Goal: Information Seeking & Learning: Learn about a topic

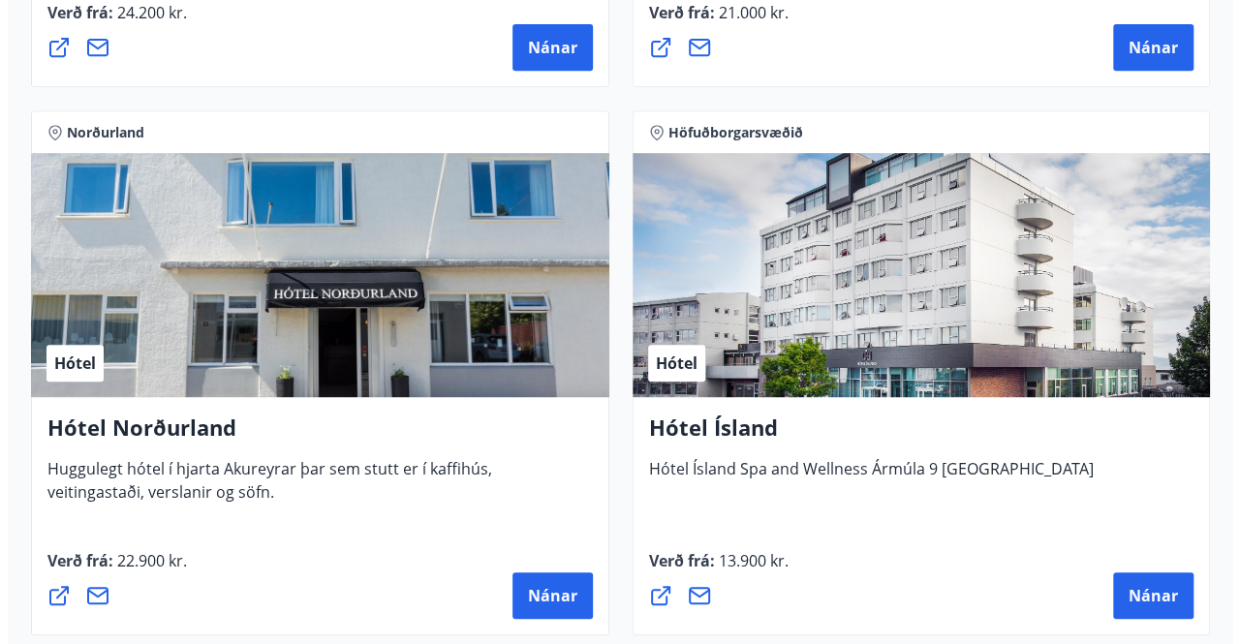
scroll to position [4071, 0]
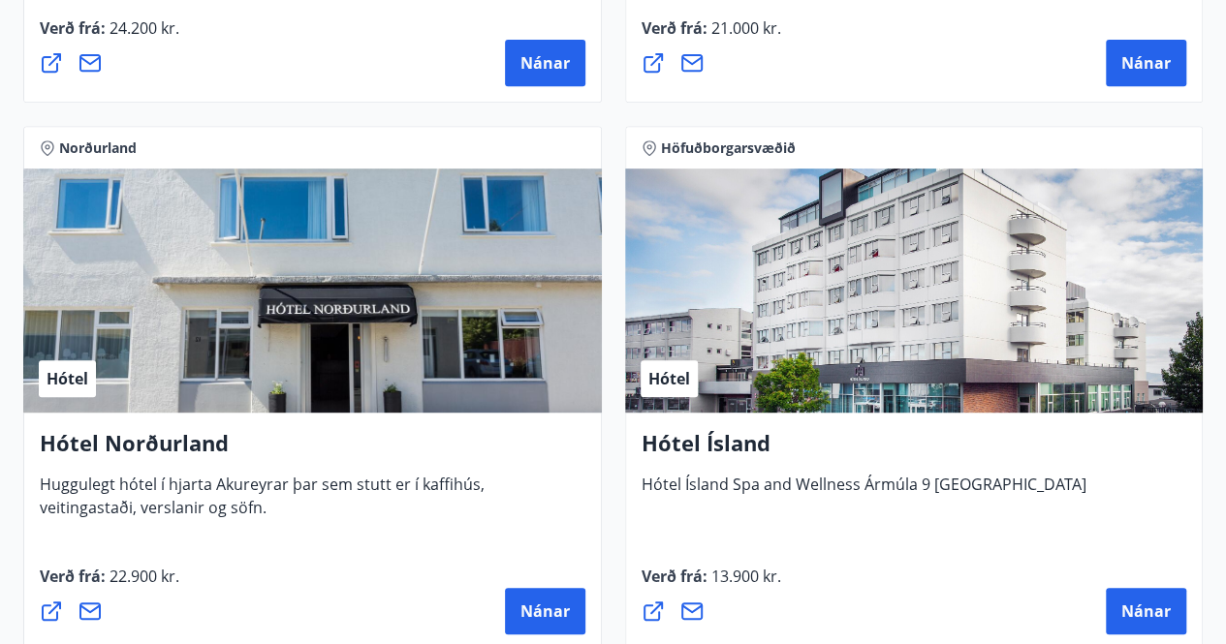
click at [1138, 597] on button "Nánar" at bounding box center [1146, 611] width 80 height 47
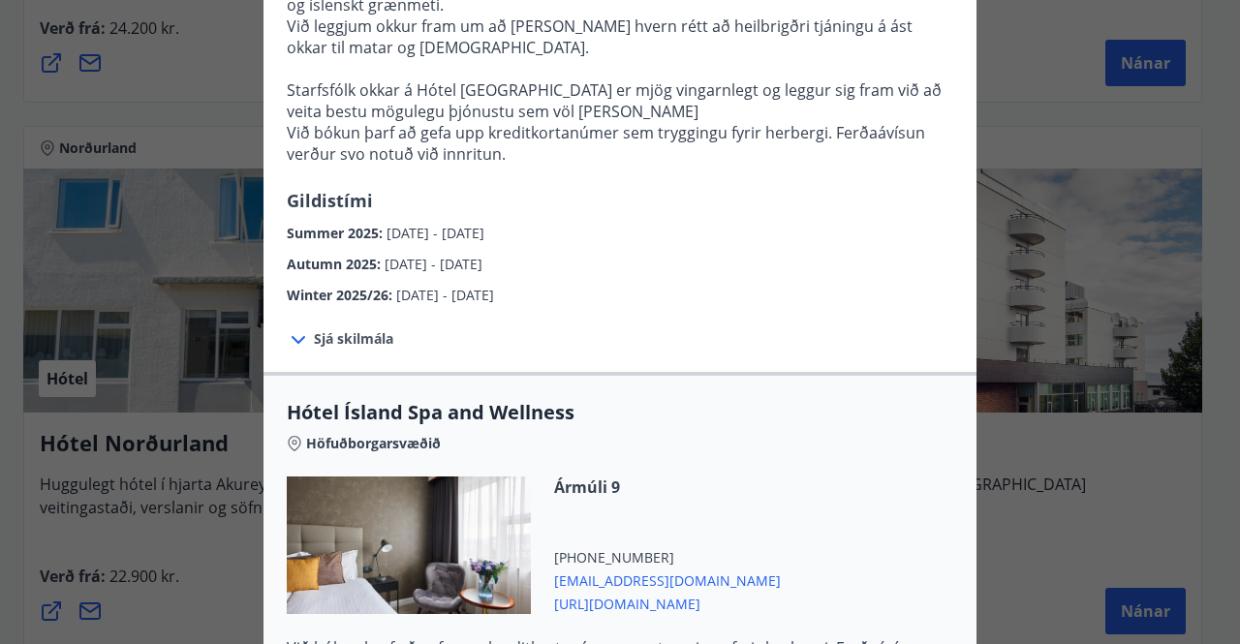
scroll to position [758, 0]
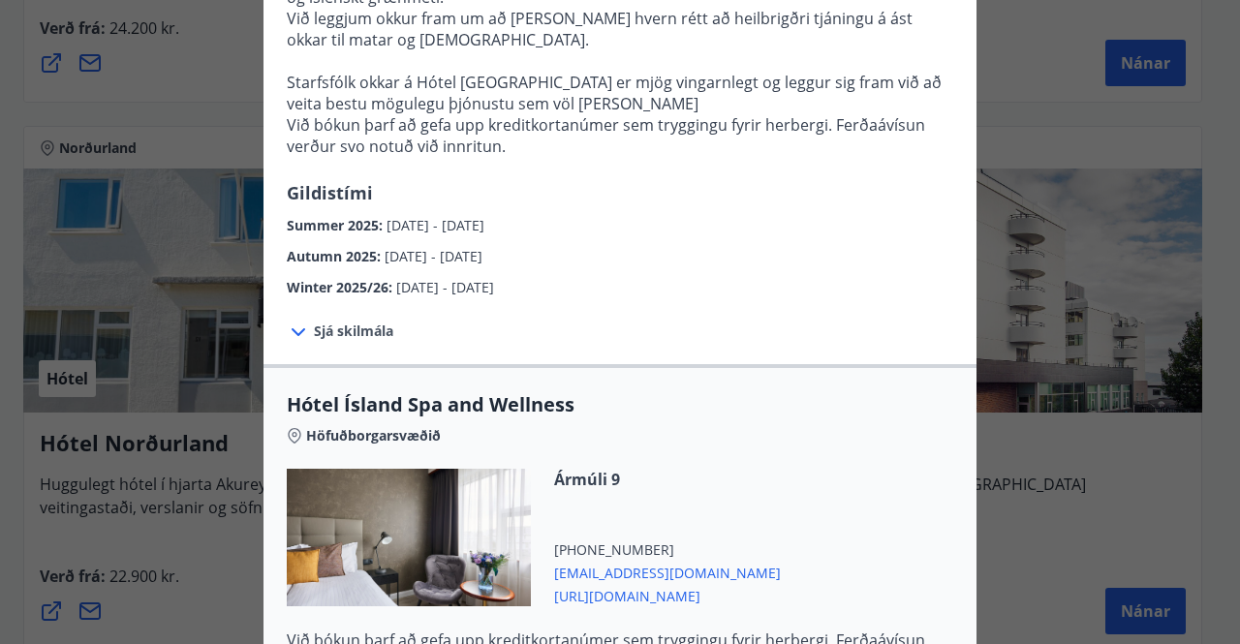
click at [359, 322] on span "Sjá skilmála" at bounding box center [353, 331] width 79 height 19
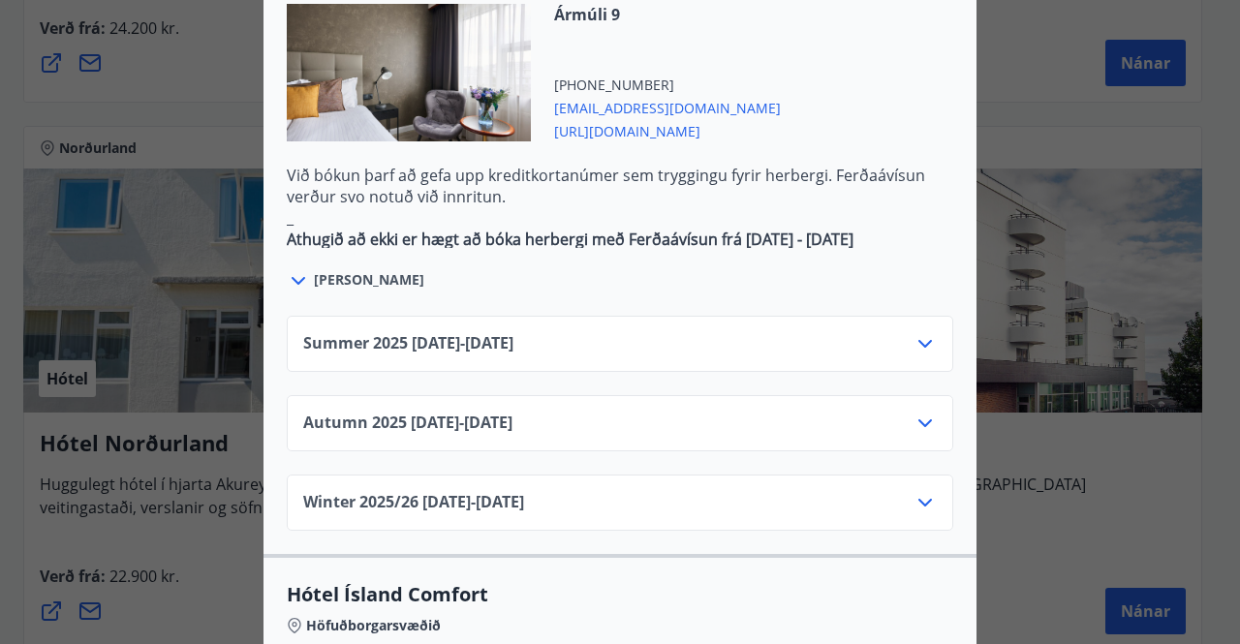
scroll to position [1350, 0]
click at [609, 411] on div "Autumn [PHONE_NUMBER][DATE] - [DATE]" at bounding box center [620, 430] width 634 height 39
click at [919, 419] on icon at bounding box center [926, 423] width 14 height 8
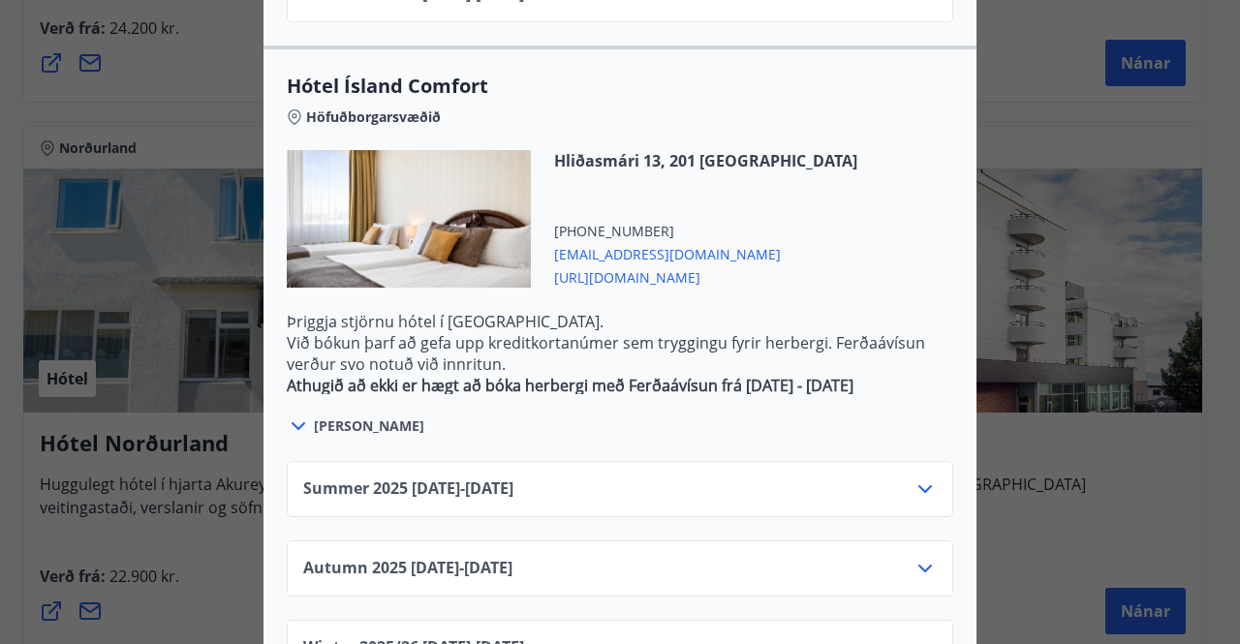
scroll to position [2250, 0]
click at [576, 557] on div "Autumn [PHONE_NUMBER][DATE] - [DATE]" at bounding box center [620, 576] width 634 height 39
click at [569, 557] on div "Autumn [PHONE_NUMBER][DATE] - [DATE]" at bounding box center [620, 576] width 634 height 39
click at [916, 557] on icon at bounding box center [925, 568] width 23 height 23
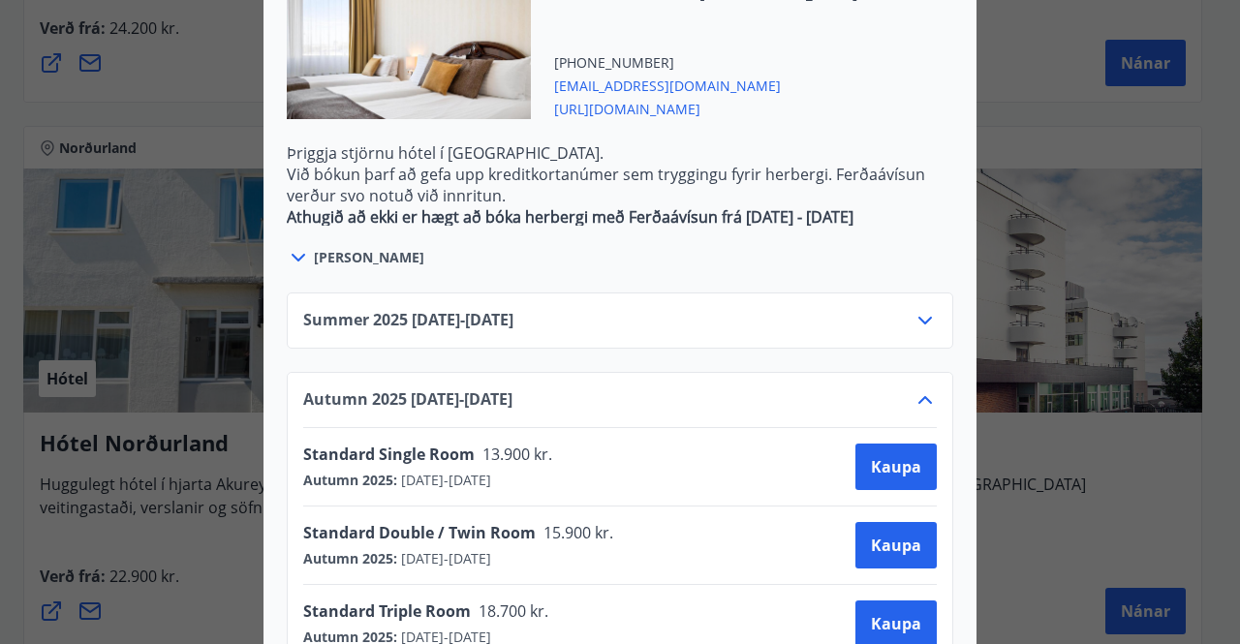
scroll to position [2428, 0]
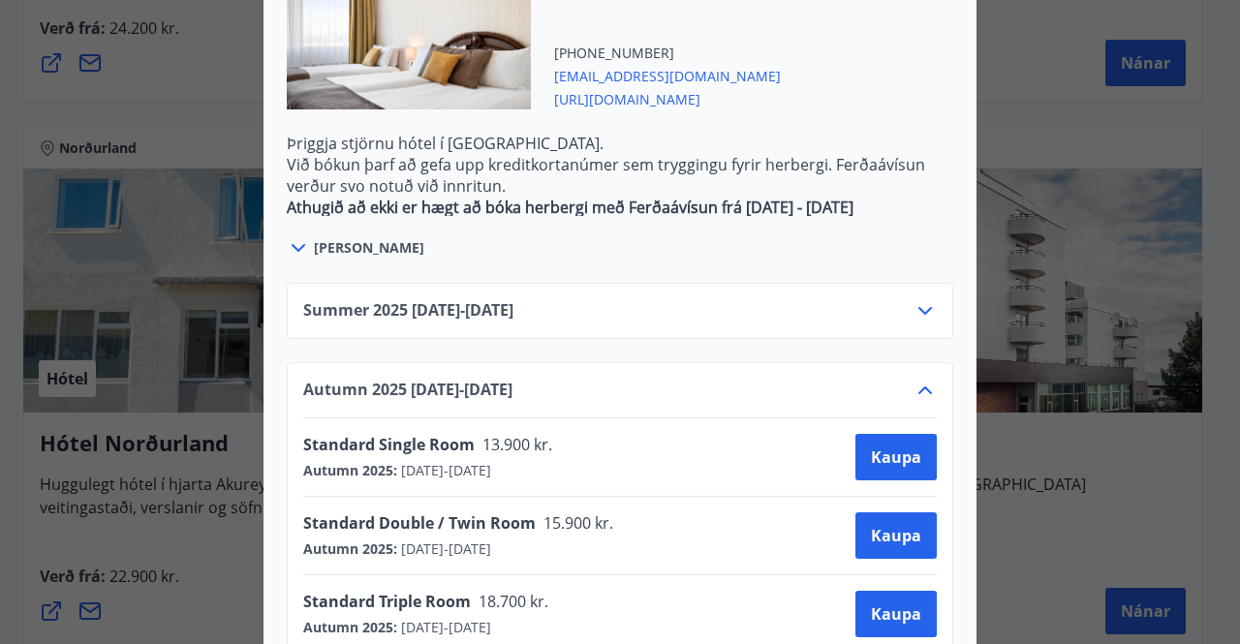
click at [497, 299] on span "Summer [PHONE_NUMBER][DATE] - [DATE]" at bounding box center [408, 310] width 210 height 23
click at [926, 299] on icon at bounding box center [925, 310] width 23 height 23
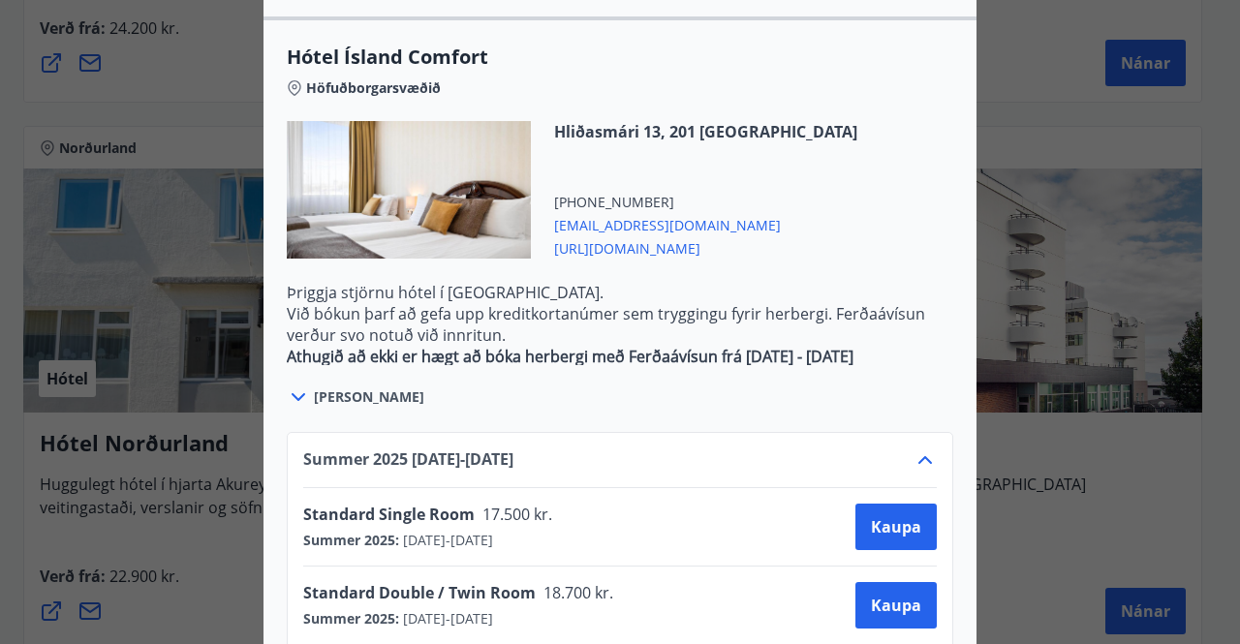
scroll to position [2484, 0]
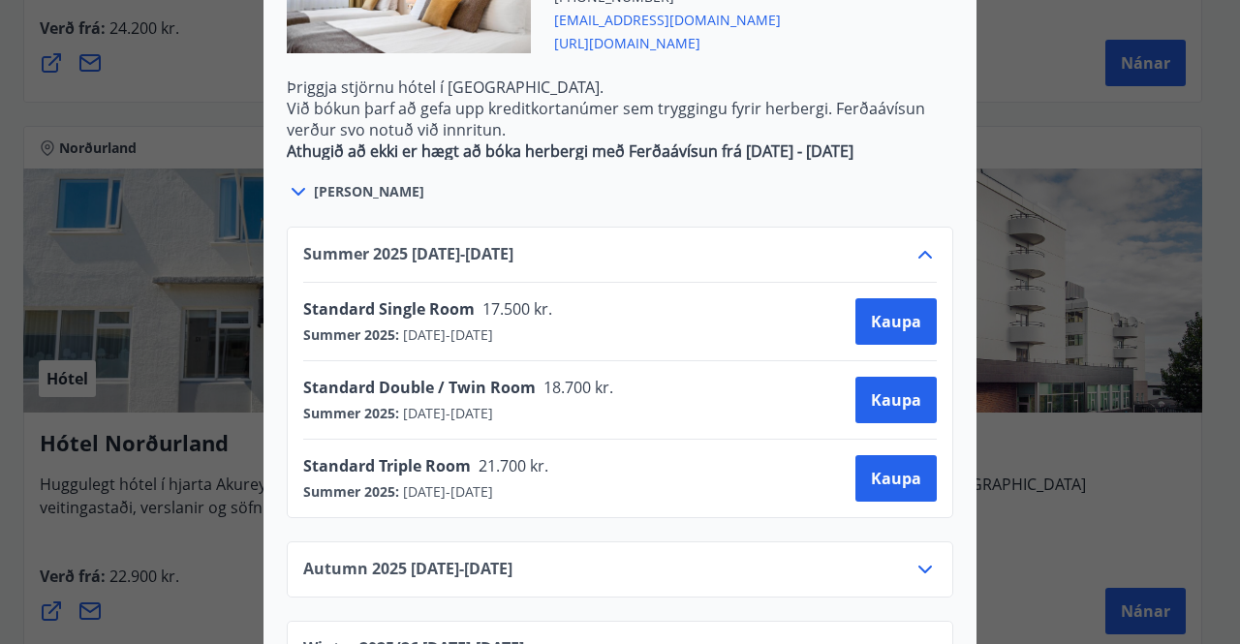
click at [553, 558] on div "Autumn [PHONE_NUMBER][DATE] - [DATE]" at bounding box center [620, 577] width 634 height 39
click at [914, 558] on icon at bounding box center [925, 569] width 23 height 23
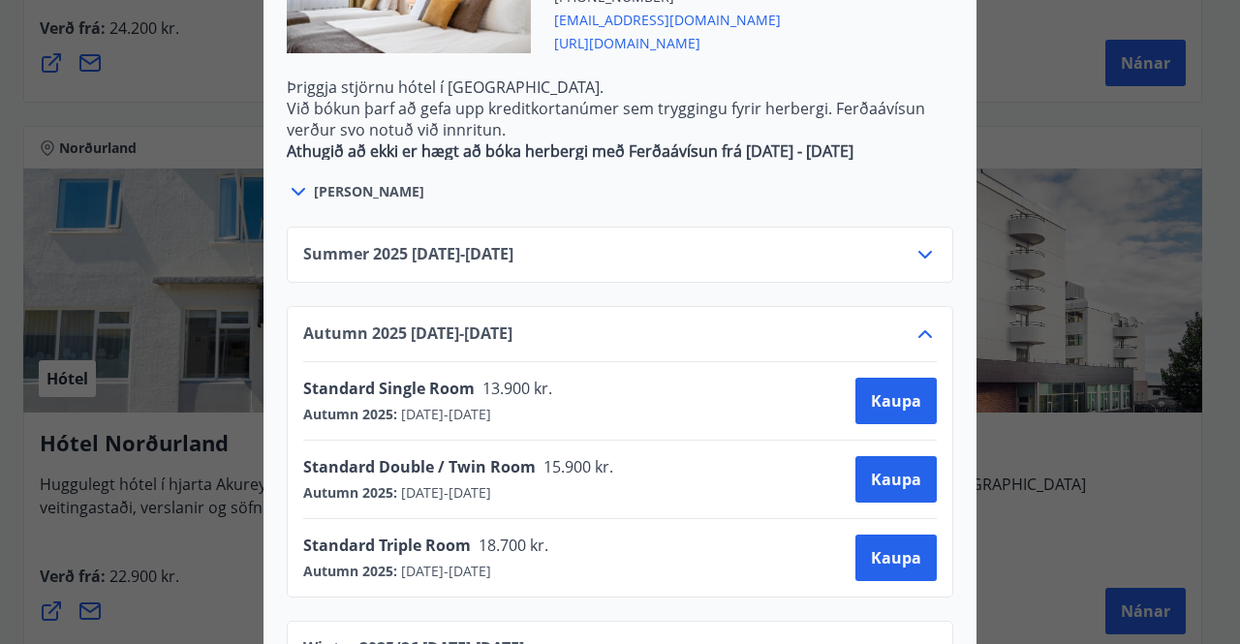
click at [901, 243] on div "Summer [PHONE_NUMBER][DATE] - [DATE]" at bounding box center [620, 262] width 634 height 39
click at [917, 243] on icon at bounding box center [925, 254] width 23 height 23
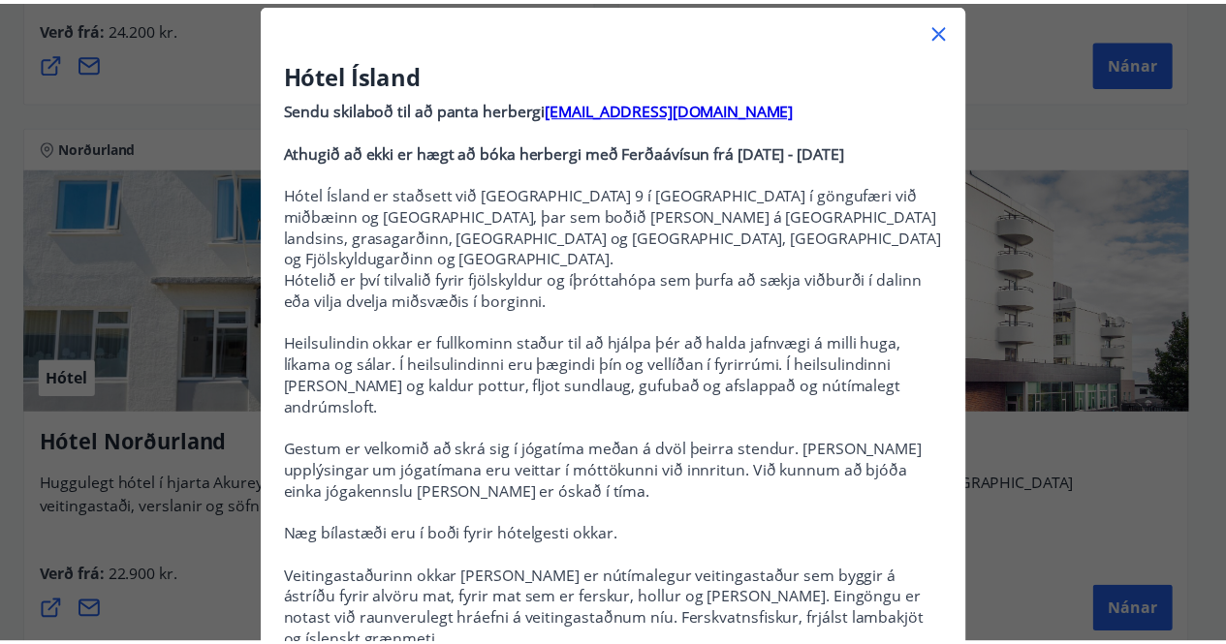
scroll to position [0, 0]
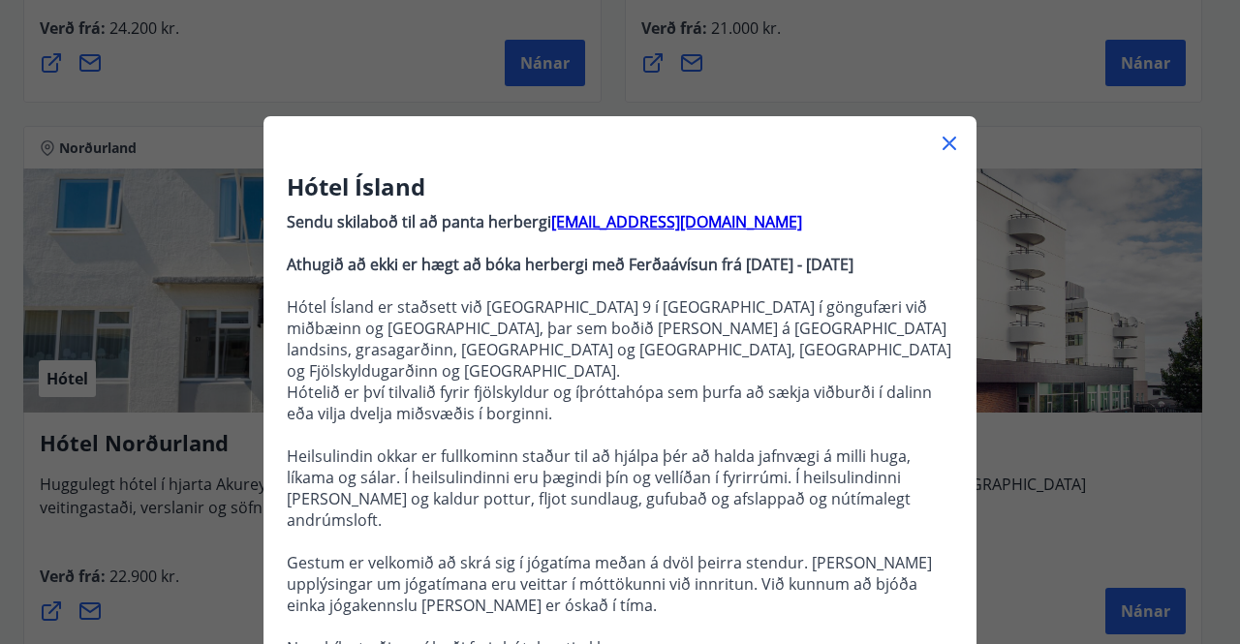
click at [938, 150] on icon at bounding box center [949, 143] width 23 height 23
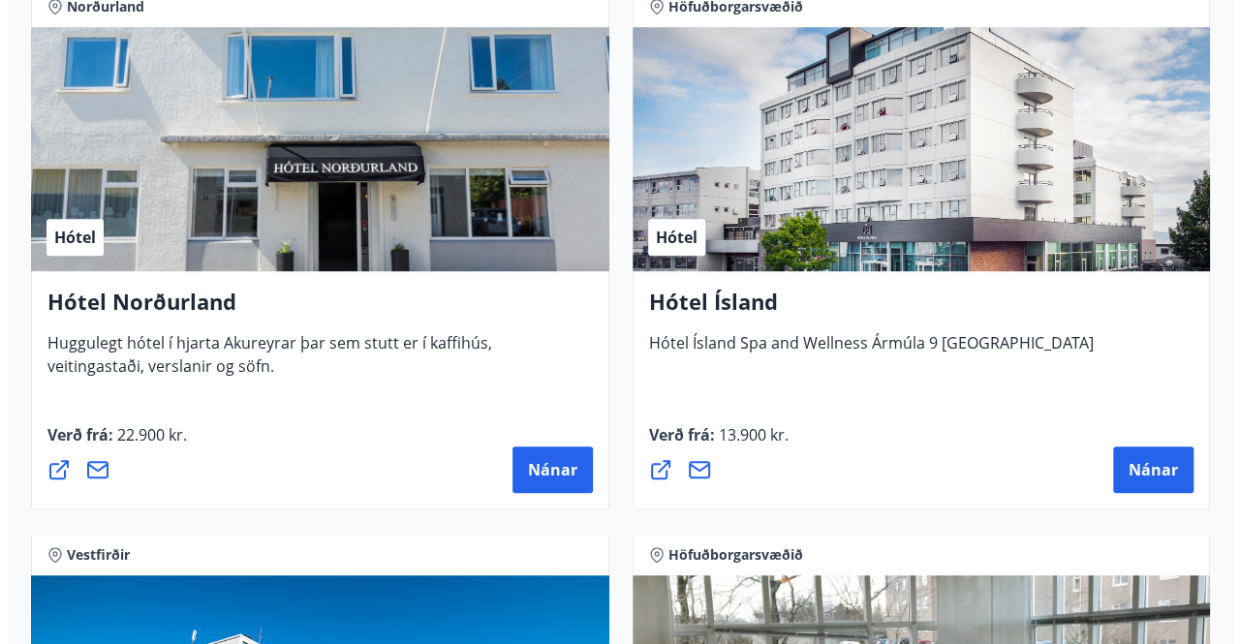
scroll to position [4281, 0]
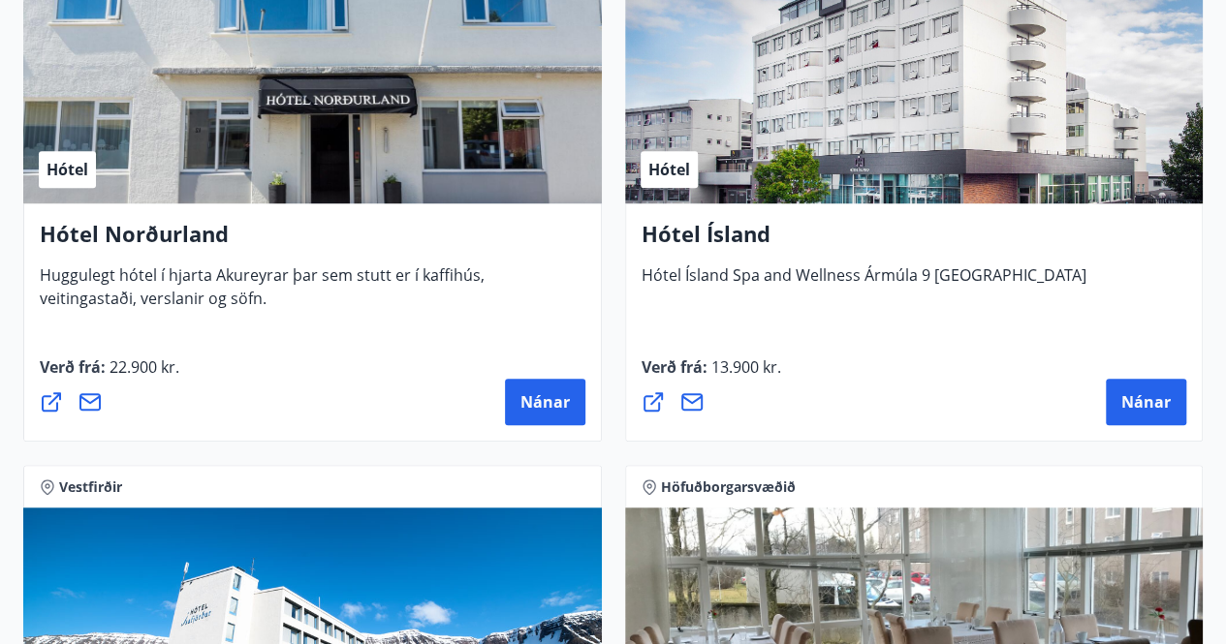
click at [1132, 415] on button "Nánar" at bounding box center [1146, 402] width 80 height 47
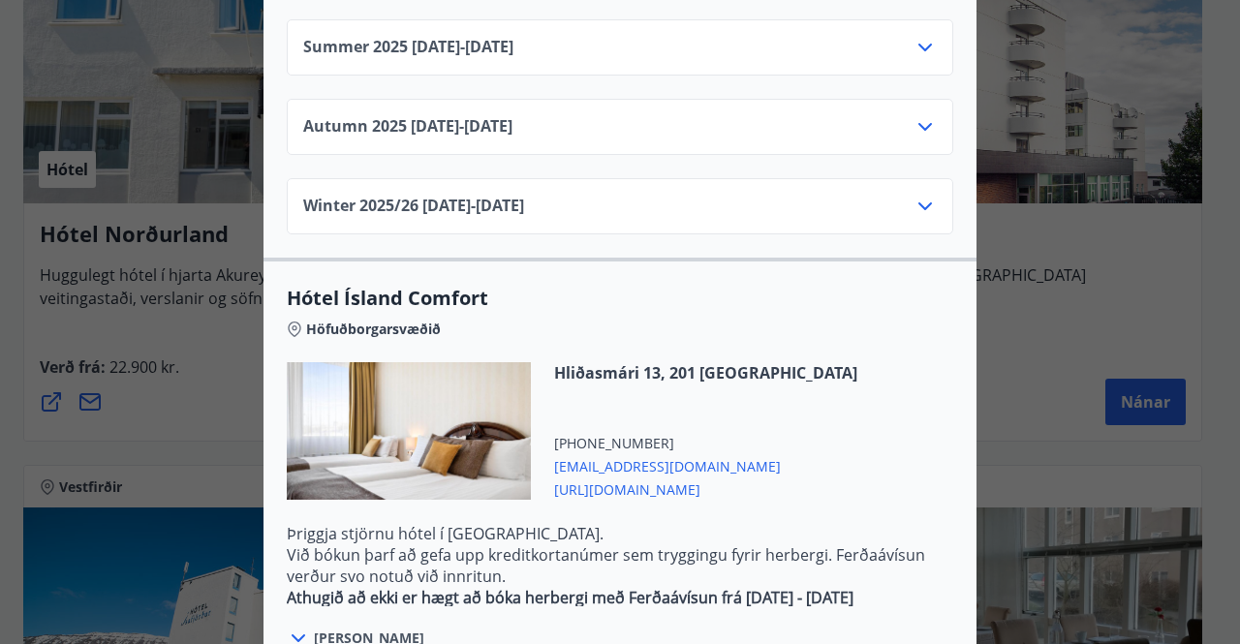
scroll to position [1733, 0]
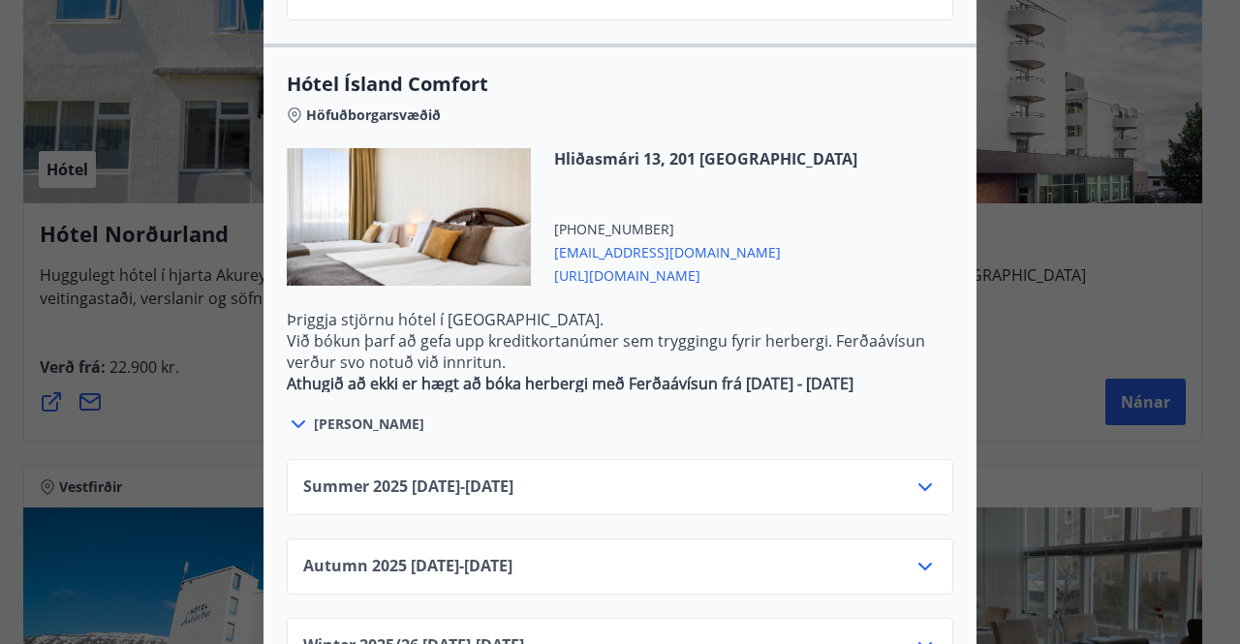
click at [918, 476] on icon at bounding box center [925, 487] width 23 height 23
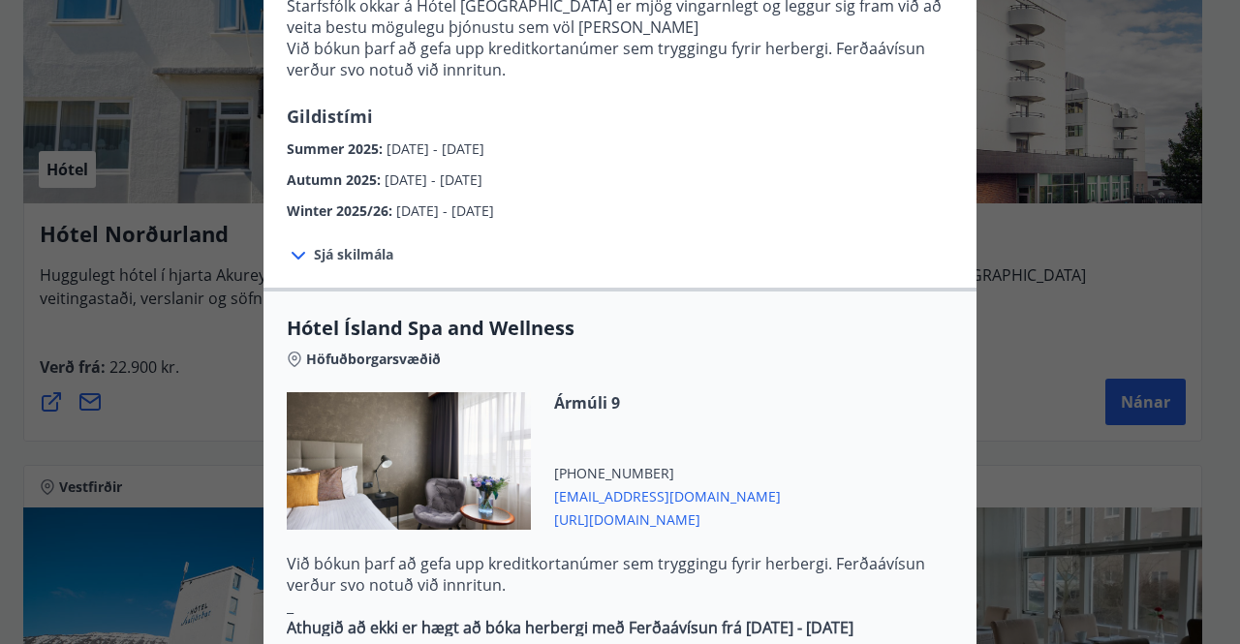
scroll to position [1041, 0]
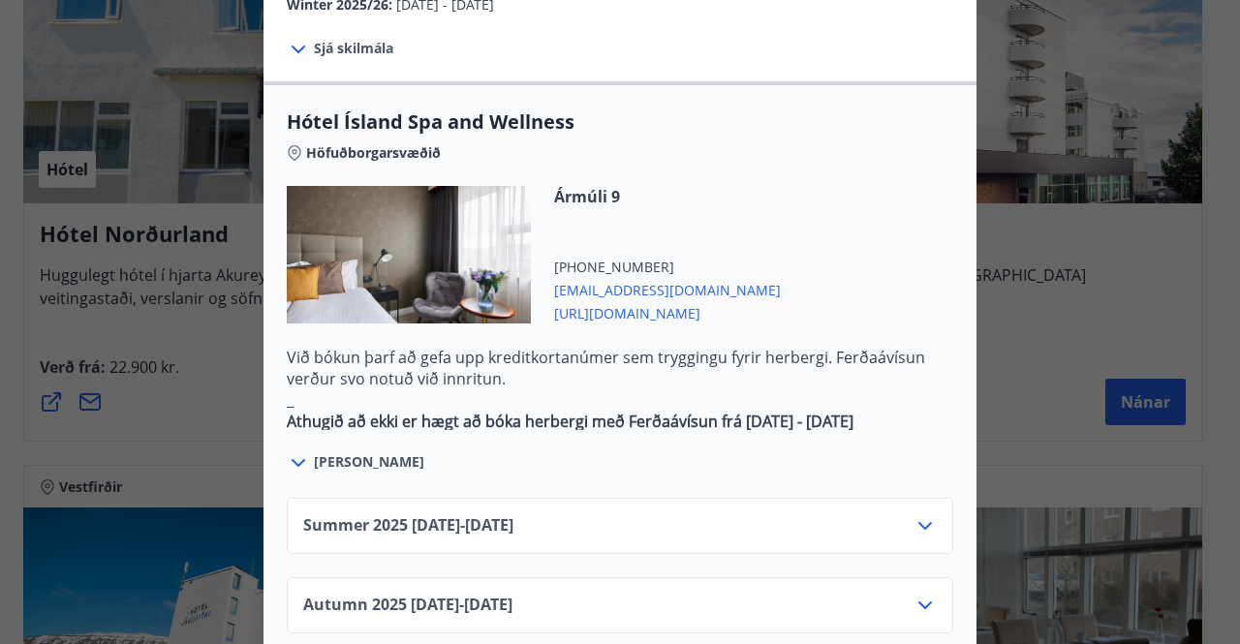
click at [901, 514] on div "Summer [PHONE_NUMBER][DATE] - [DATE]" at bounding box center [620, 533] width 634 height 39
click at [915, 514] on icon at bounding box center [925, 525] width 23 height 23
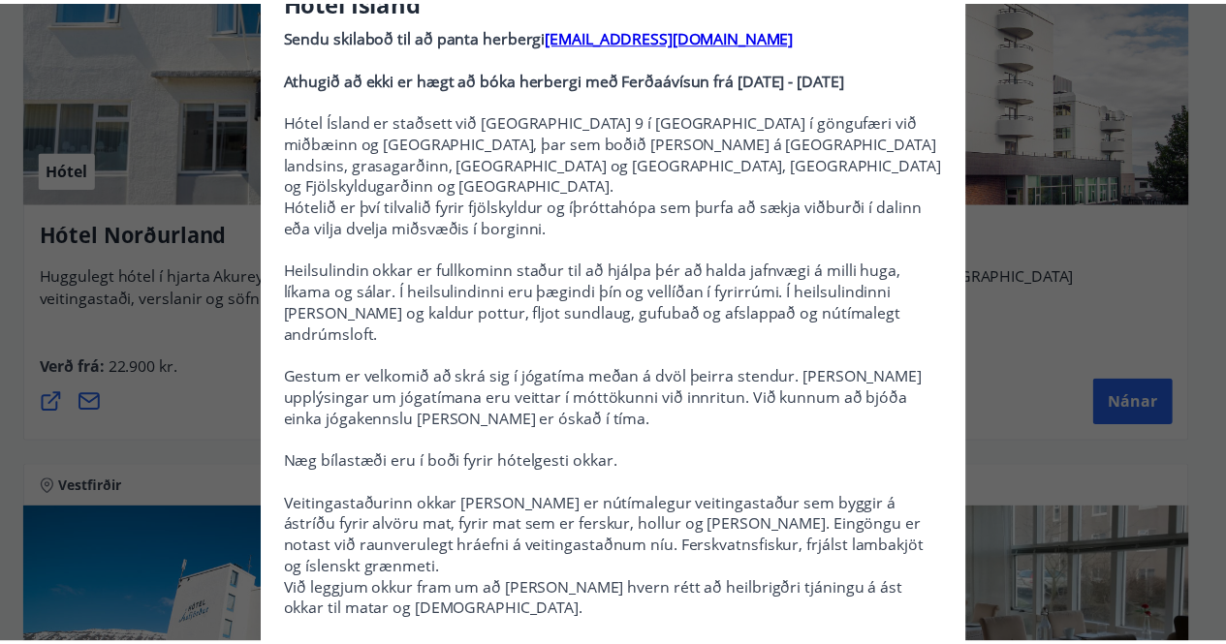
scroll to position [0, 0]
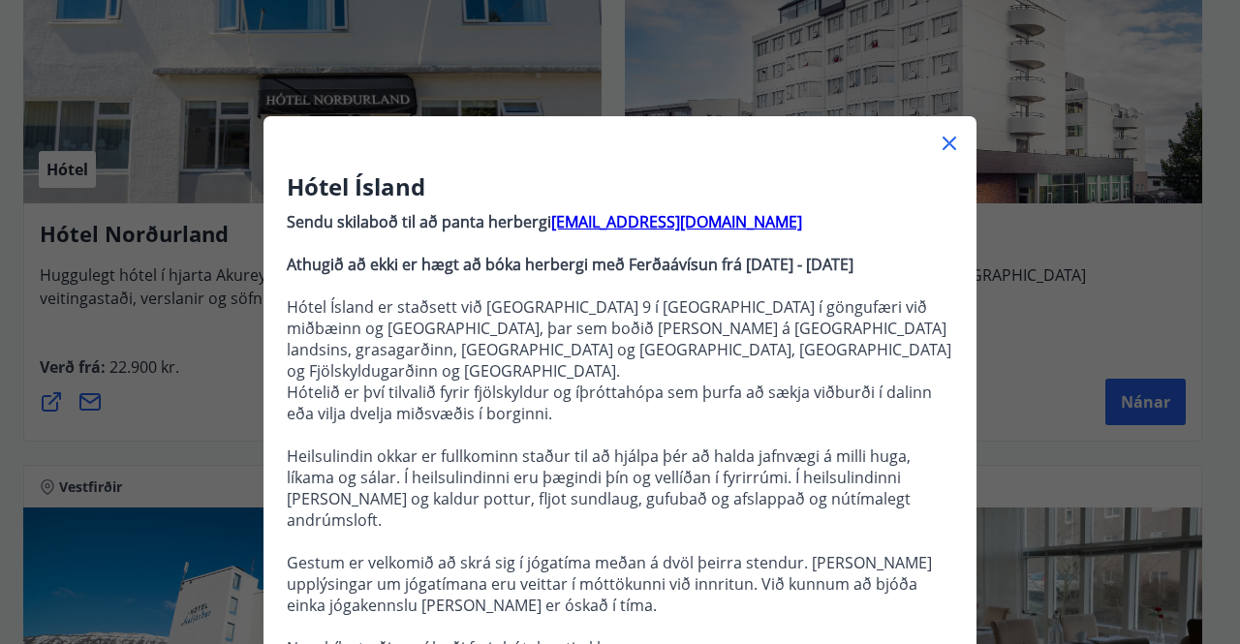
click at [944, 132] on icon at bounding box center [949, 143] width 23 height 23
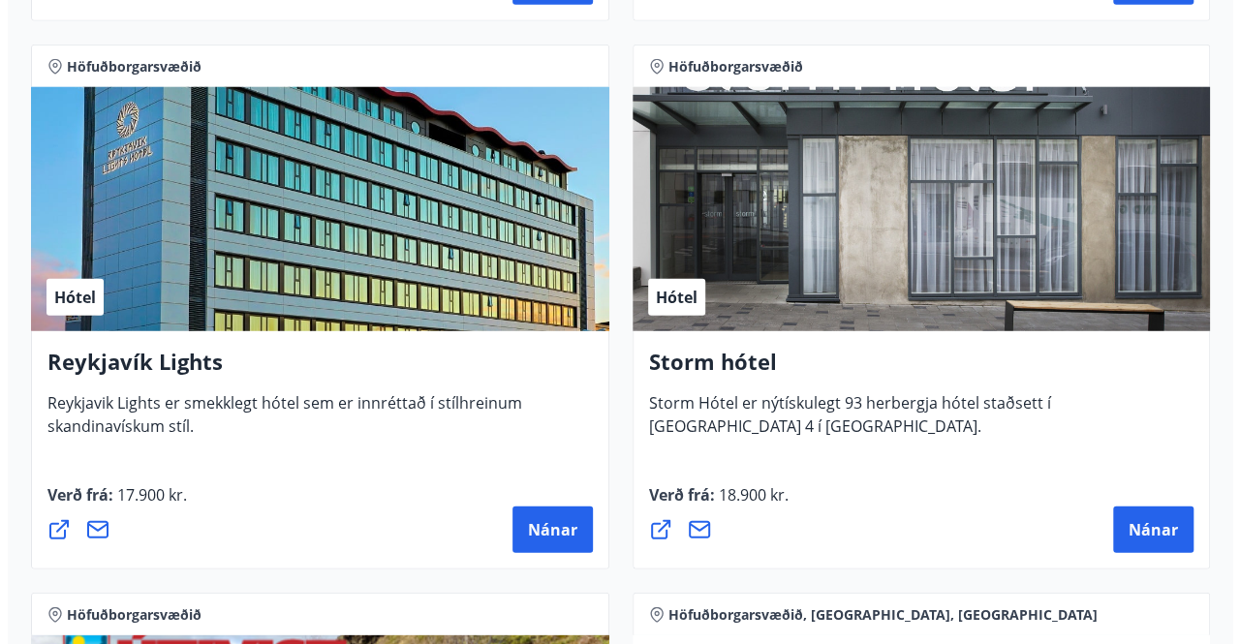
scroll to position [2533, 0]
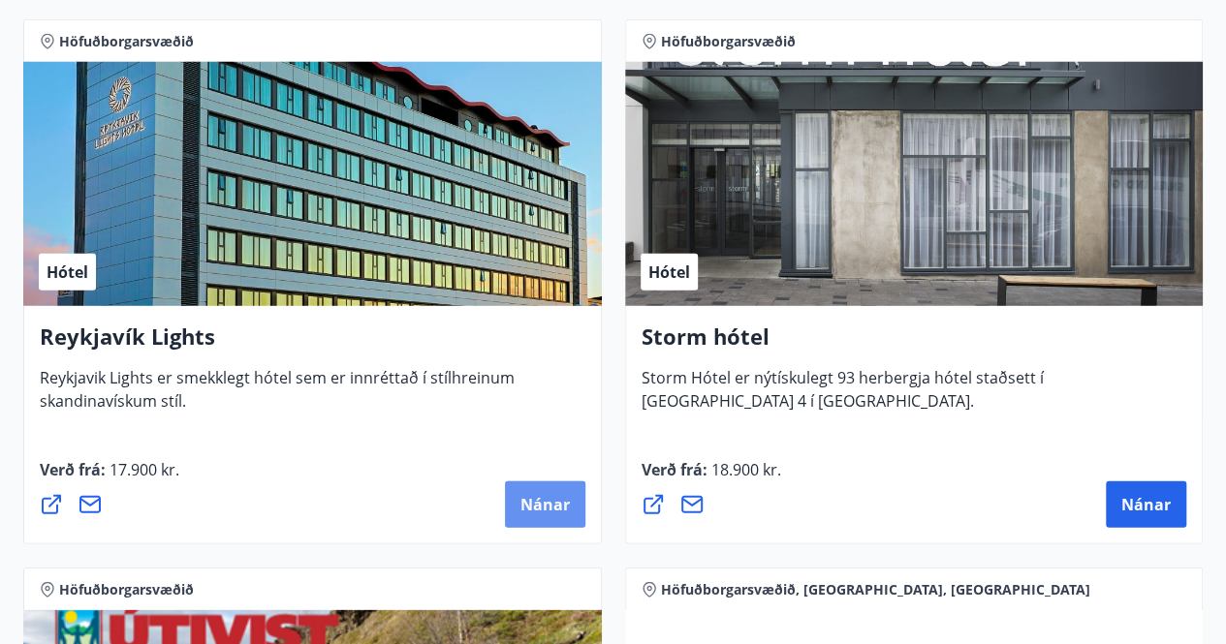
click at [529, 506] on span "Nánar" at bounding box center [544, 504] width 49 height 21
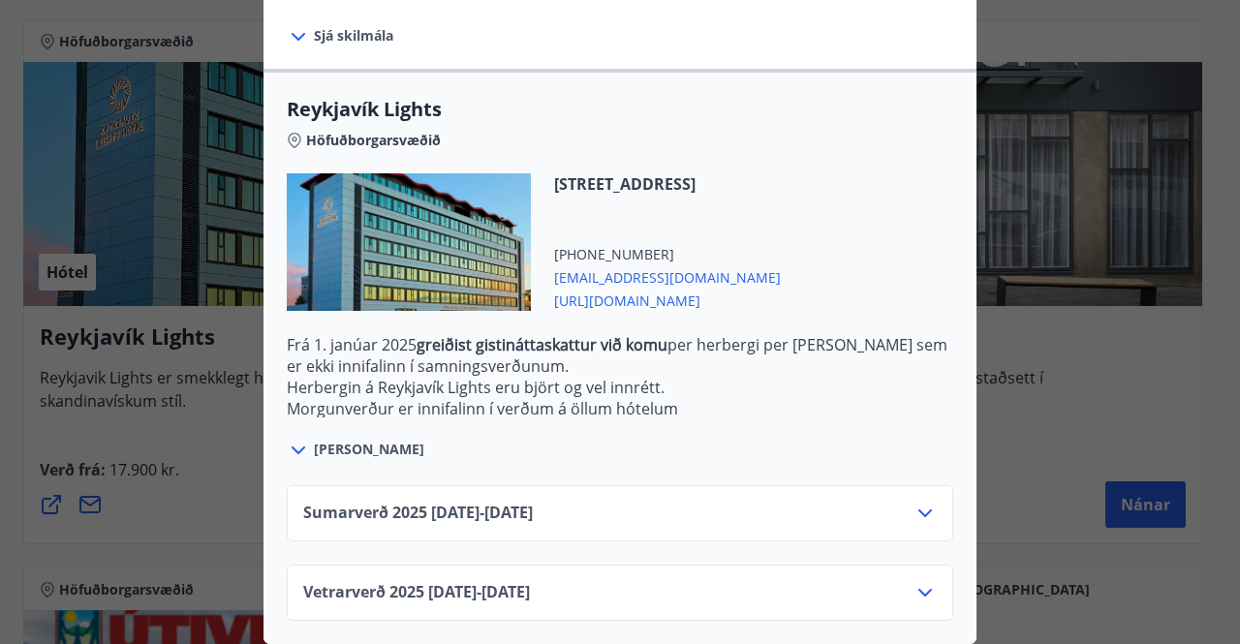
scroll to position [576, 0]
click at [795, 502] on div "Sumarverð [PHONE_NUMBER][DATE] - [DATE]" at bounding box center [620, 521] width 634 height 39
click at [932, 504] on div "Sumarverð [PHONE_NUMBER][DATE] - [DATE]" at bounding box center [620, 513] width 667 height 56
click at [919, 502] on icon at bounding box center [925, 513] width 23 height 23
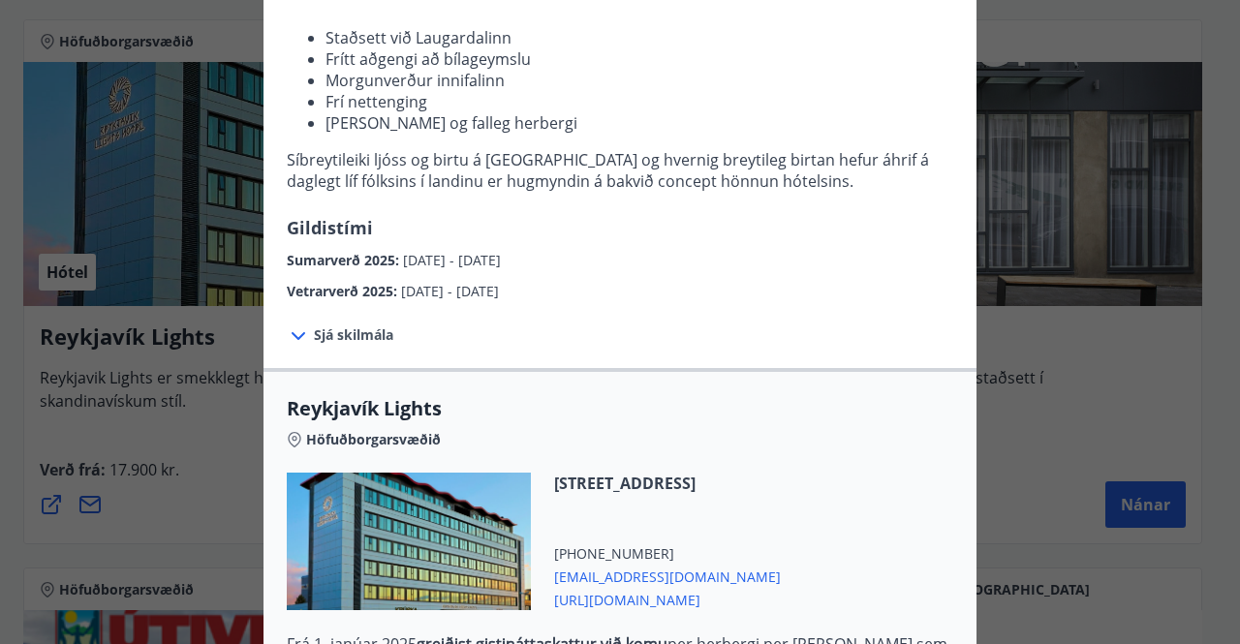
scroll to position [0, 0]
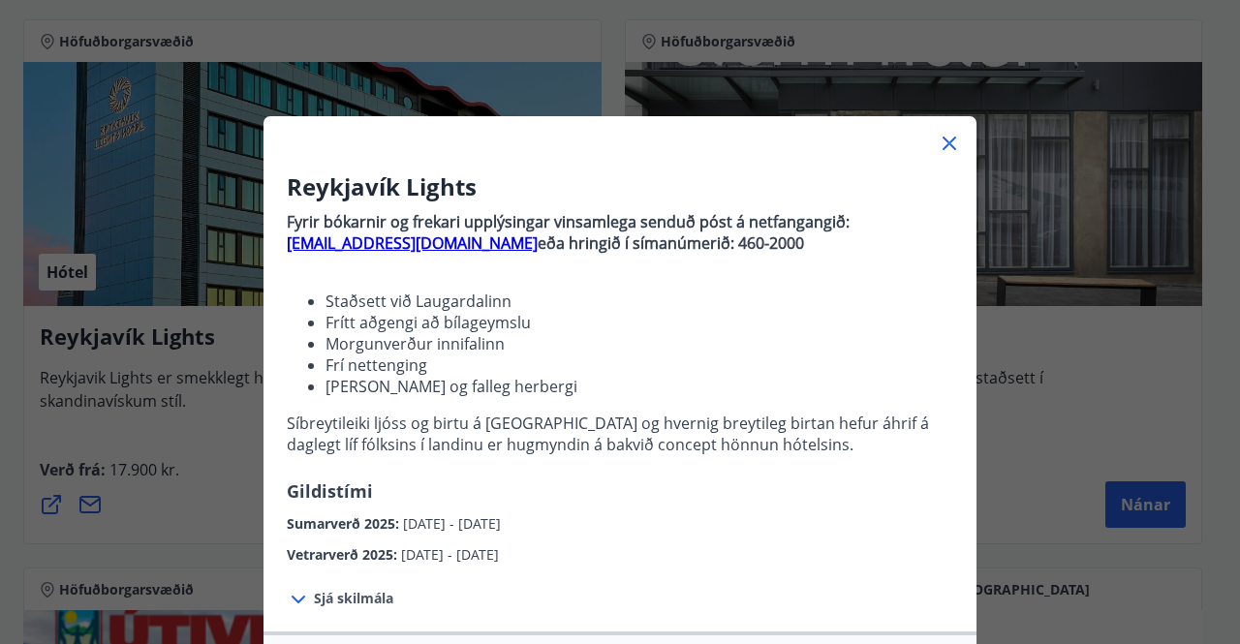
click at [945, 139] on icon at bounding box center [950, 144] width 14 height 14
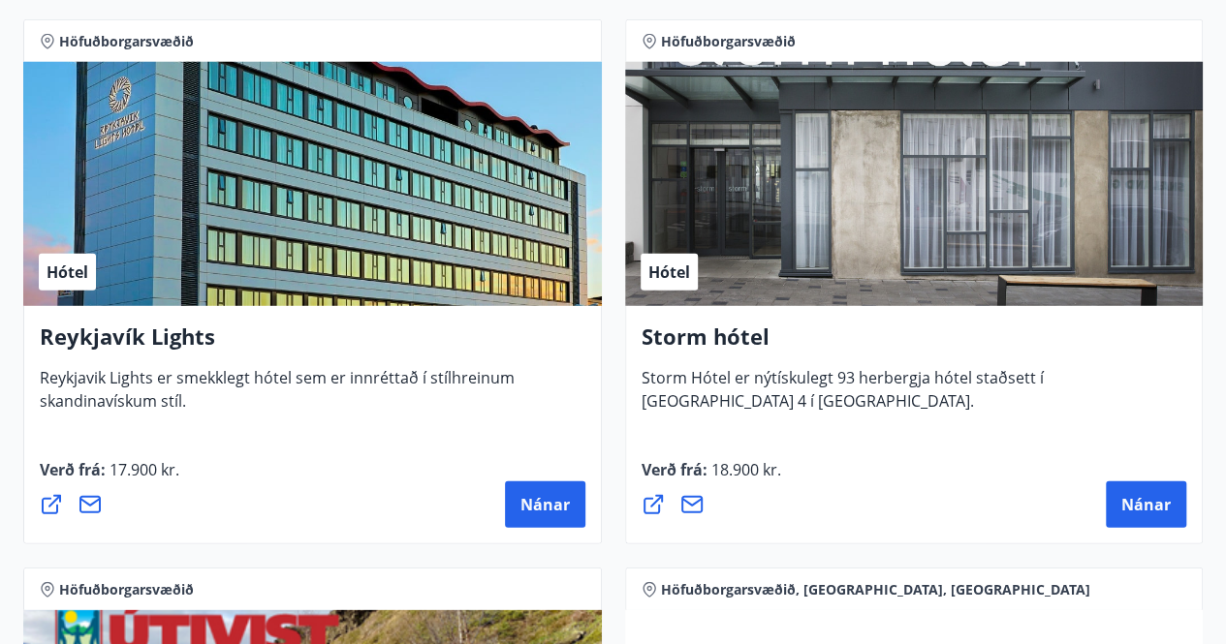
click at [1145, 497] on span "Nánar" at bounding box center [1145, 504] width 49 height 21
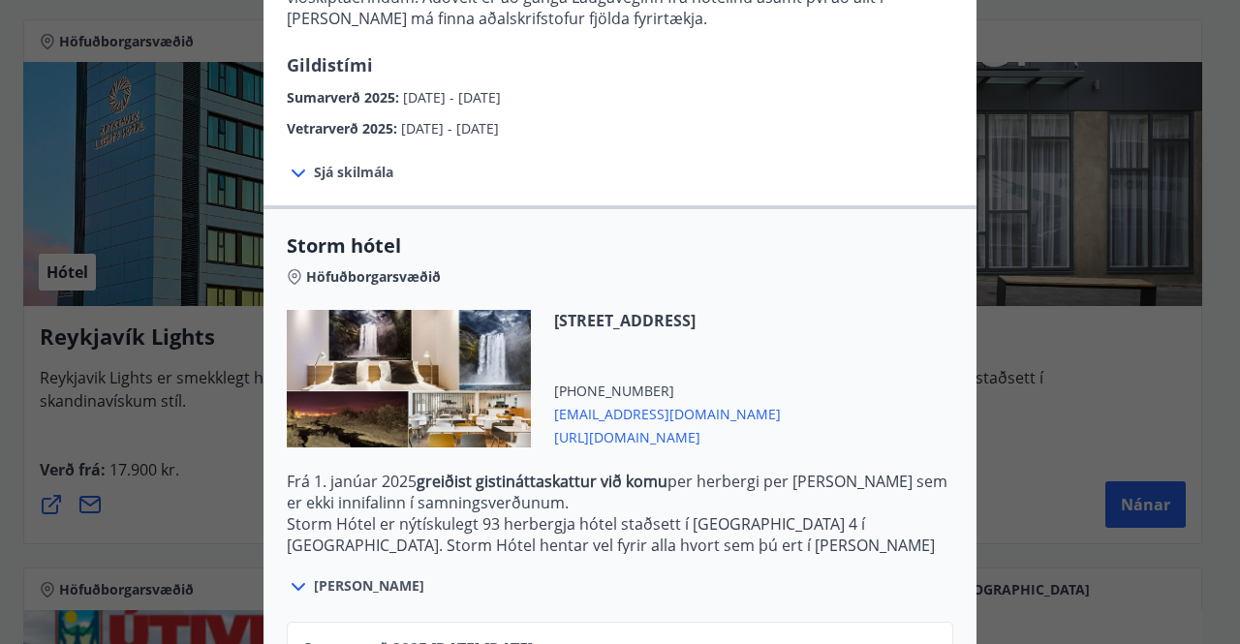
scroll to position [438, 0]
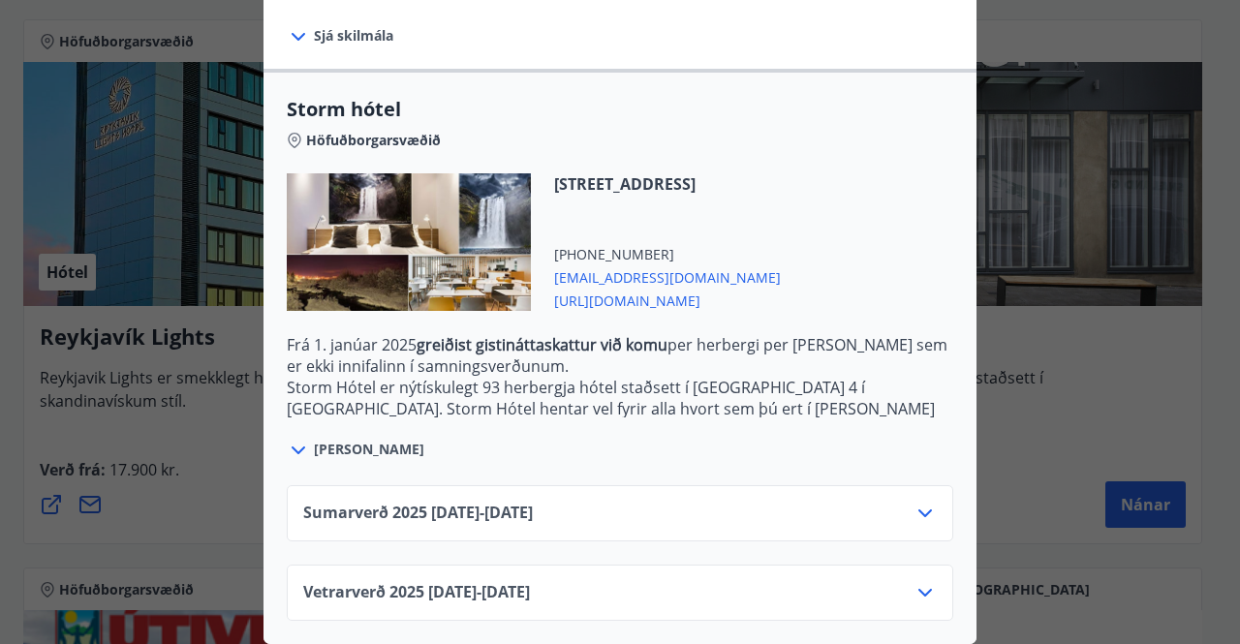
click at [920, 502] on icon at bounding box center [925, 513] width 23 height 23
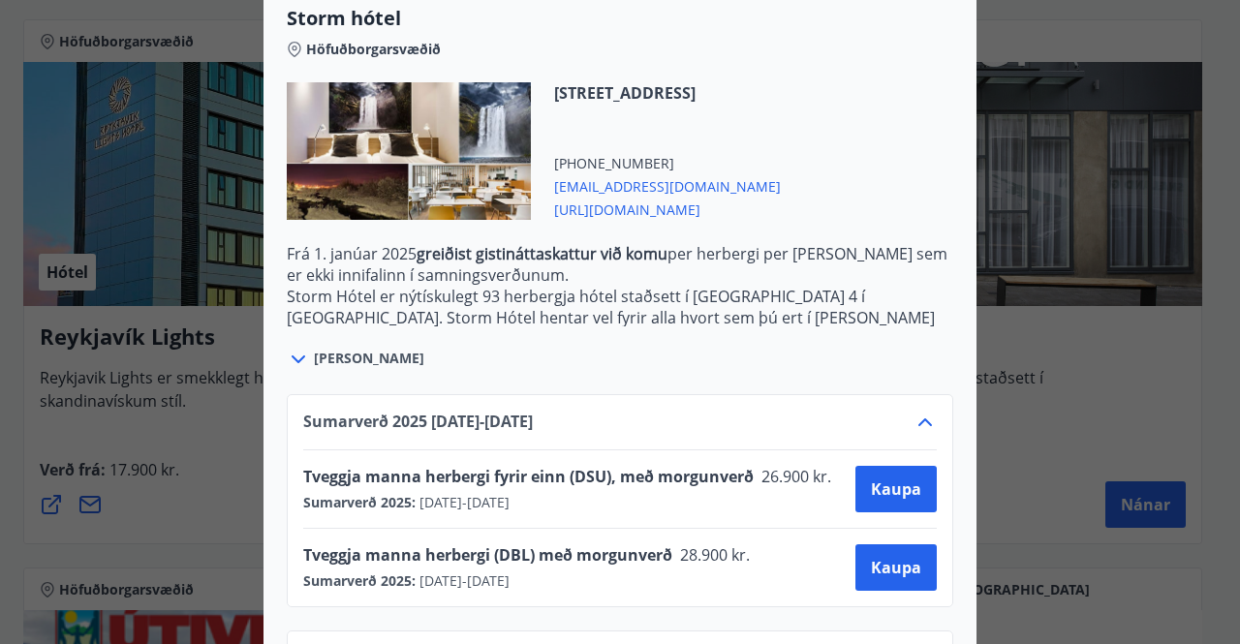
scroll to position [0, 0]
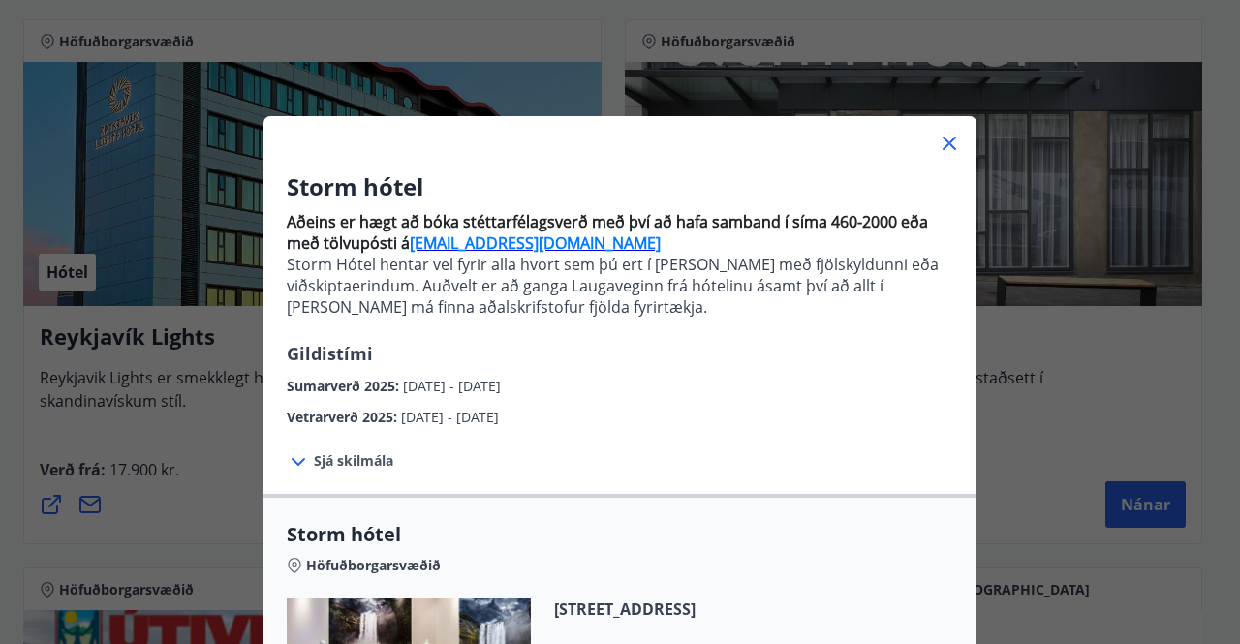
click at [945, 133] on icon at bounding box center [949, 143] width 23 height 23
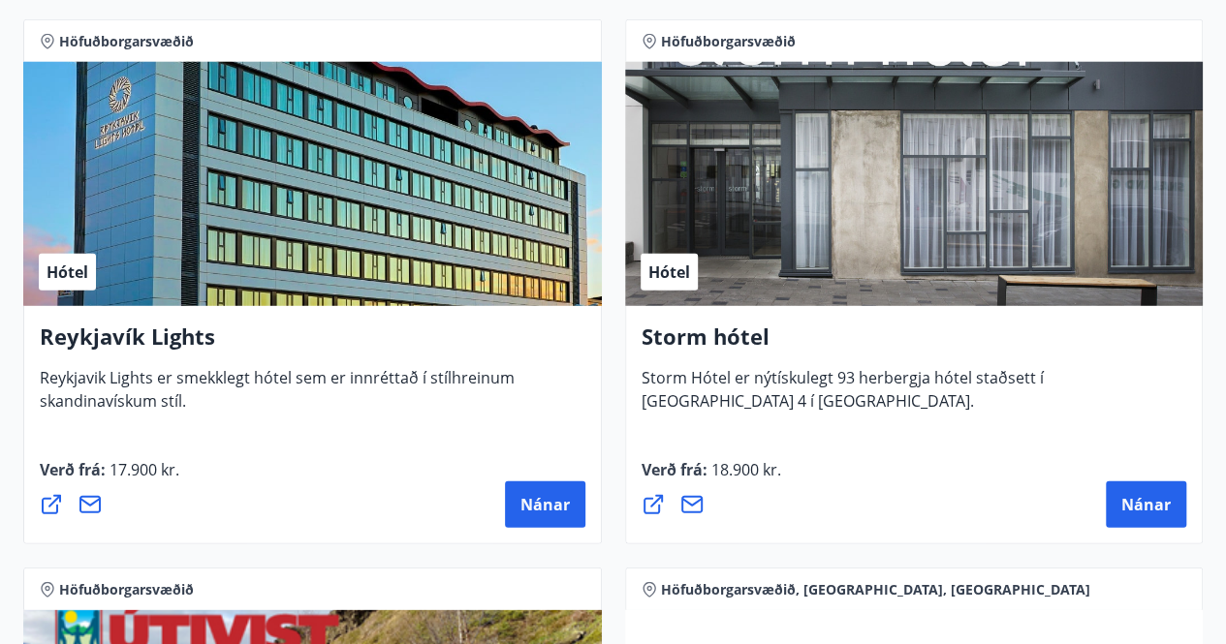
click at [552, 508] on span "Nánar" at bounding box center [544, 504] width 49 height 21
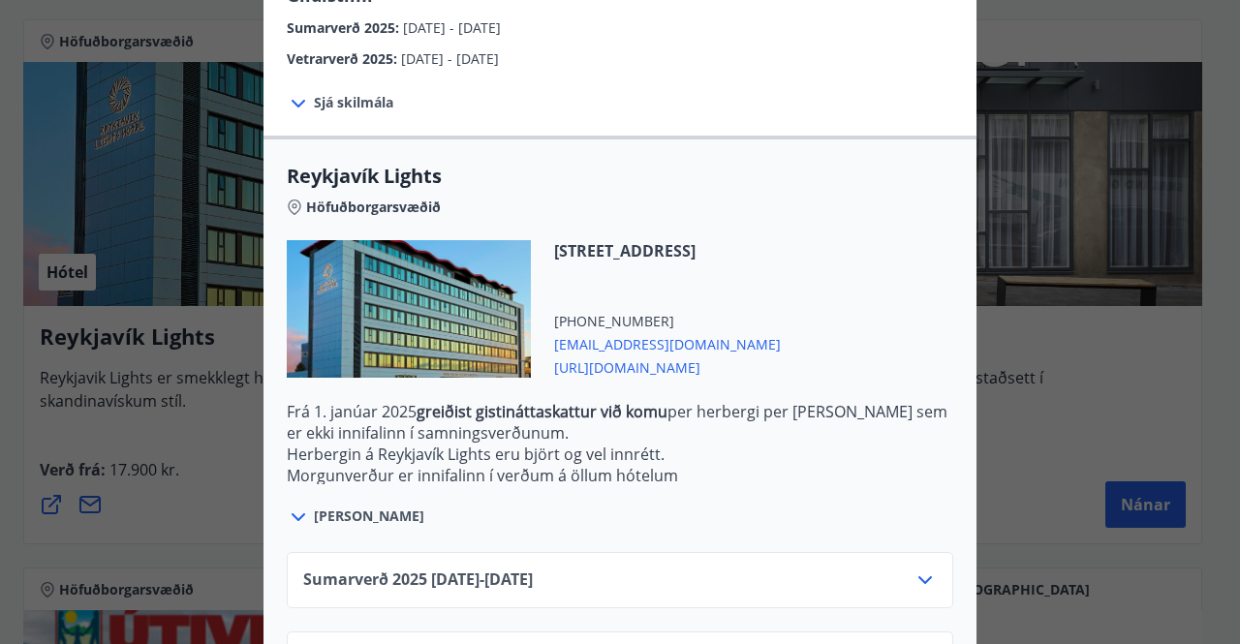
scroll to position [576, 0]
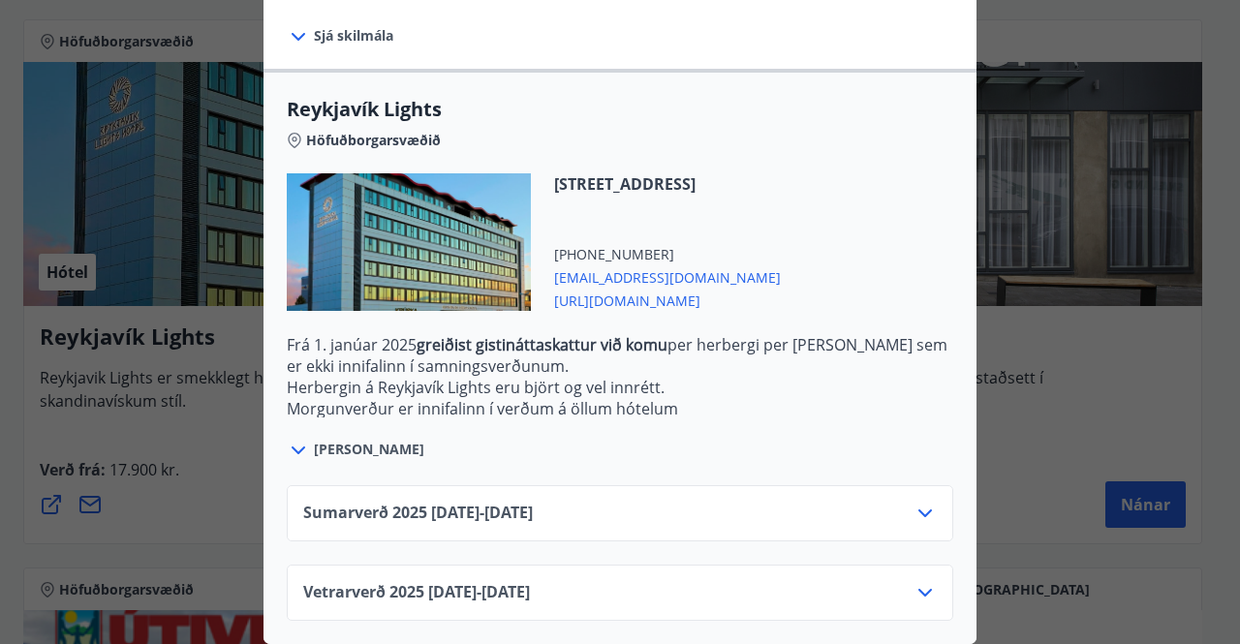
click at [585, 504] on div "Sumarverð [PHONE_NUMBER][DATE] - [DATE]" at bounding box center [620, 521] width 634 height 39
click at [914, 502] on icon at bounding box center [925, 513] width 23 height 23
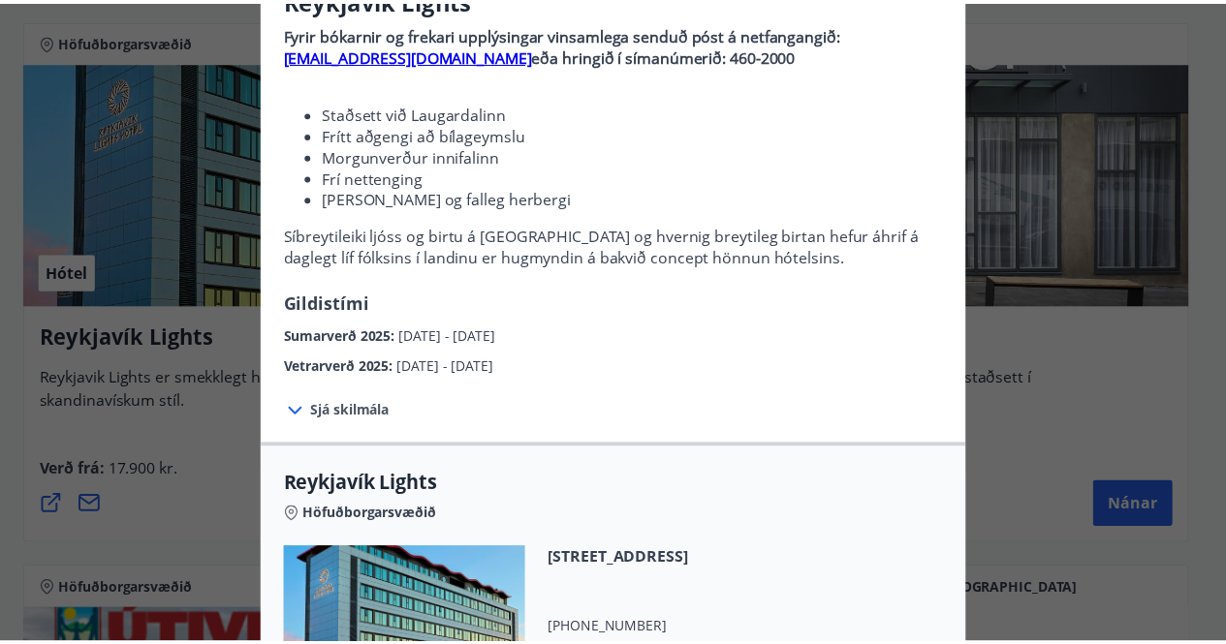
scroll to position [0, 0]
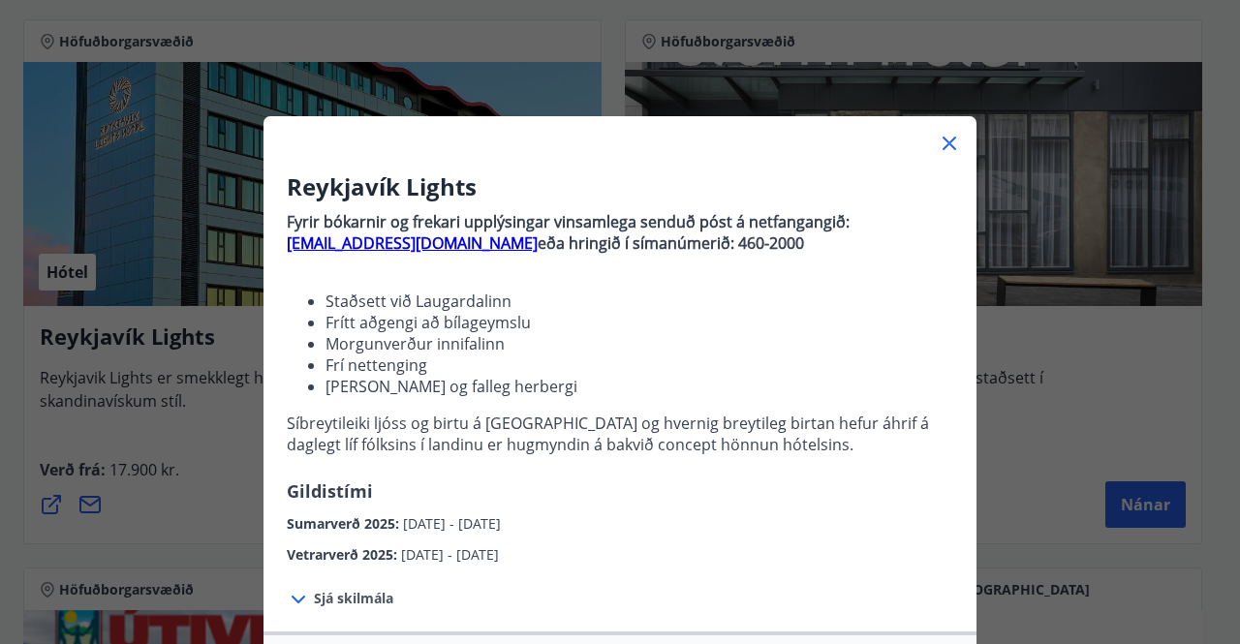
click at [953, 147] on div at bounding box center [620, 135] width 713 height 39
click at [943, 149] on icon at bounding box center [950, 144] width 14 height 14
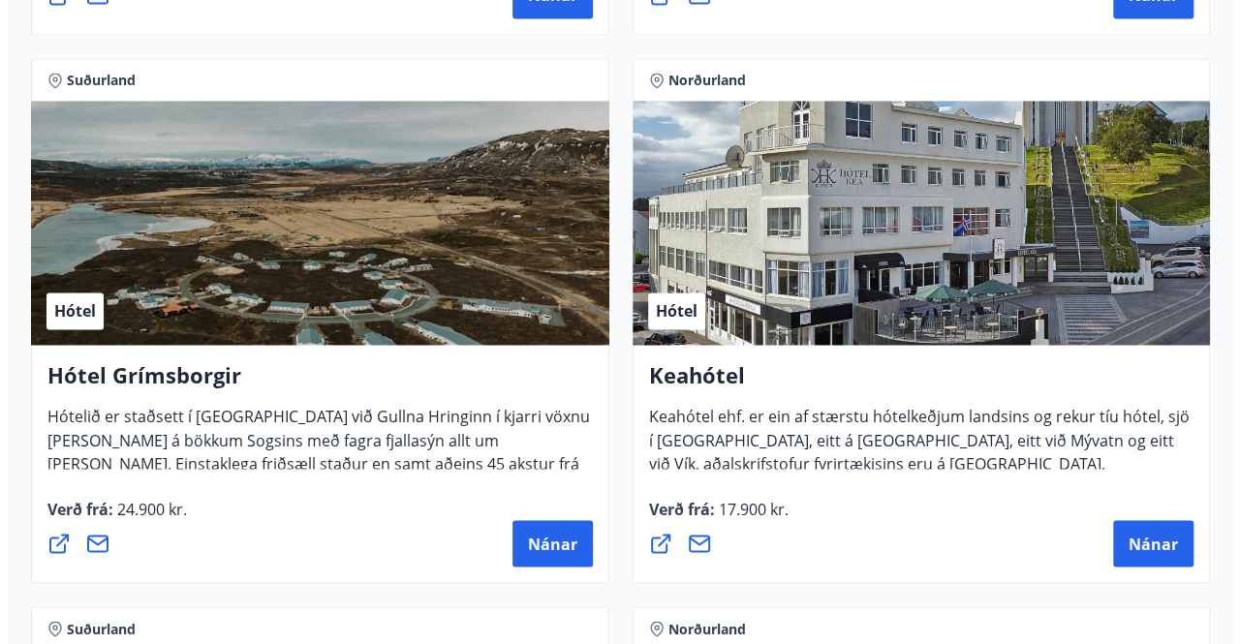
scroll to position [1397, 0]
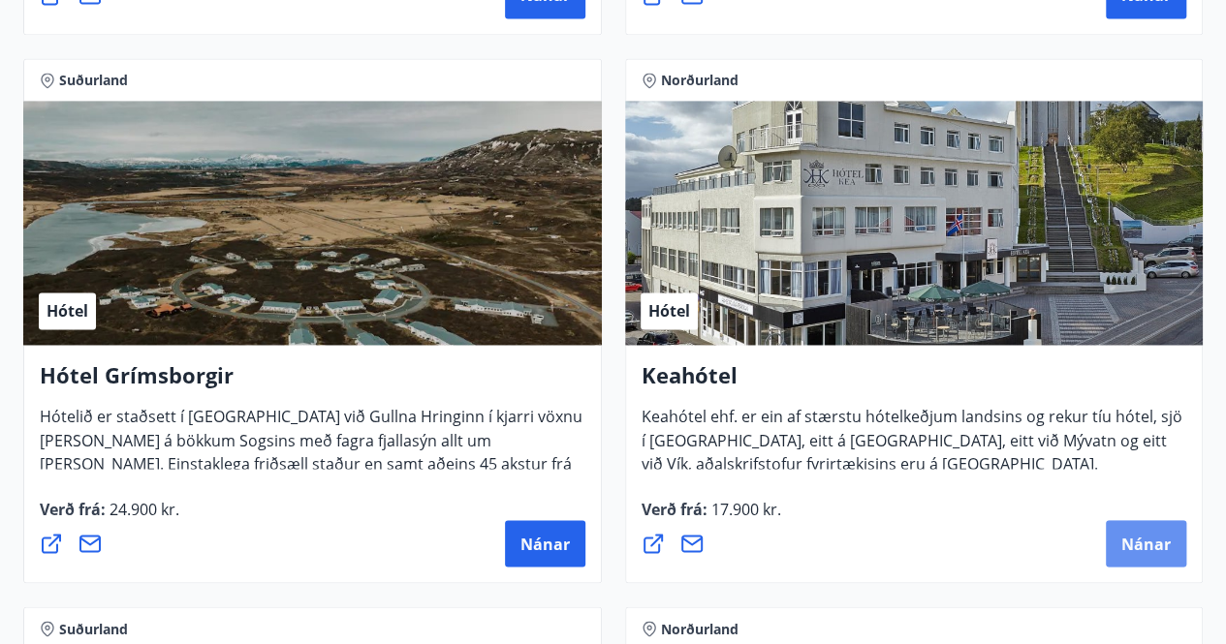
click at [1140, 535] on span "Nánar" at bounding box center [1145, 543] width 49 height 21
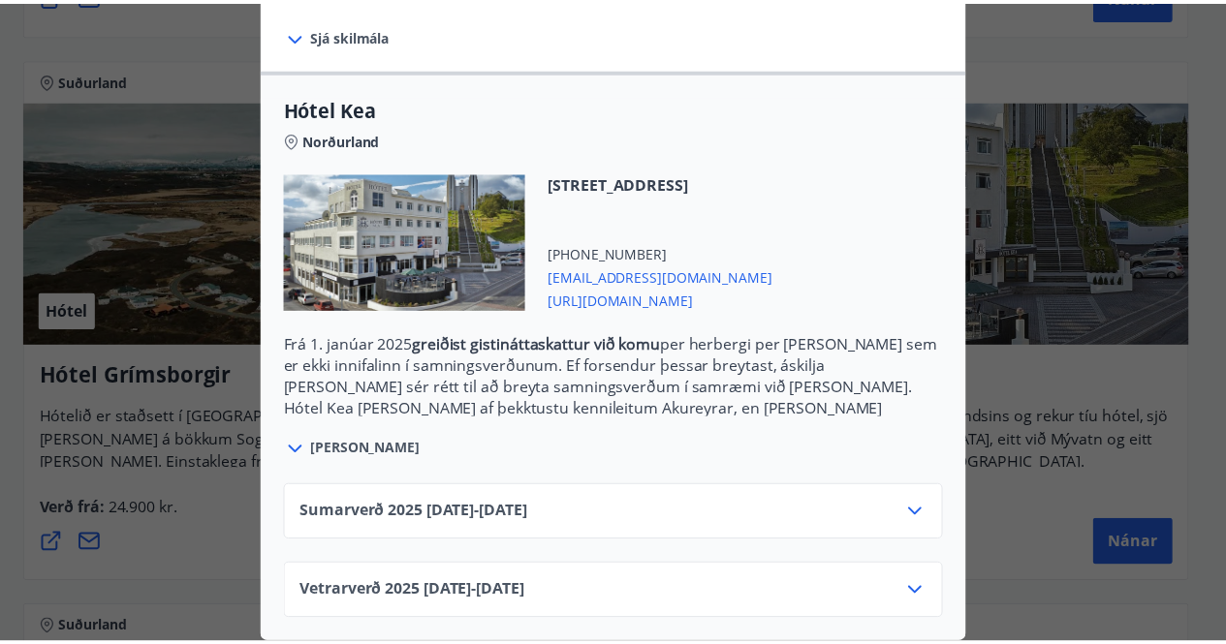
scroll to position [0, 0]
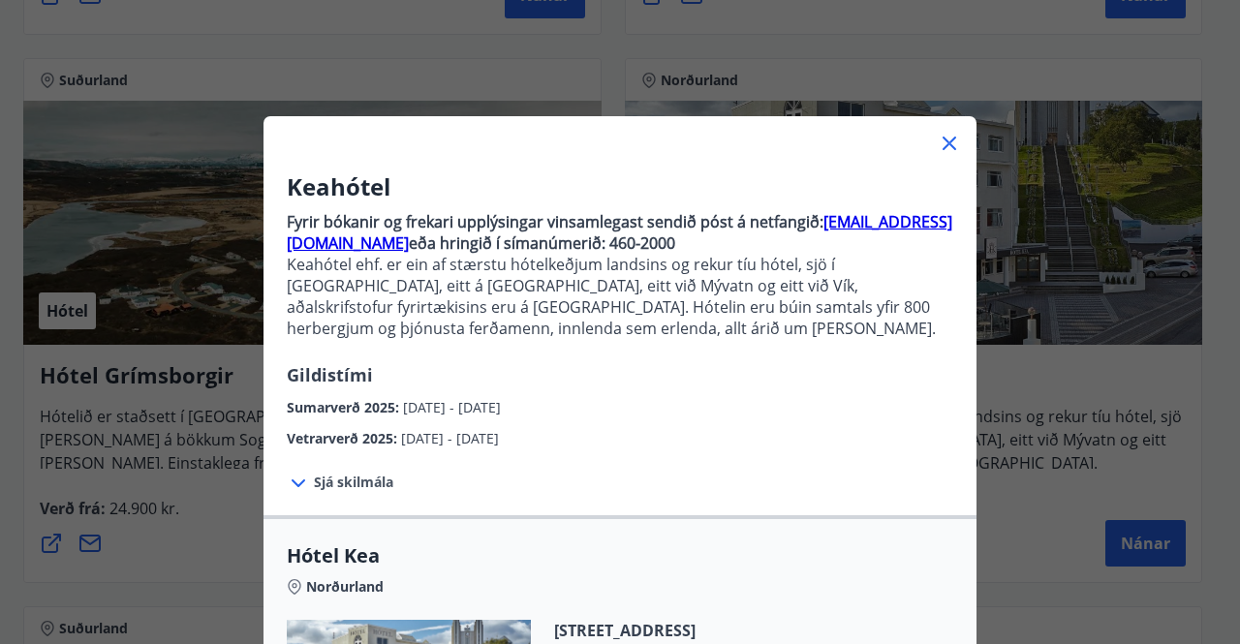
click at [938, 152] on icon at bounding box center [949, 143] width 23 height 23
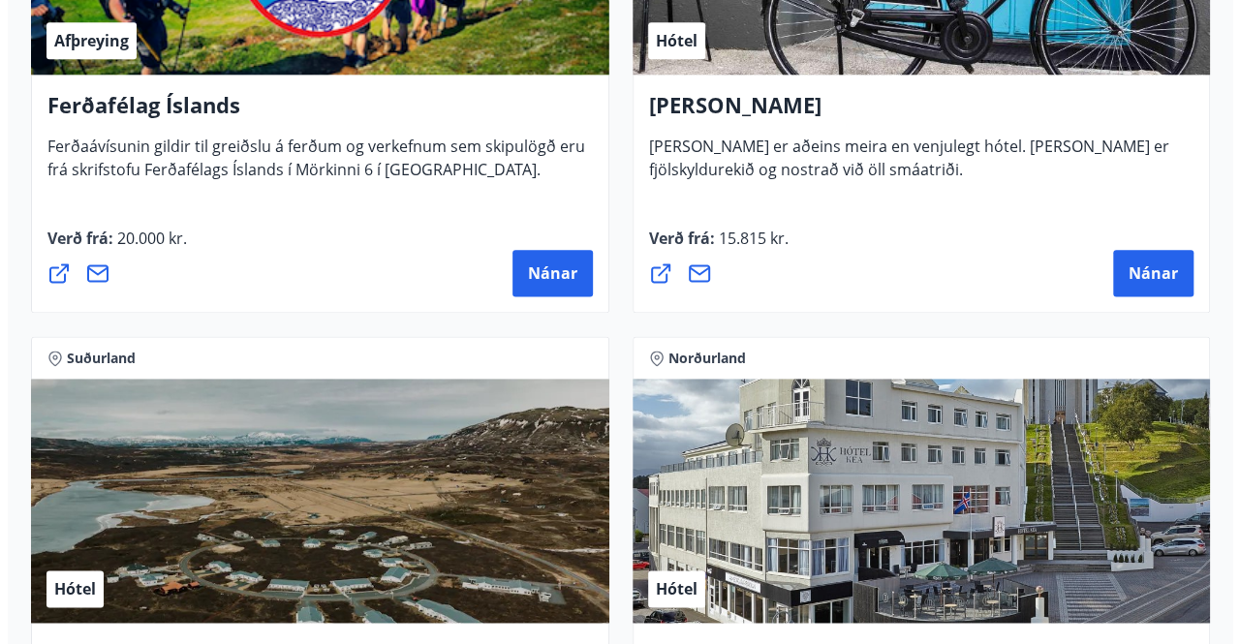
scroll to position [1617, 0]
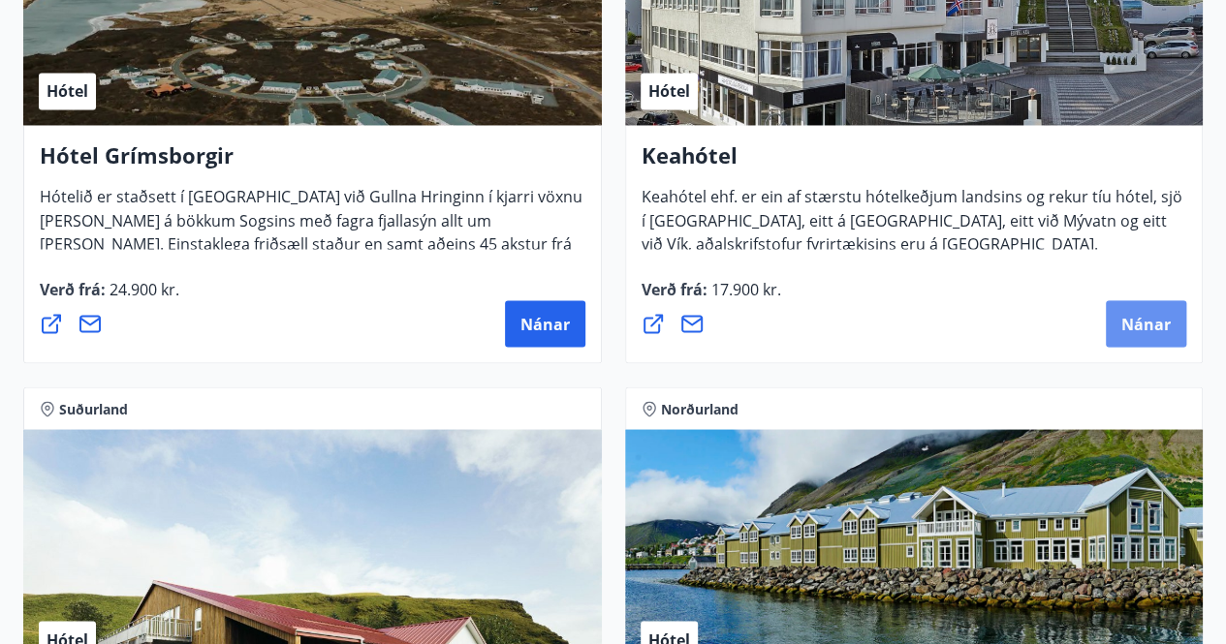
click at [1129, 322] on span "Nánar" at bounding box center [1145, 323] width 49 height 21
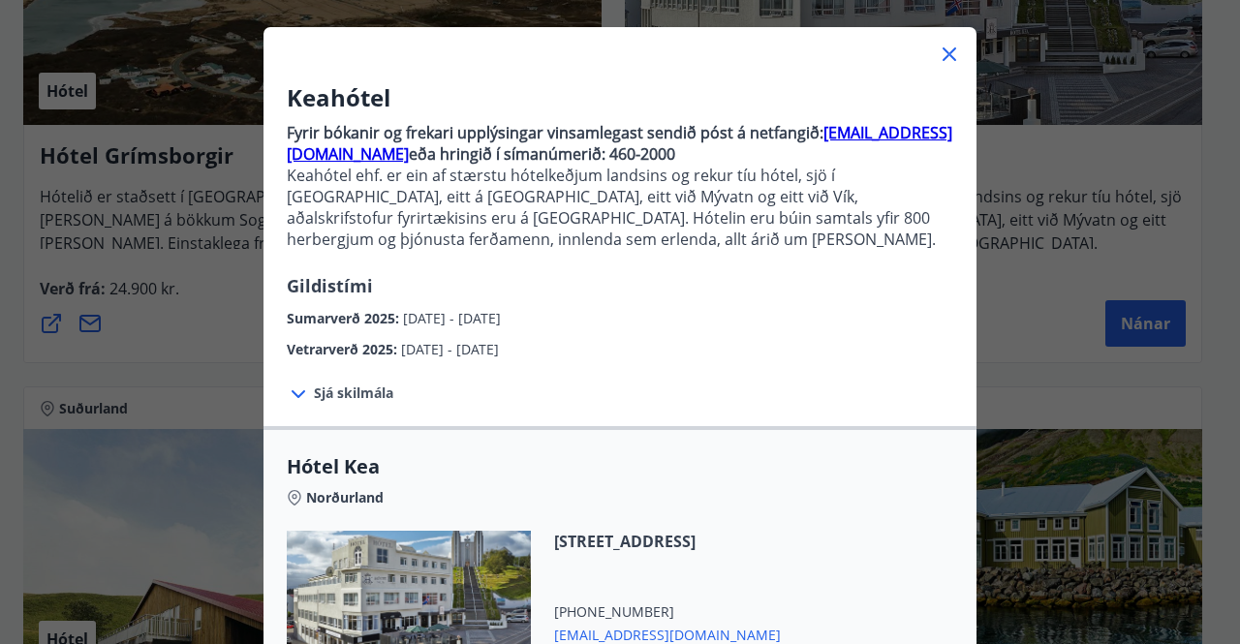
scroll to position [56, 0]
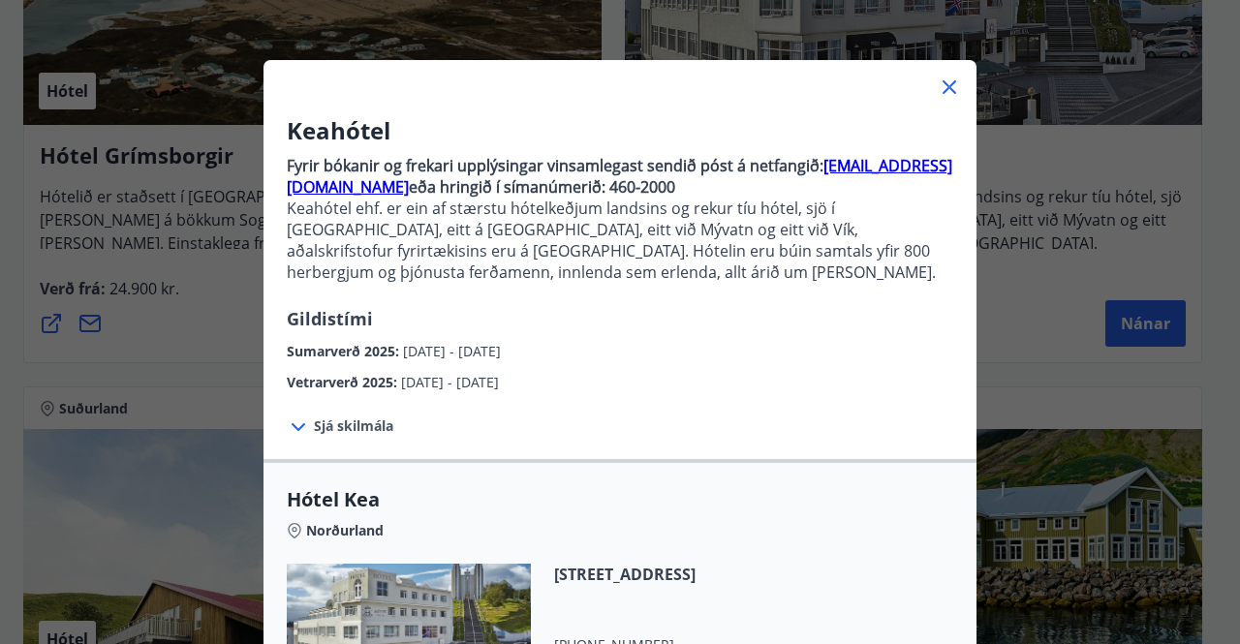
click at [353, 421] on span "Sjá skilmála" at bounding box center [353, 426] width 79 height 19
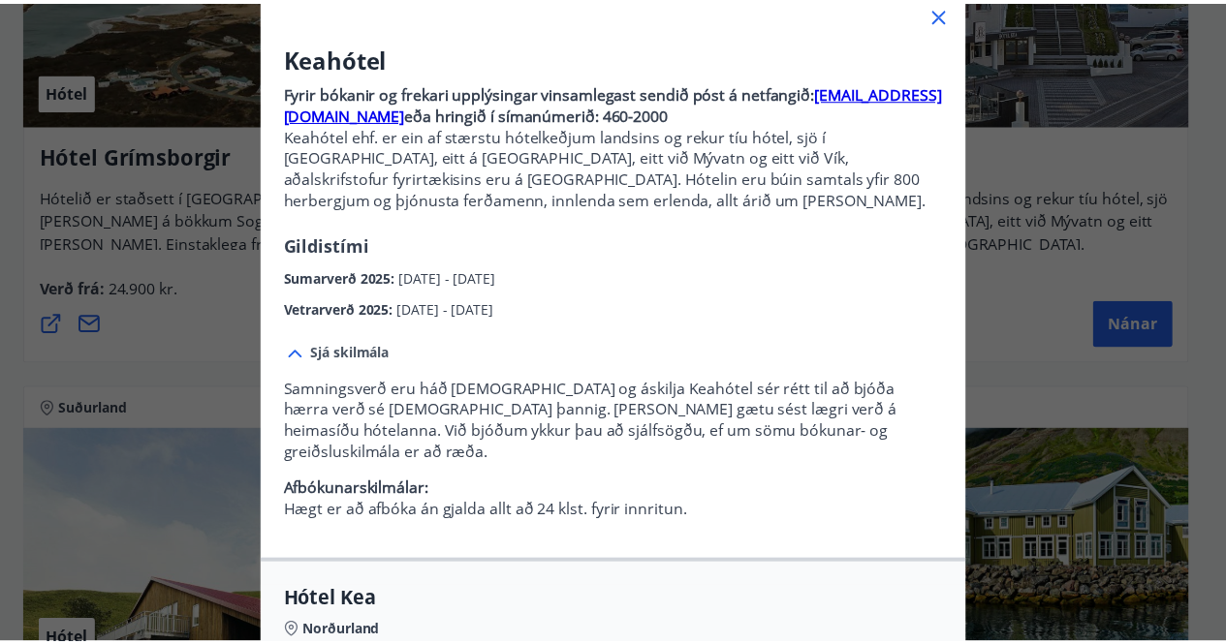
scroll to position [0, 0]
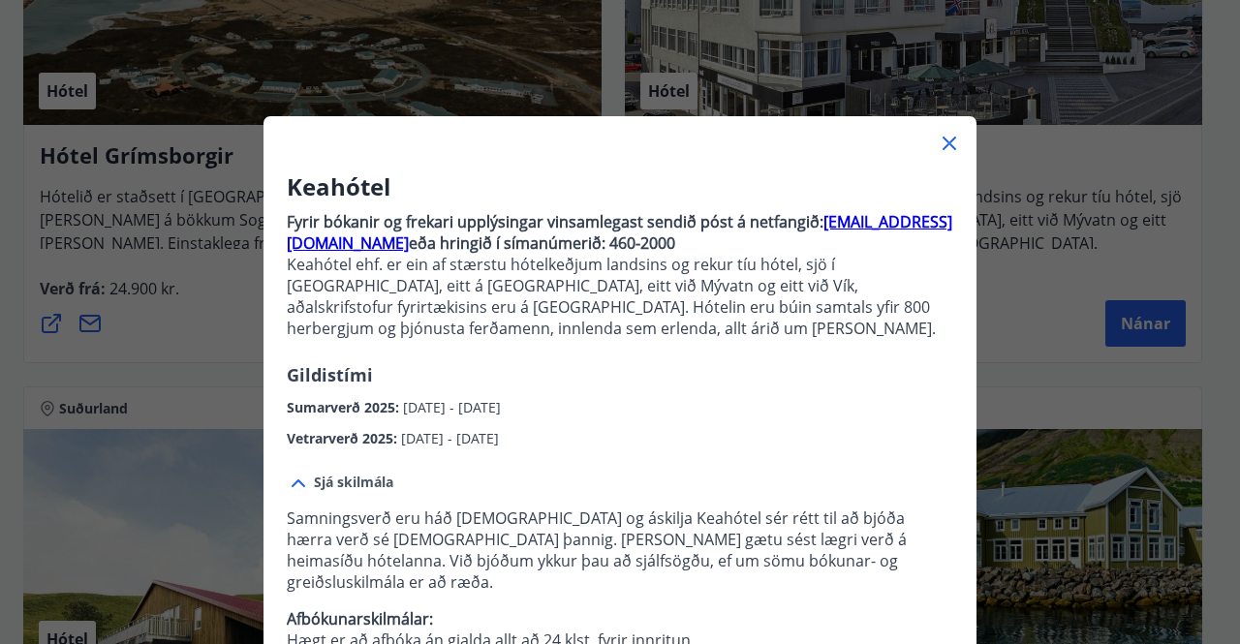
click at [944, 142] on icon at bounding box center [950, 144] width 14 height 14
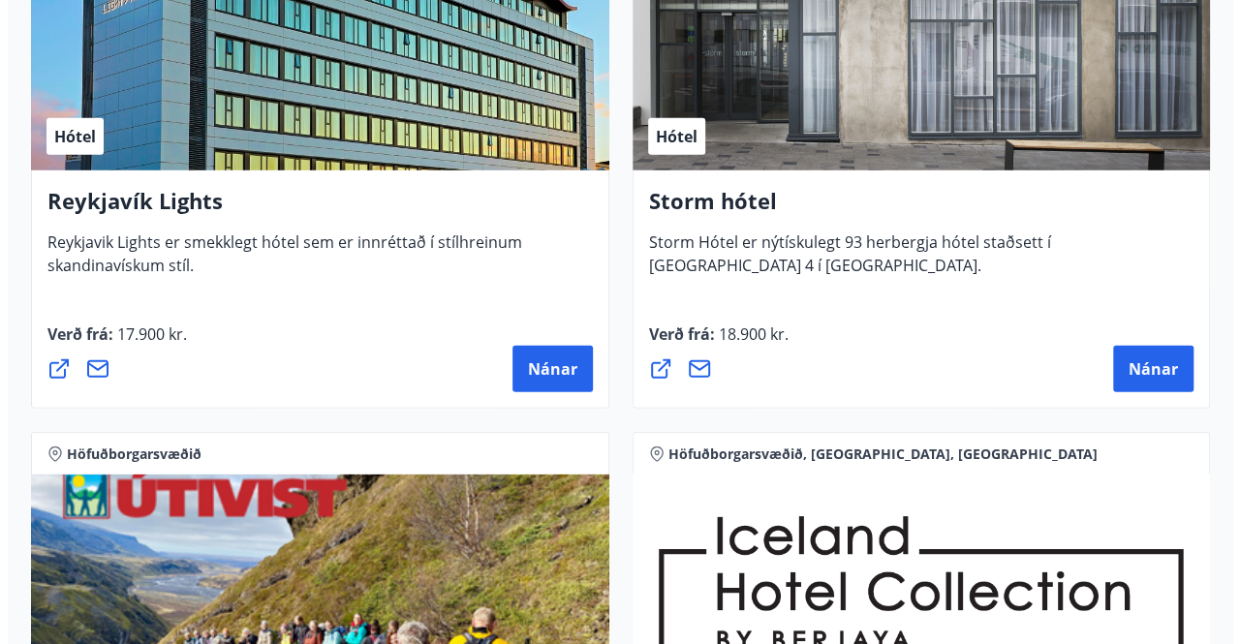
scroll to position [2670, 0]
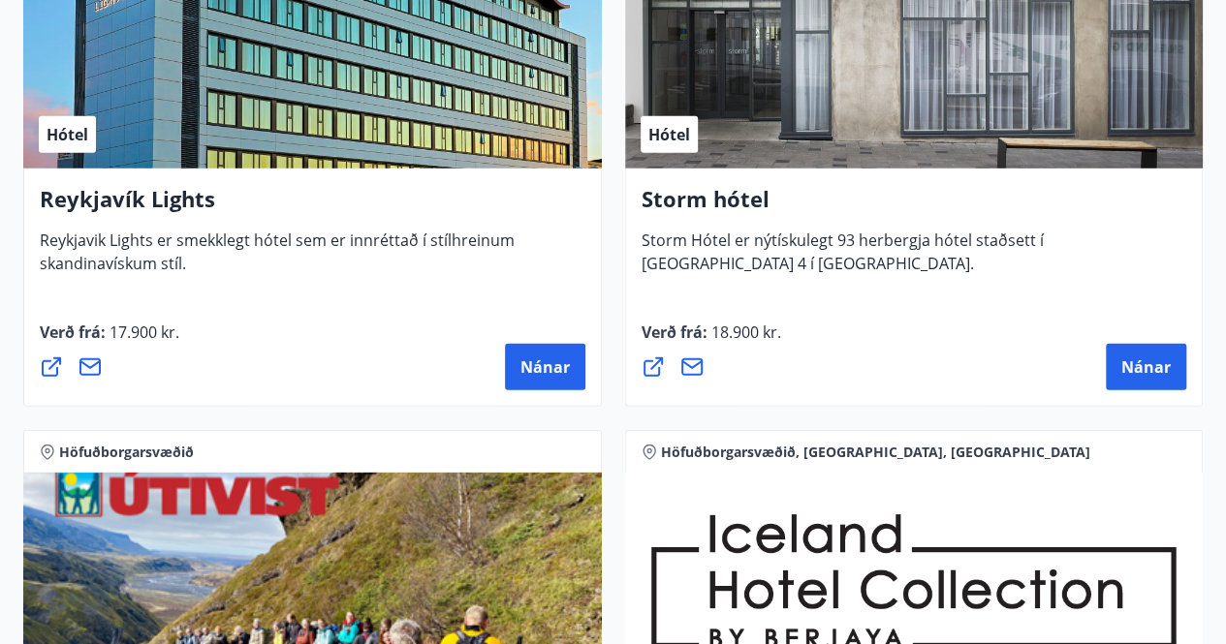
click at [1143, 360] on span "Nánar" at bounding box center [1145, 367] width 49 height 21
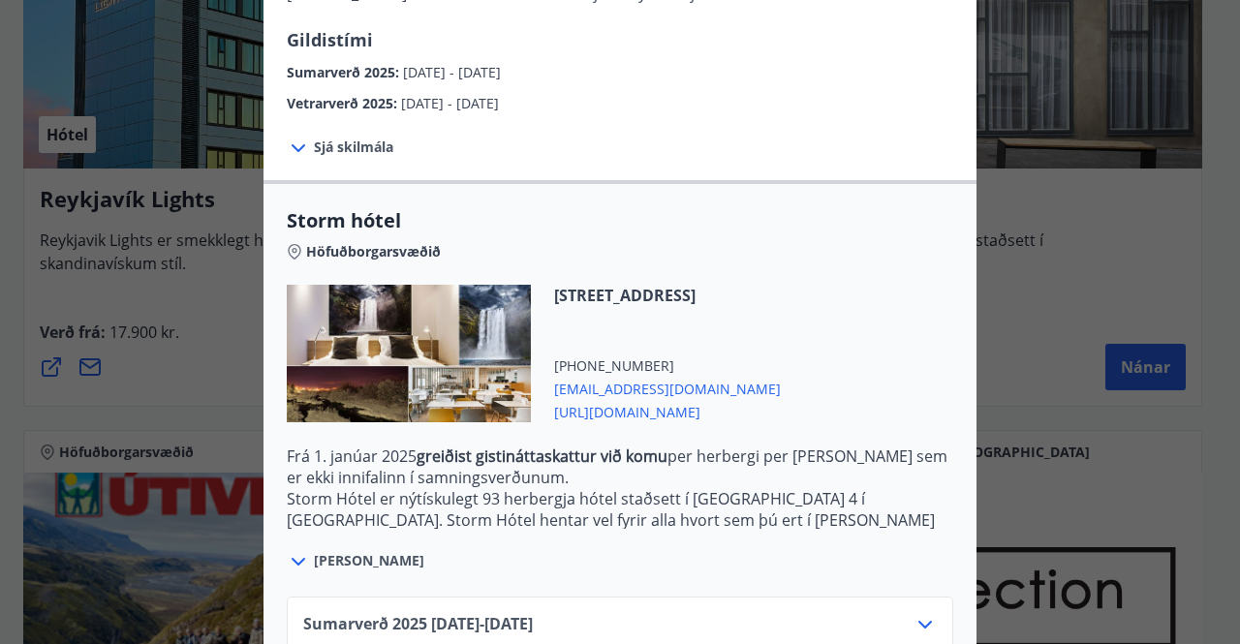
scroll to position [438, 0]
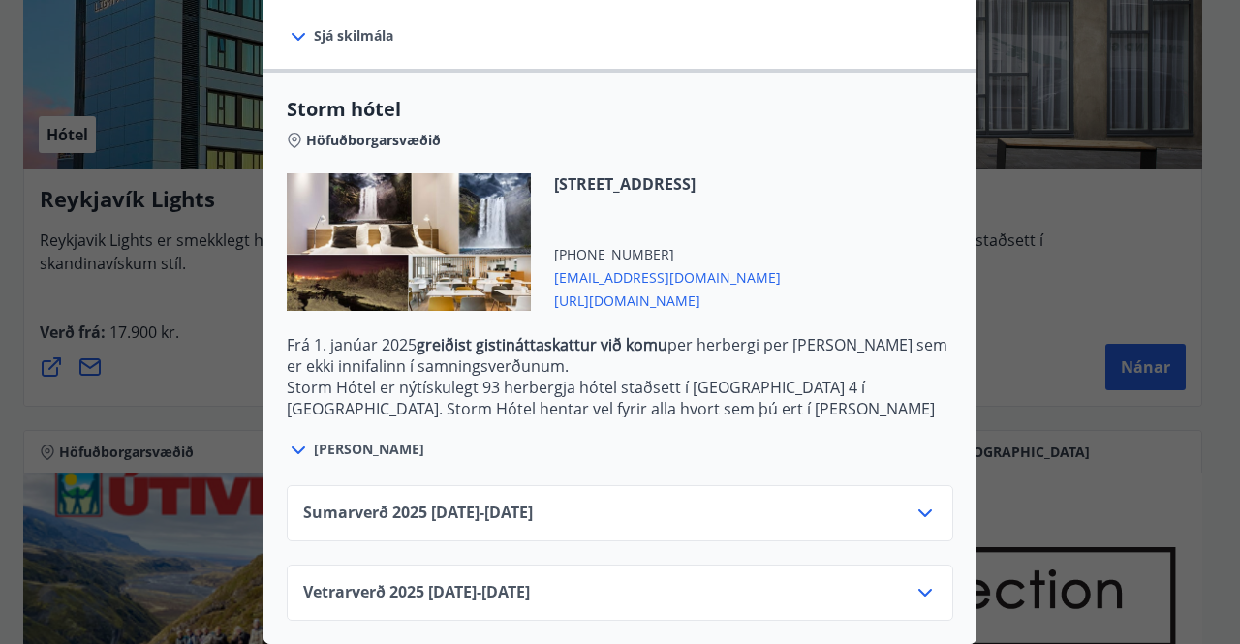
click at [517, 502] on span "Sumarverð [PHONE_NUMBER][DATE] - [DATE]" at bounding box center [418, 513] width 230 height 23
click at [907, 485] on div "Sumarverð [PHONE_NUMBER][DATE] - [DATE]" at bounding box center [620, 513] width 667 height 56
click at [918, 505] on icon at bounding box center [925, 513] width 23 height 23
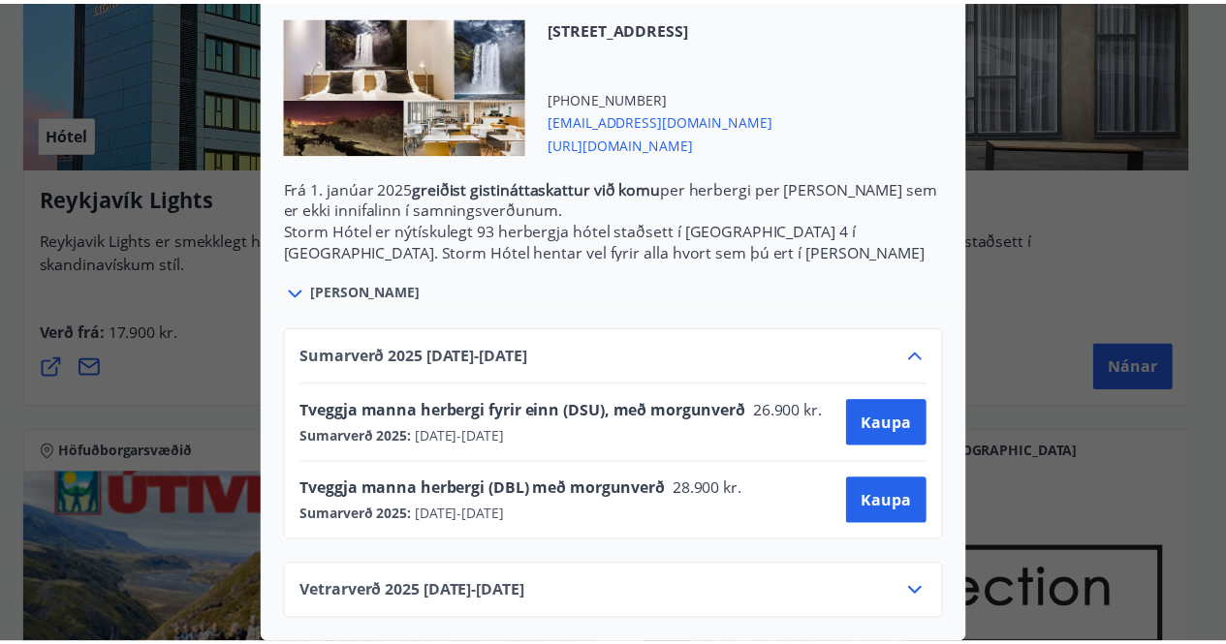
scroll to position [0, 0]
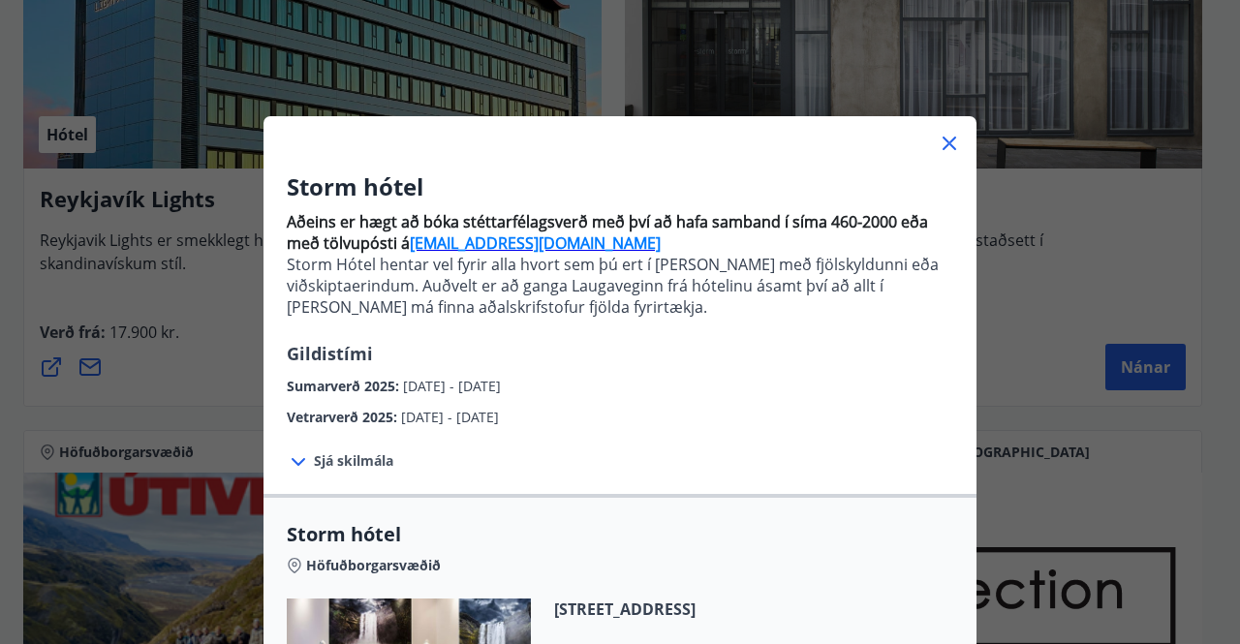
click at [938, 143] on icon at bounding box center [949, 143] width 23 height 23
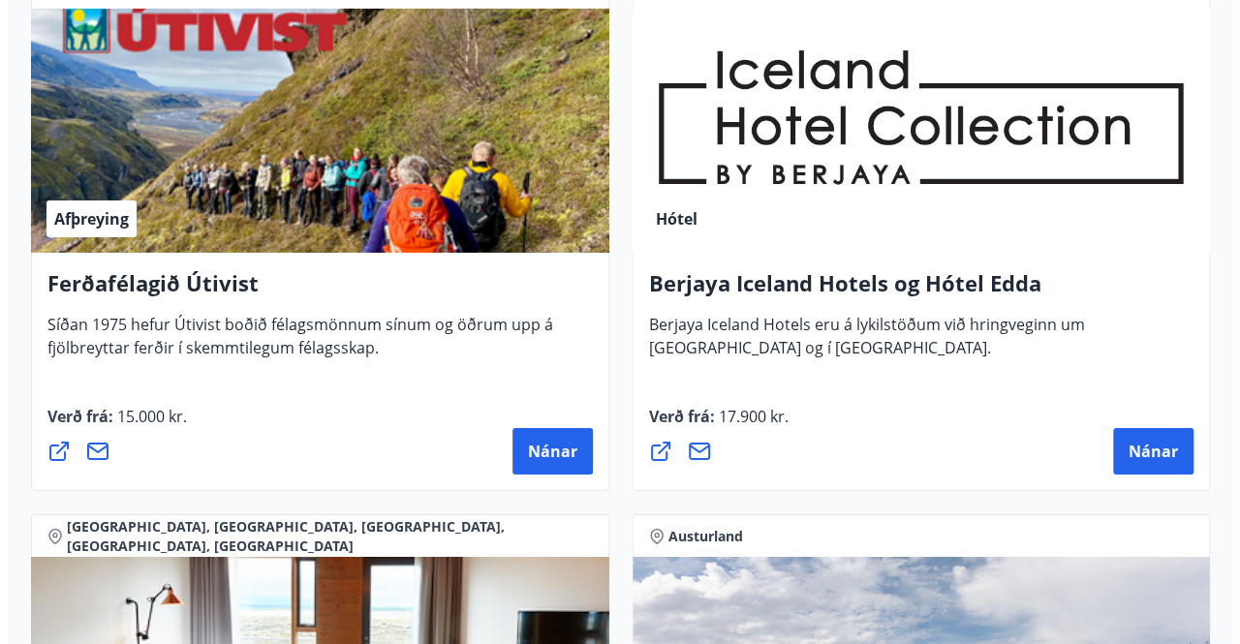
scroll to position [3135, 0]
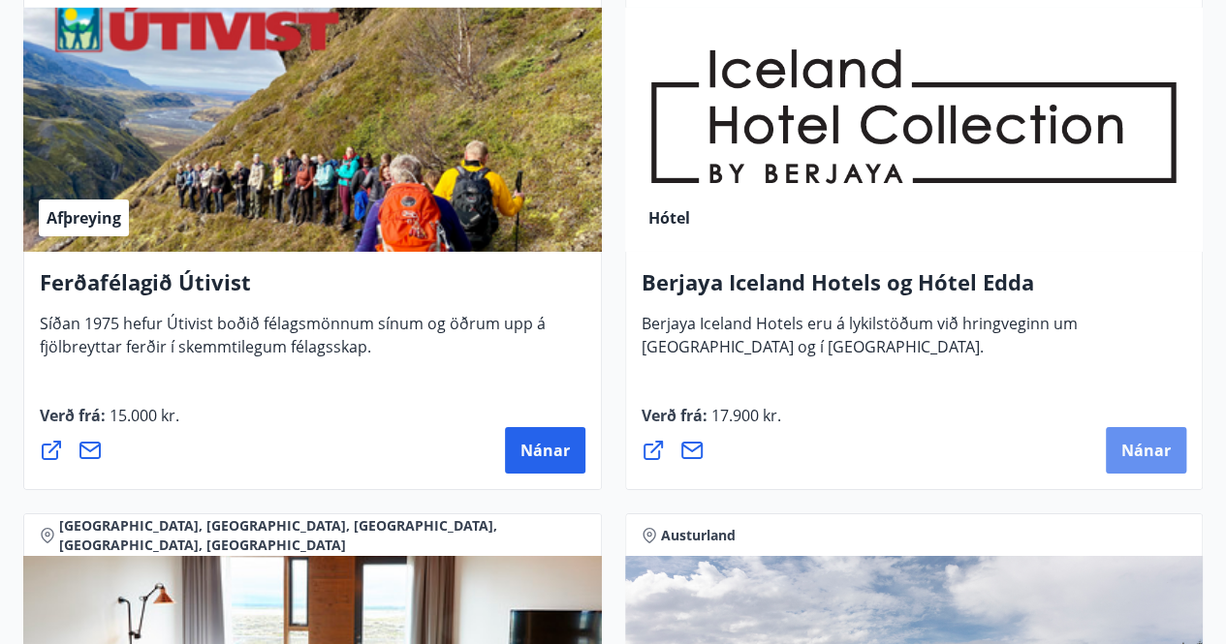
click at [1135, 457] on span "Nánar" at bounding box center [1145, 450] width 49 height 21
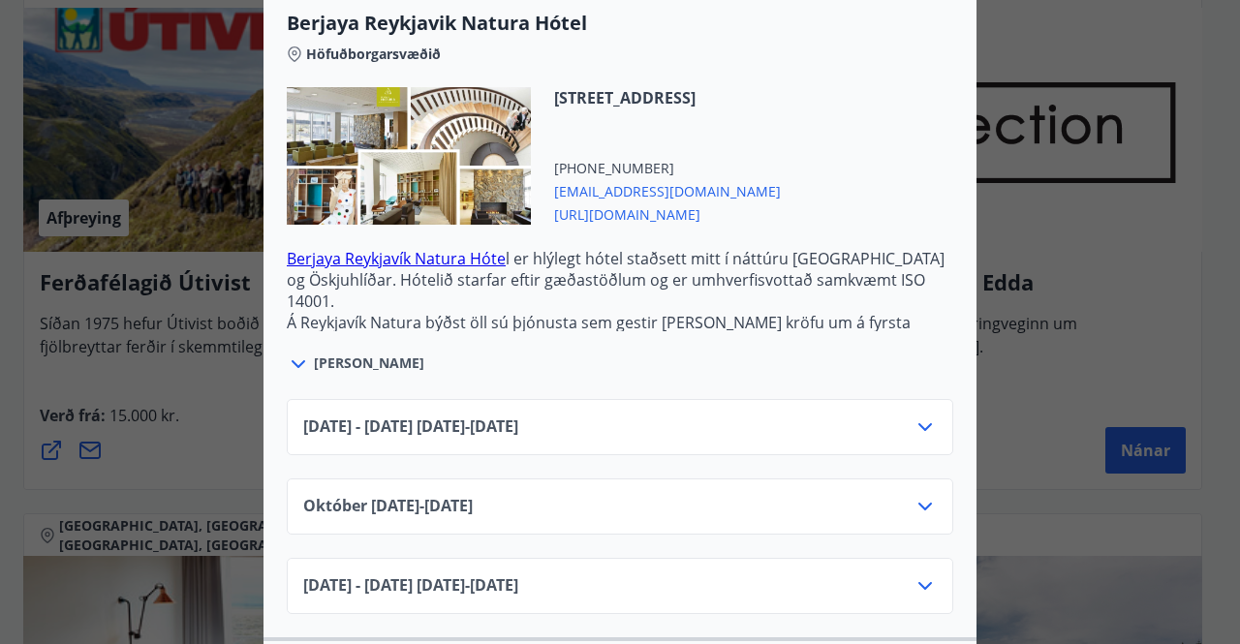
scroll to position [543, 0]
click at [926, 421] on icon at bounding box center [925, 427] width 23 height 23
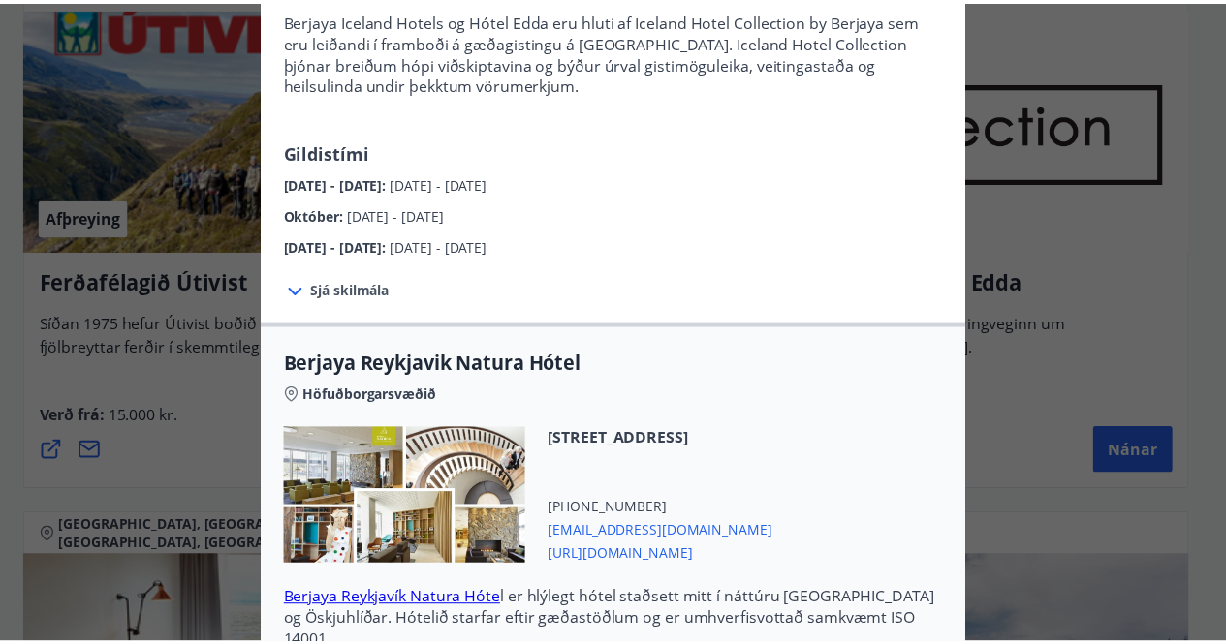
scroll to position [0, 0]
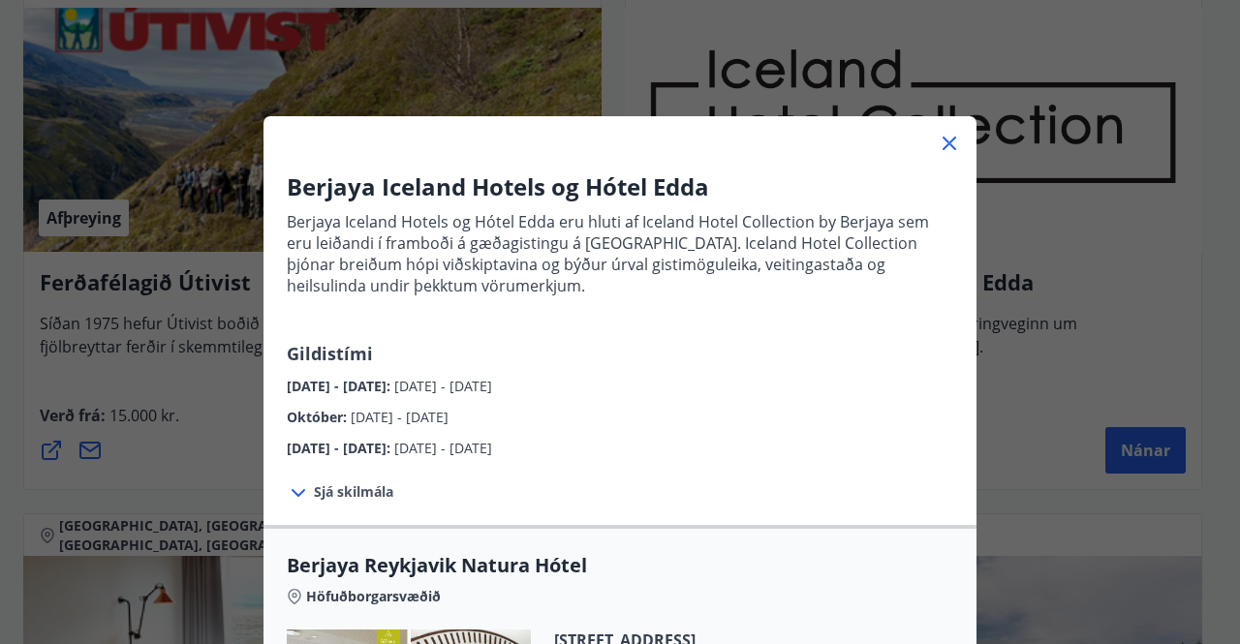
click at [947, 152] on icon at bounding box center [949, 143] width 23 height 23
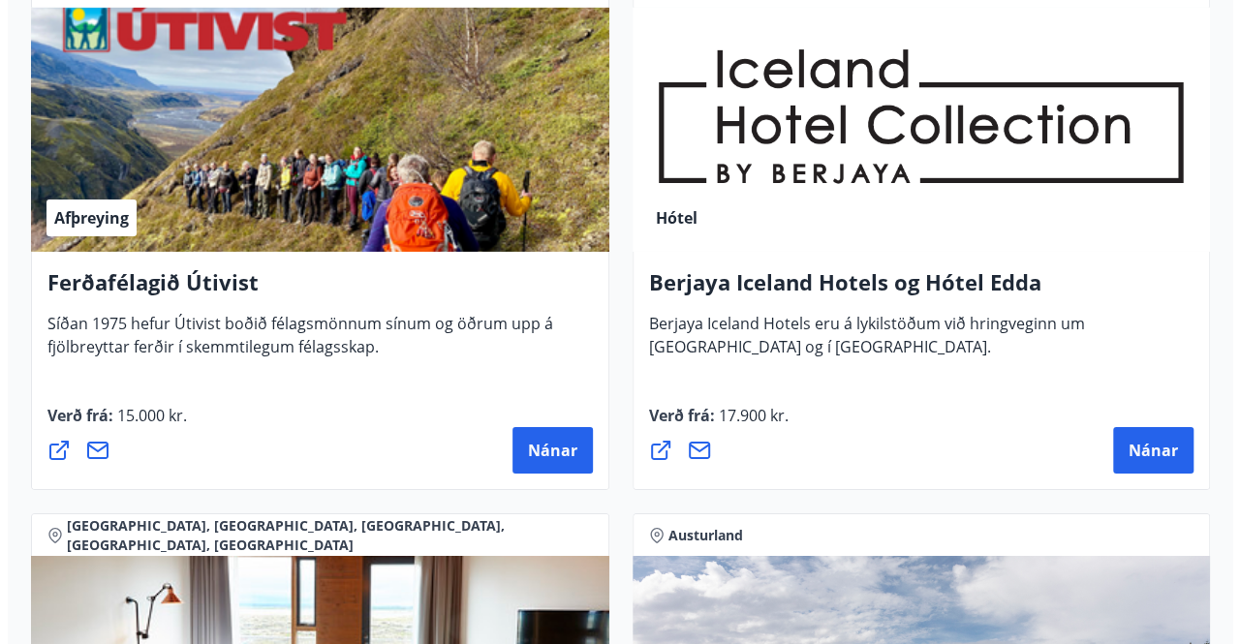
scroll to position [3561, 0]
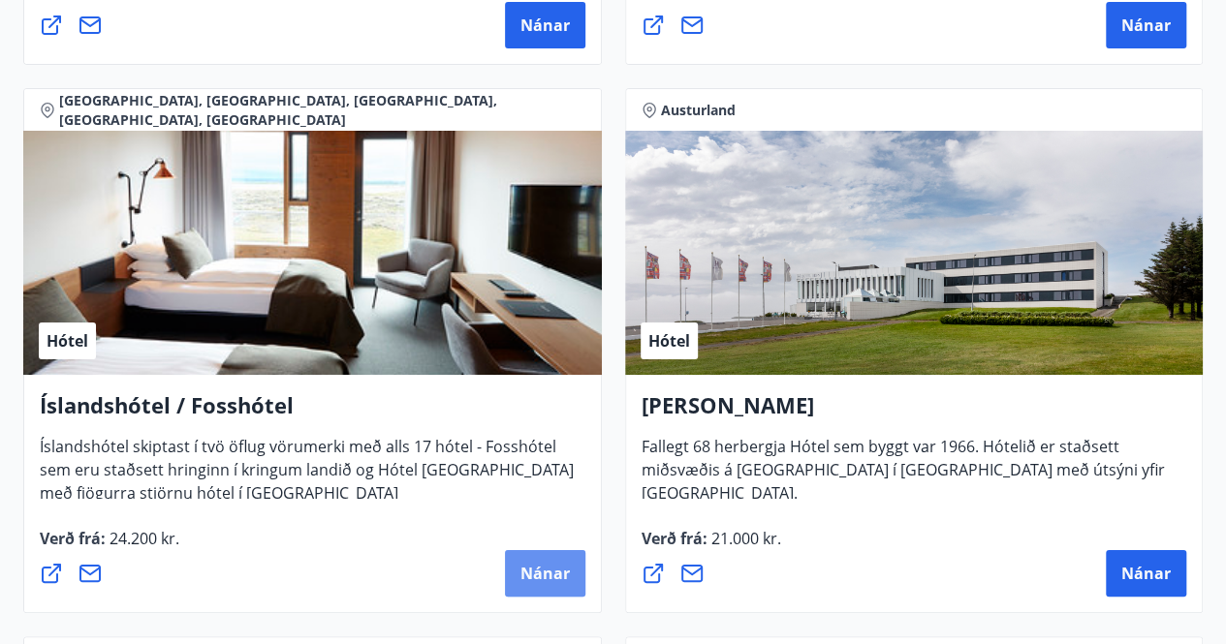
click at [537, 567] on span "Nánar" at bounding box center [544, 573] width 49 height 21
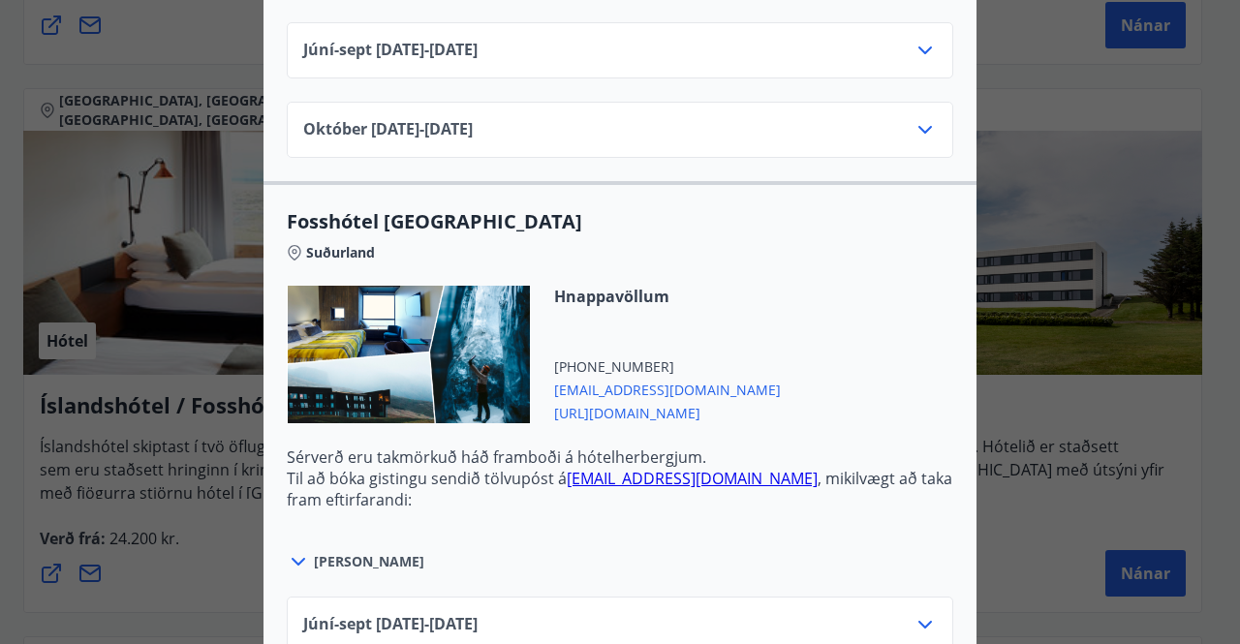
scroll to position [5648, 0]
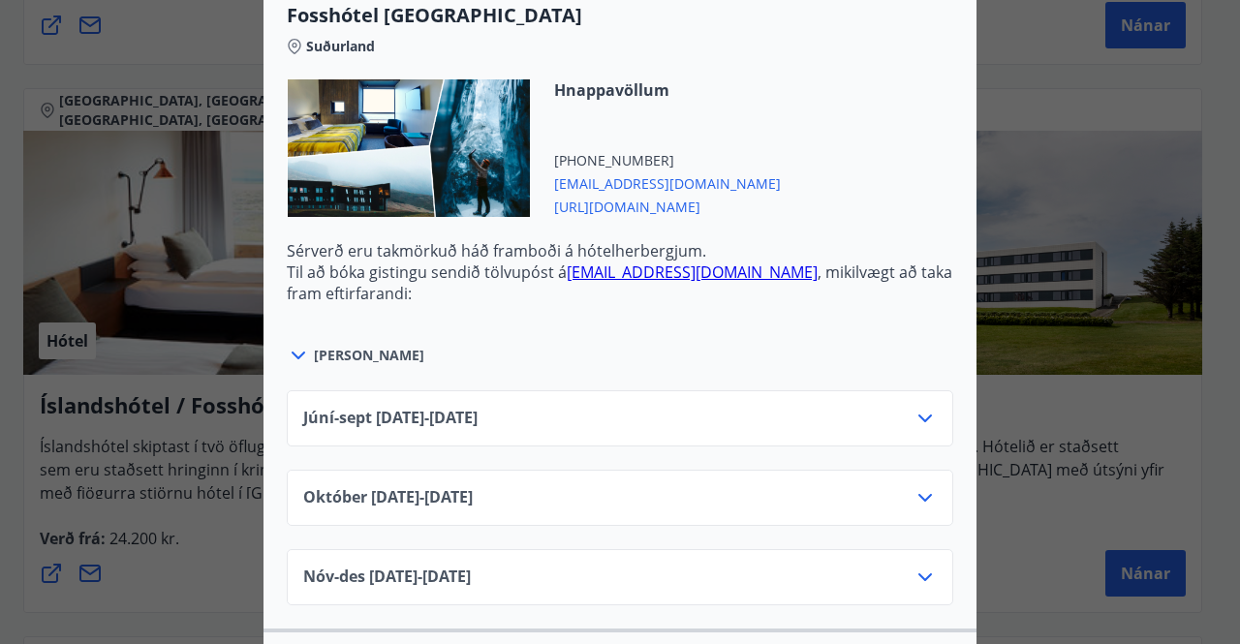
click at [914, 407] on icon at bounding box center [925, 418] width 23 height 23
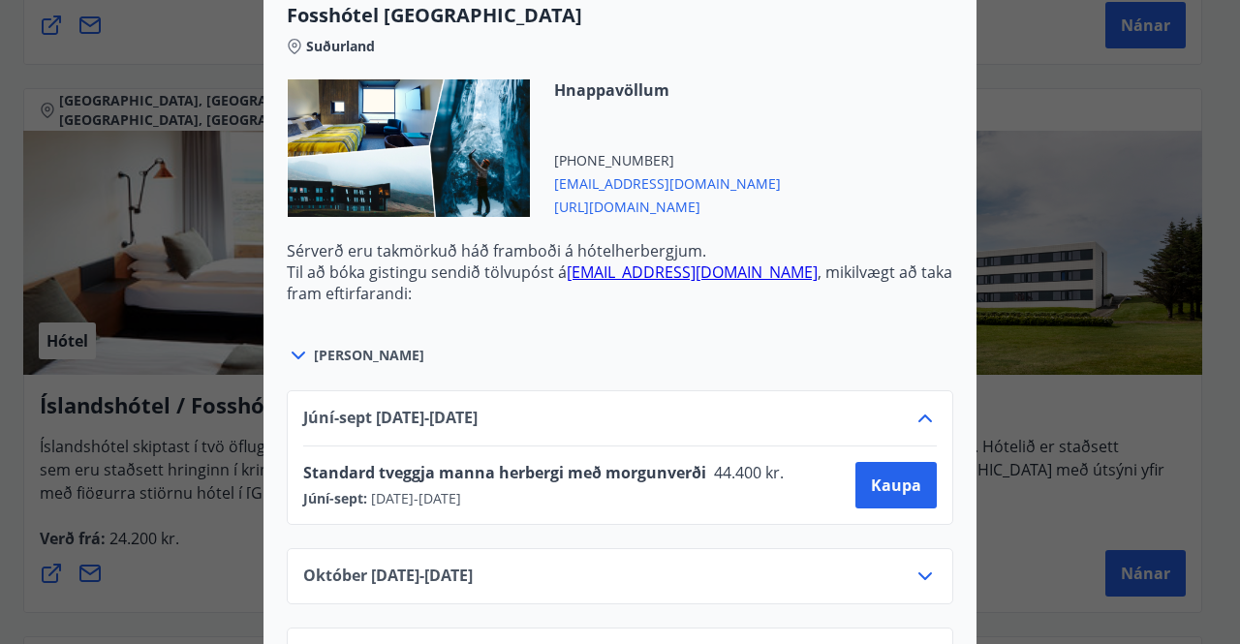
click at [914, 407] on icon at bounding box center [925, 418] width 23 height 23
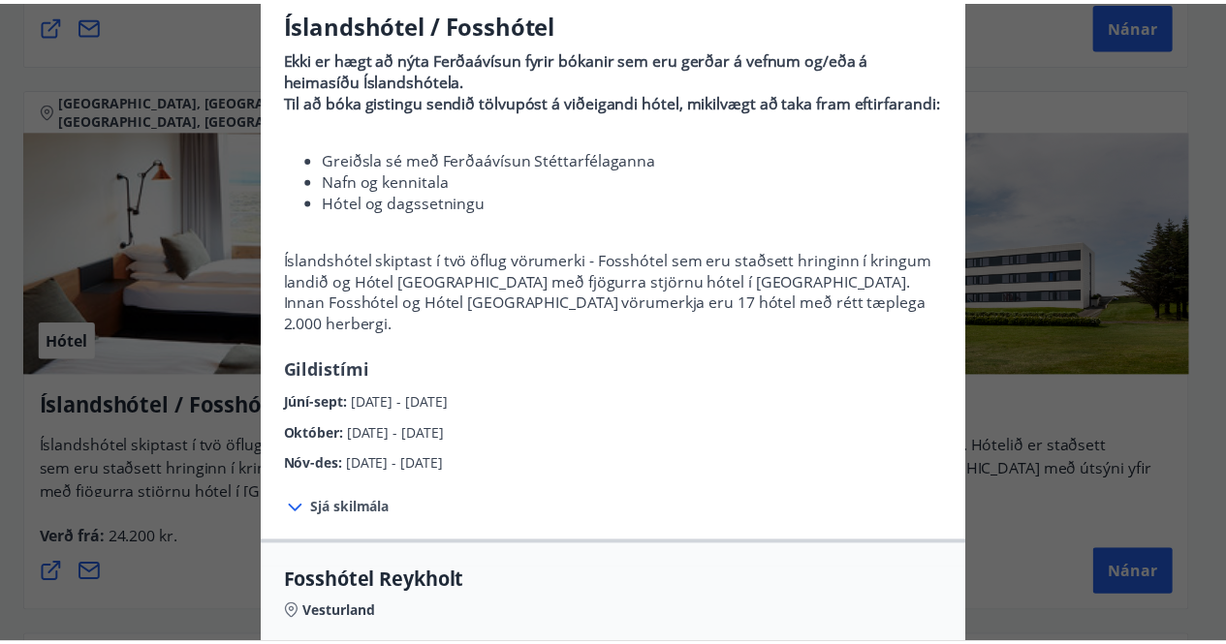
scroll to position [0, 0]
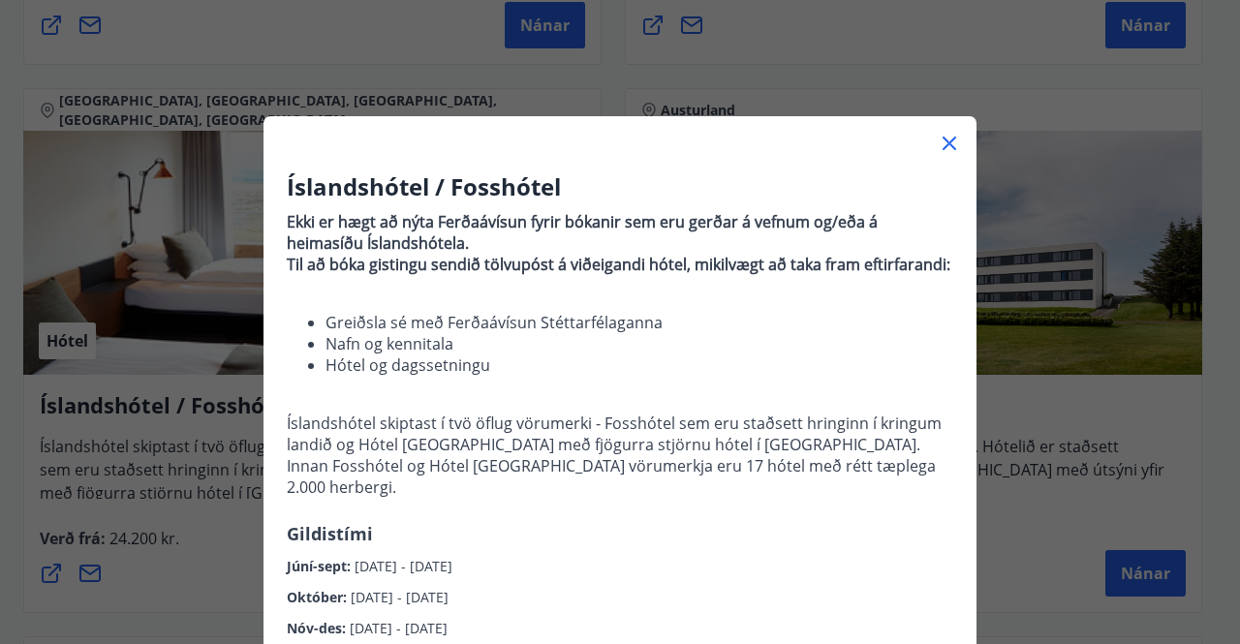
click at [943, 141] on icon at bounding box center [950, 144] width 14 height 14
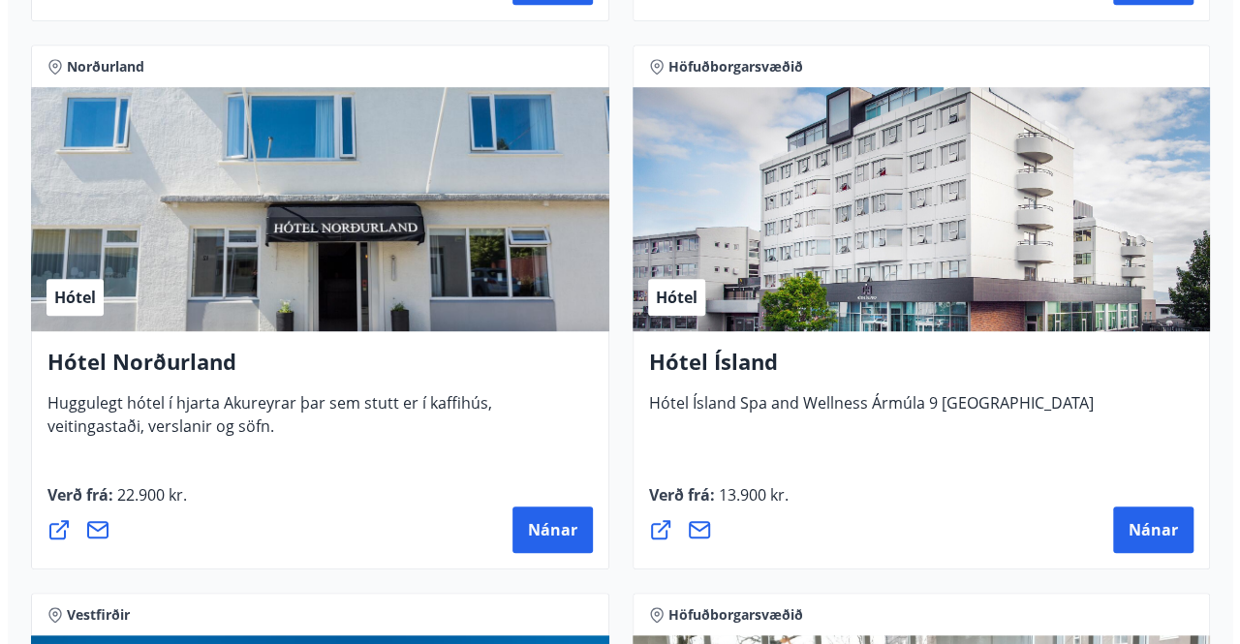
scroll to position [4151, 0]
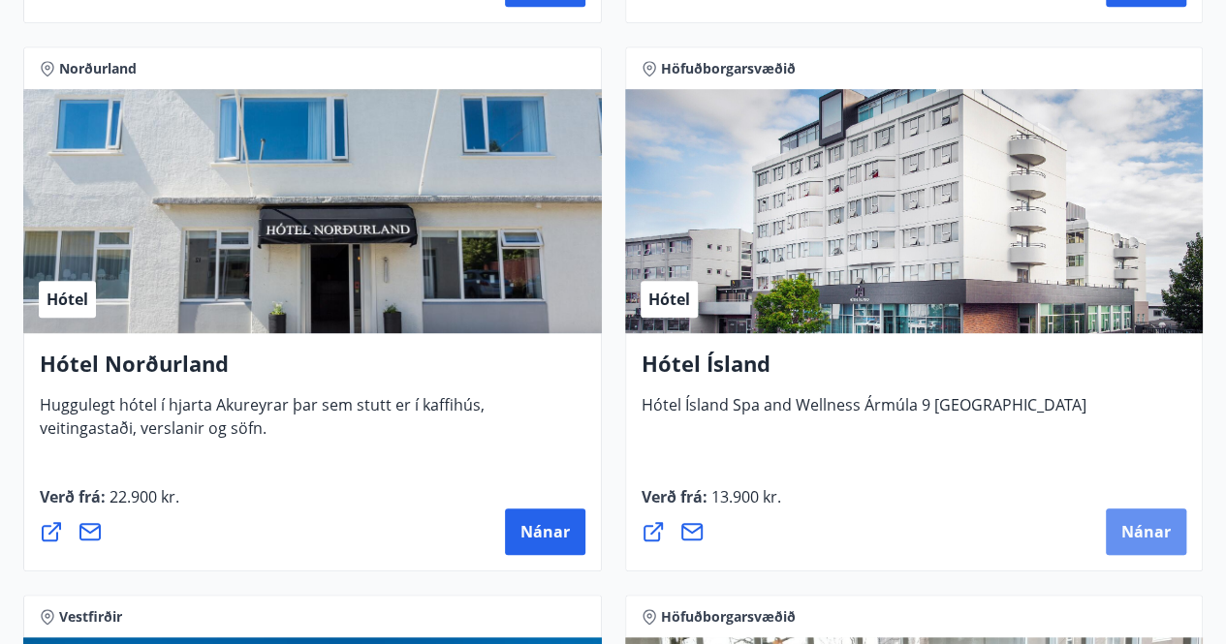
click at [1141, 535] on span "Nánar" at bounding box center [1145, 531] width 49 height 21
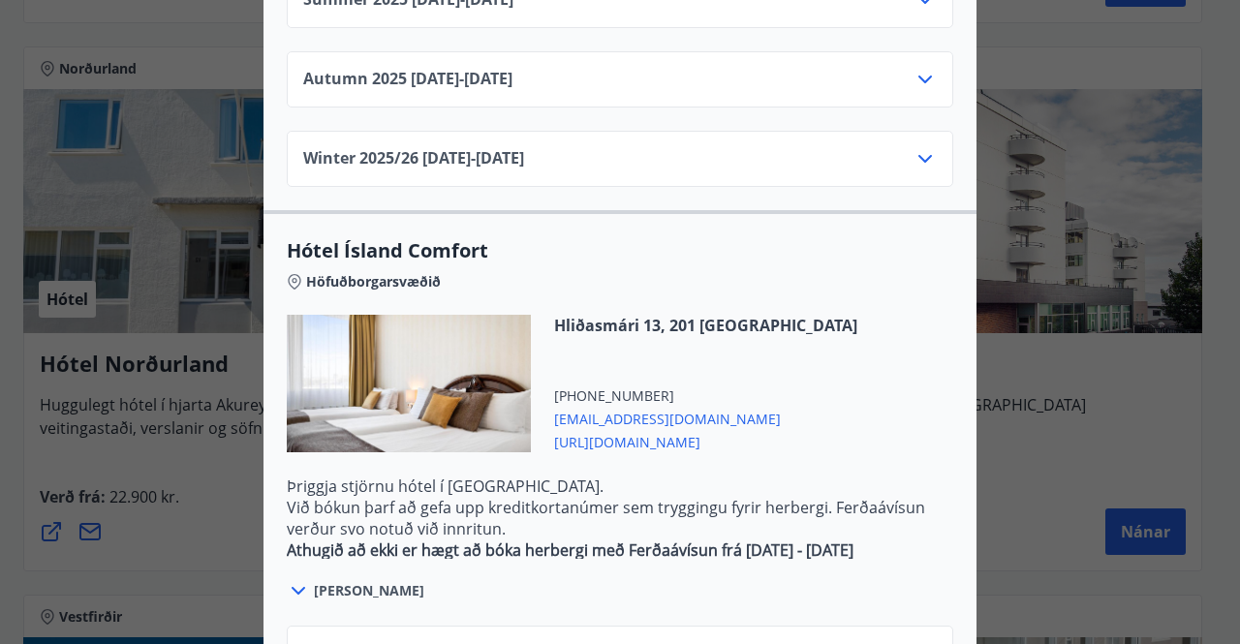
scroll to position [971, 0]
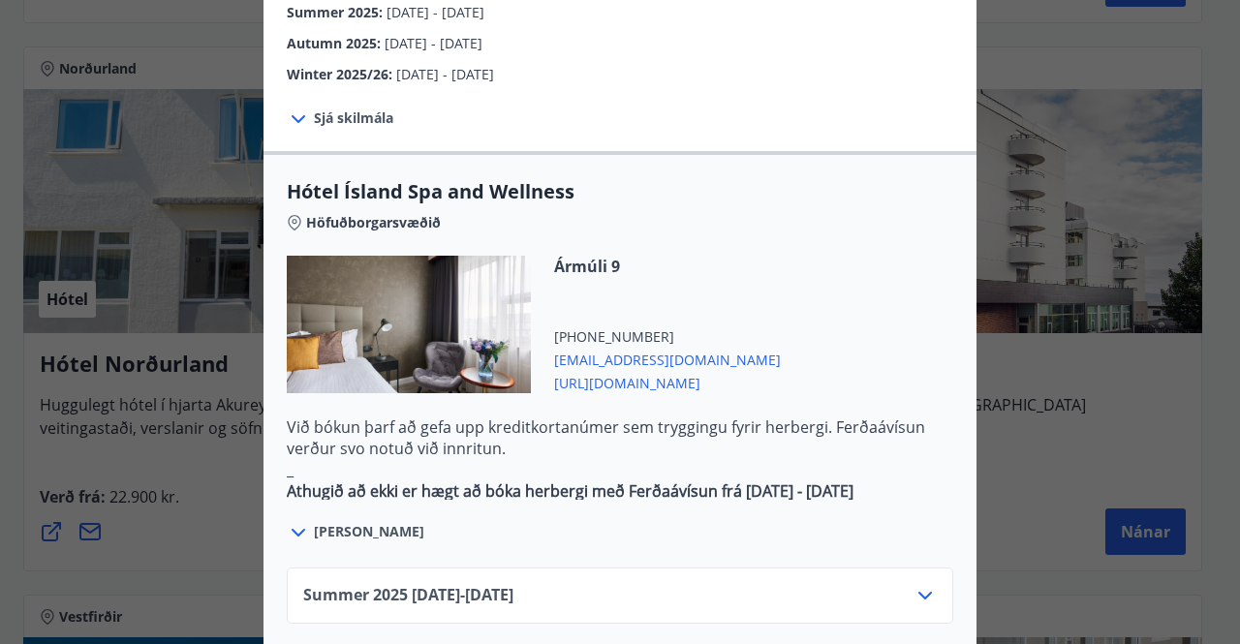
click at [535, 568] on div "Summer [PHONE_NUMBER][DATE] - [DATE]" at bounding box center [620, 596] width 667 height 56
click at [514, 584] on span "Summer [PHONE_NUMBER][DATE] - [DATE]" at bounding box center [408, 595] width 210 height 23
click at [914, 584] on icon at bounding box center [925, 595] width 23 height 23
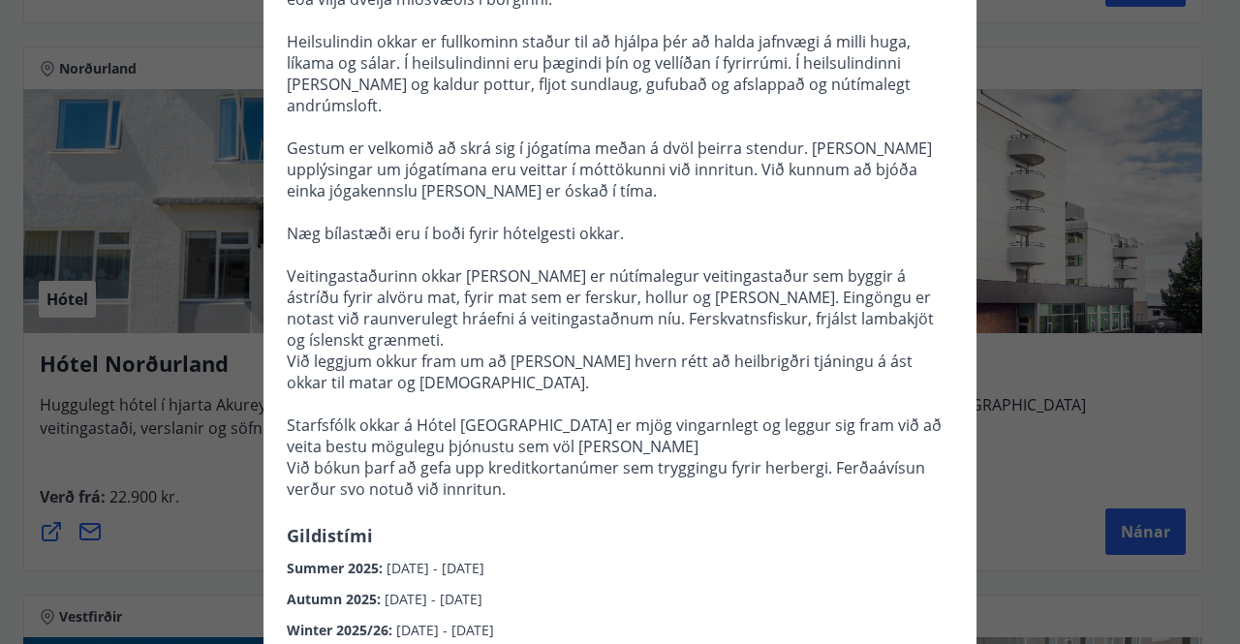
scroll to position [0, 0]
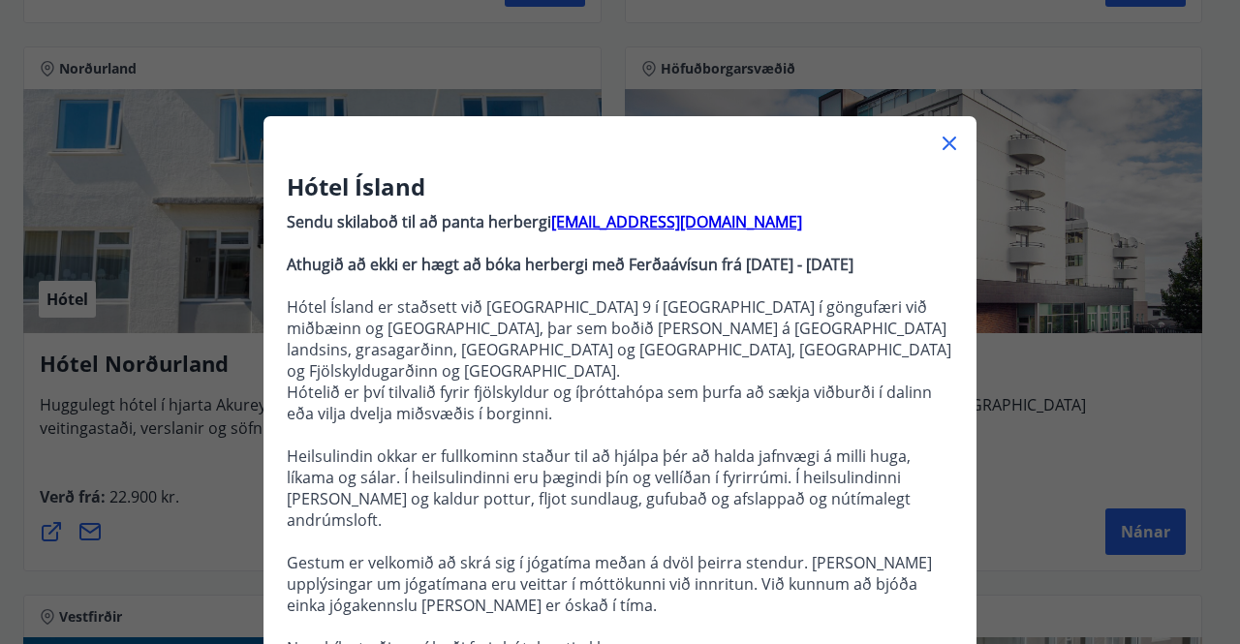
click at [940, 121] on div at bounding box center [620, 135] width 713 height 39
click at [935, 127] on div at bounding box center [620, 135] width 713 height 39
click at [950, 155] on div at bounding box center [620, 135] width 713 height 39
click at [940, 137] on icon at bounding box center [949, 143] width 23 height 23
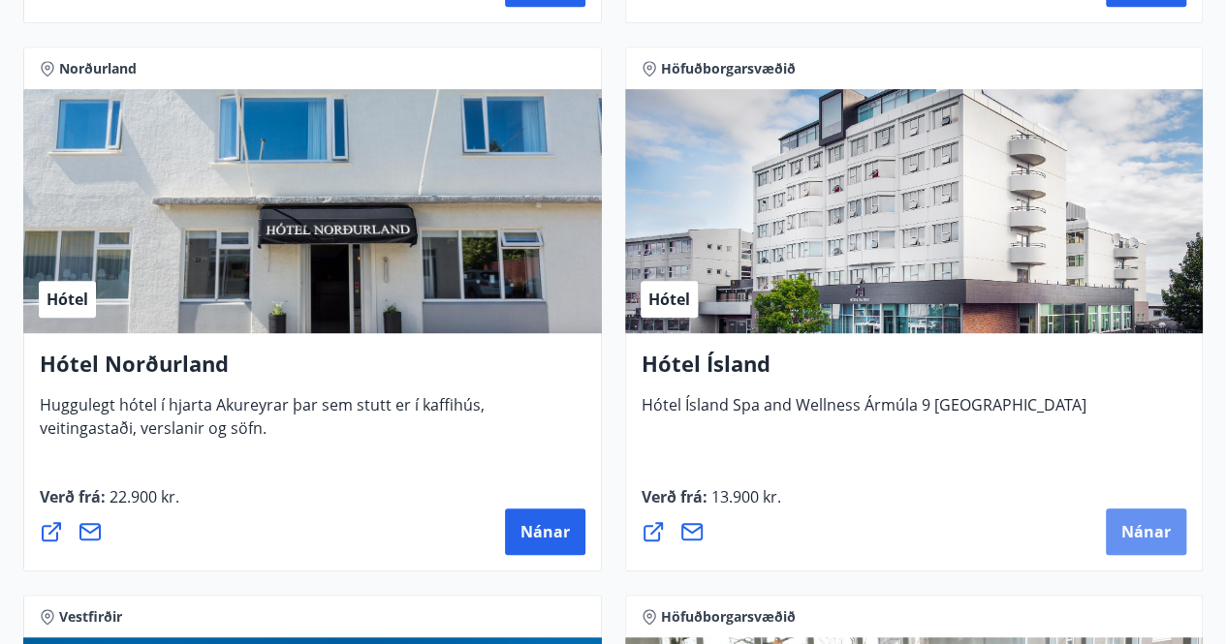
click at [1126, 536] on span "Nánar" at bounding box center [1145, 531] width 49 height 21
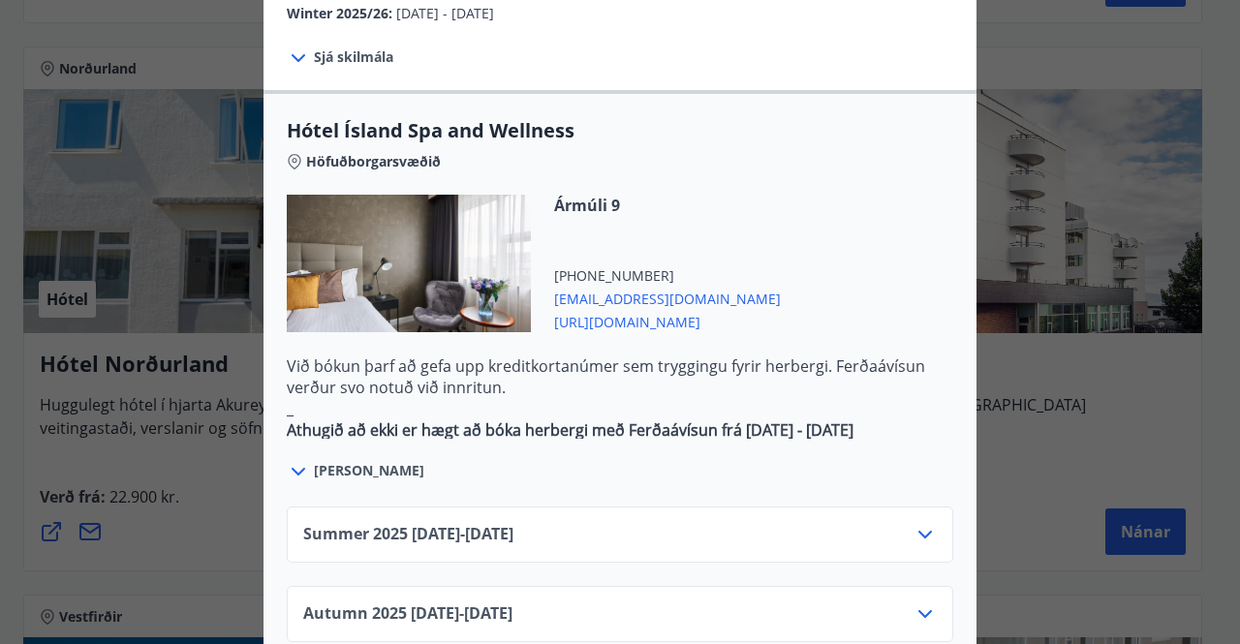
scroll to position [1033, 0]
click at [514, 522] on span "Summer [PHONE_NUMBER][DATE] - [DATE]" at bounding box center [408, 533] width 210 height 23
click at [917, 522] on icon at bounding box center [925, 533] width 23 height 23
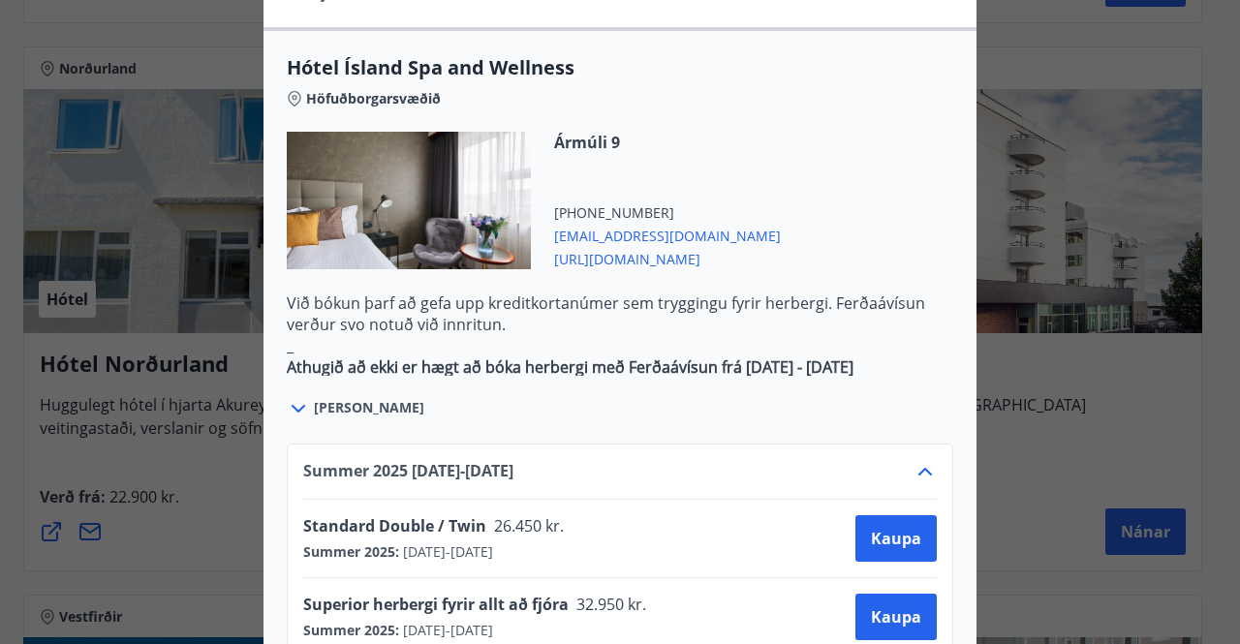
scroll to position [1094, 0]
click at [295, 406] on icon at bounding box center [299, 410] width 14 height 8
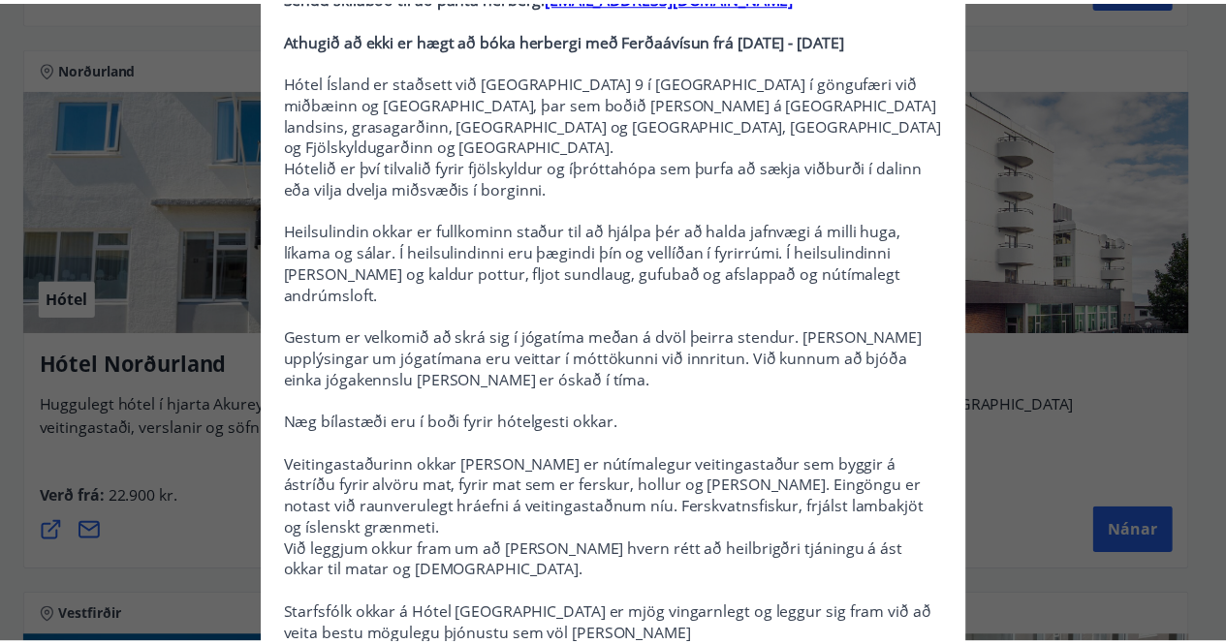
scroll to position [71, 0]
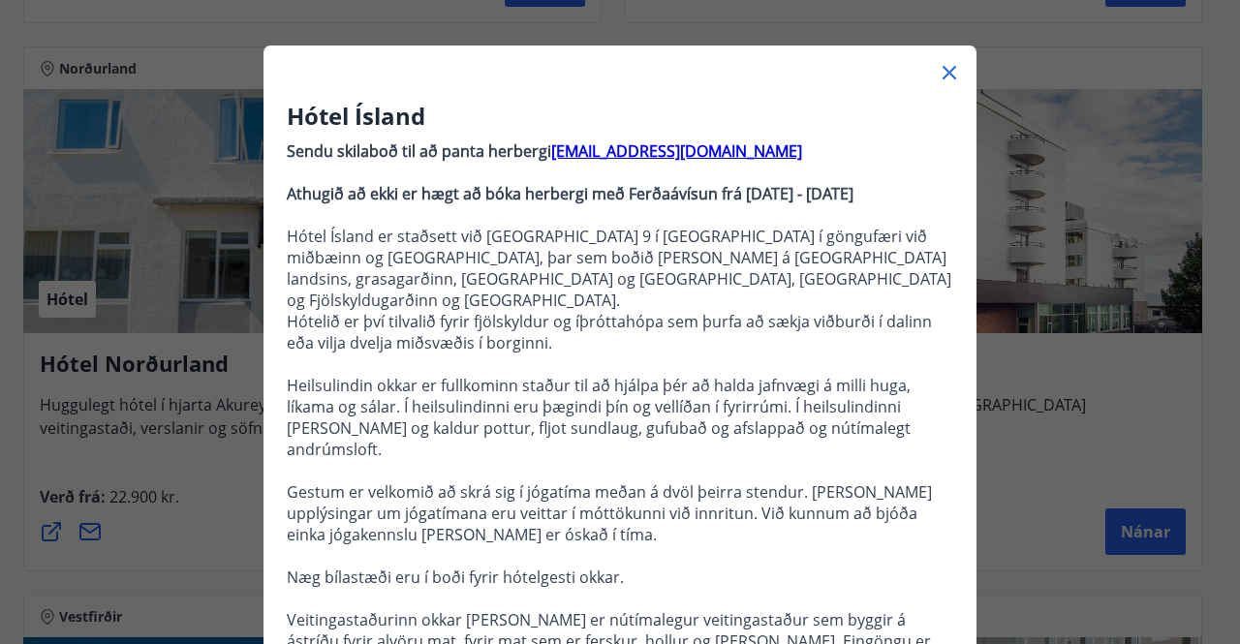
click at [944, 74] on icon at bounding box center [950, 73] width 14 height 14
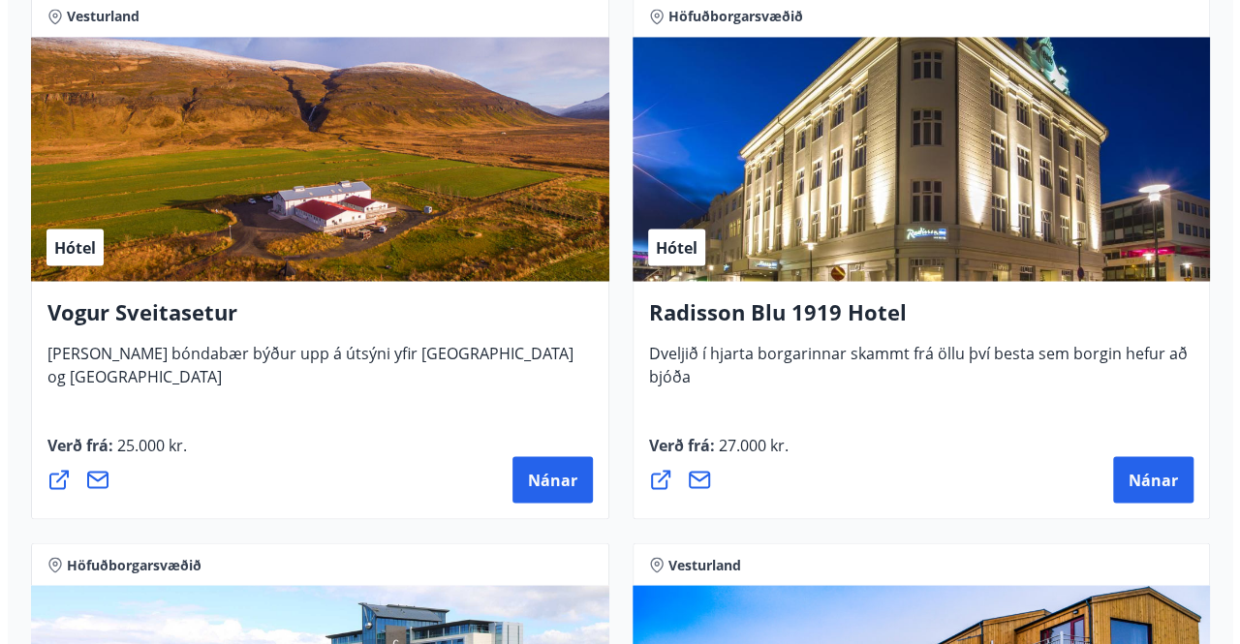
scroll to position [5301, 0]
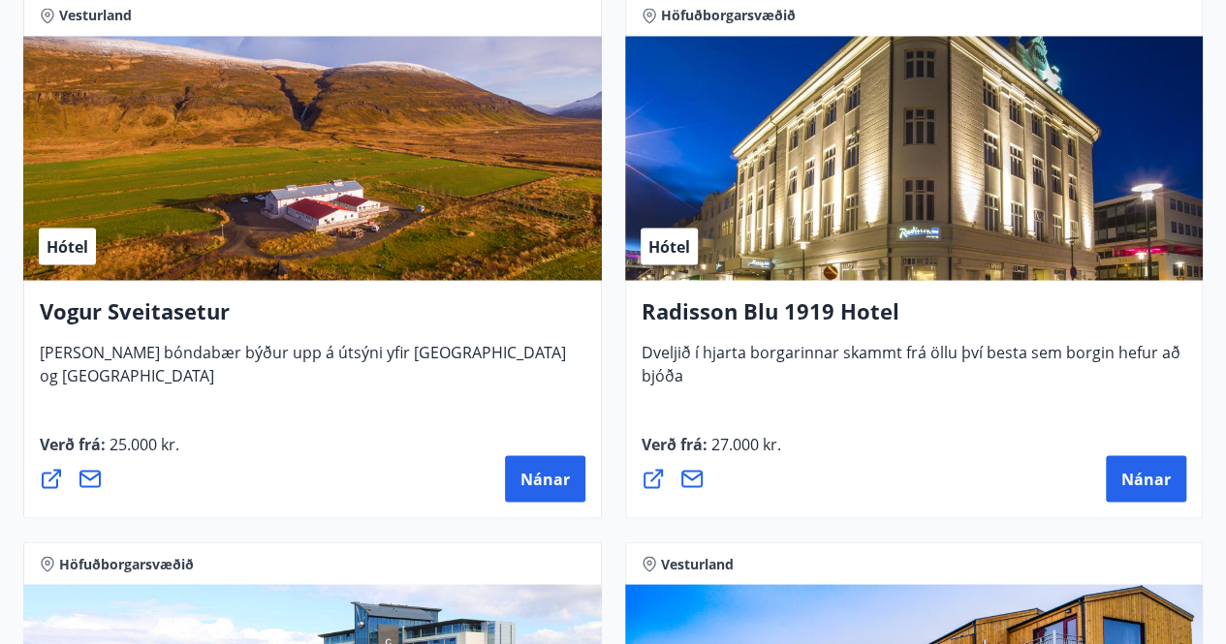
click at [1135, 468] on span "Nánar" at bounding box center [1145, 478] width 49 height 21
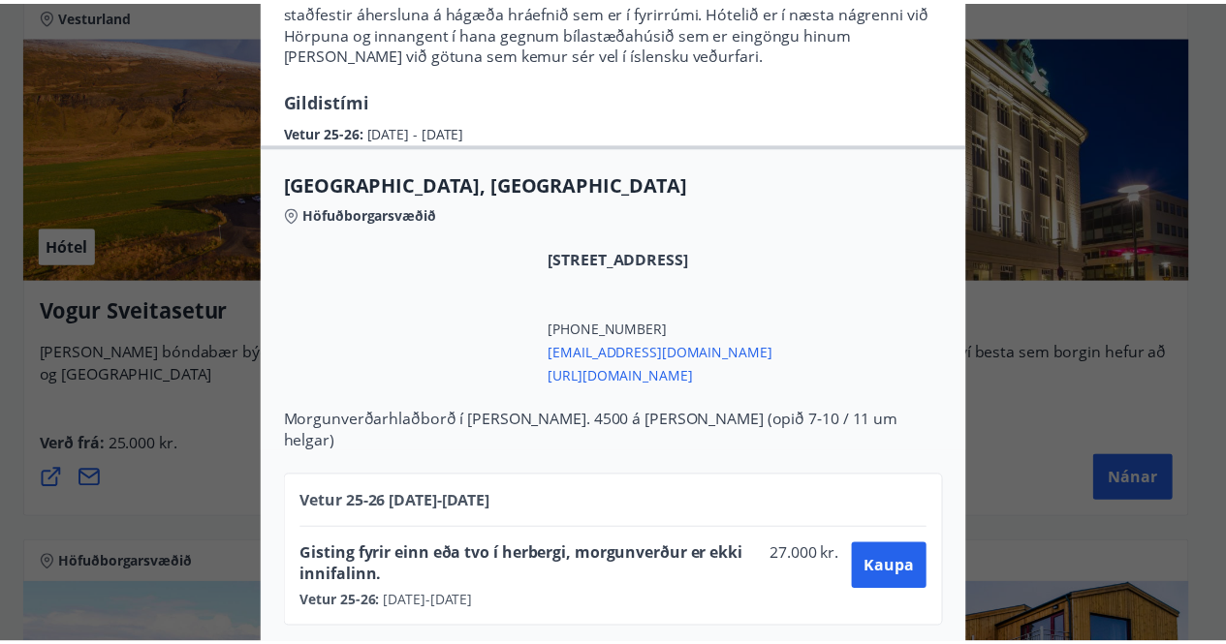
scroll to position [0, 0]
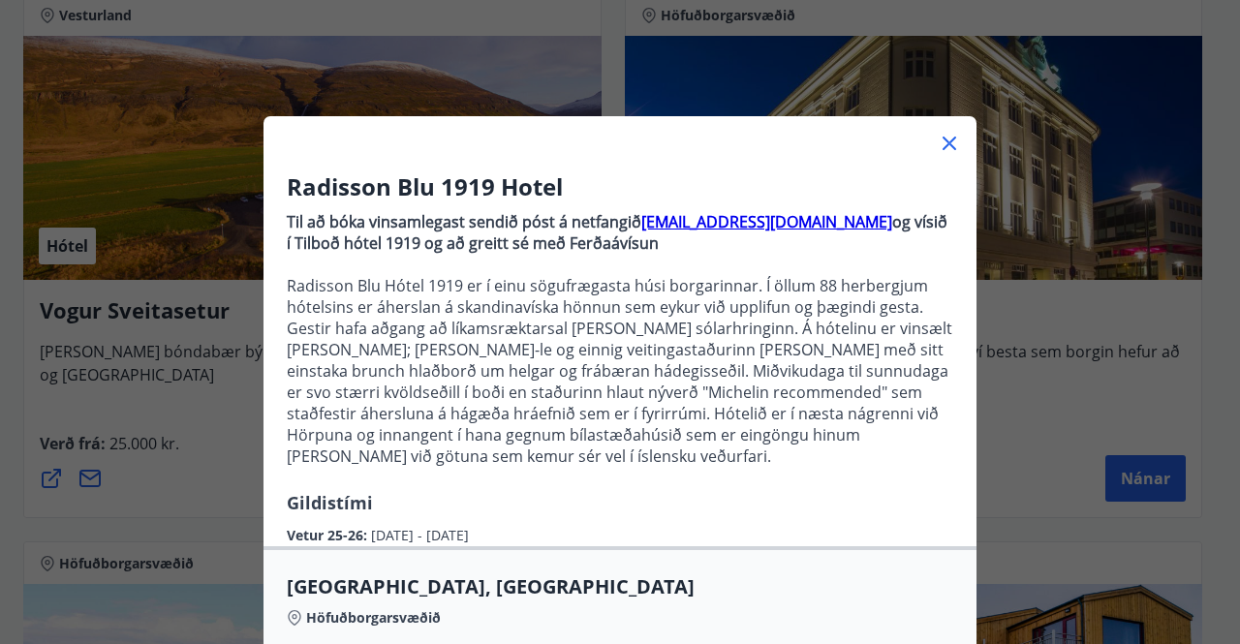
click at [939, 136] on icon at bounding box center [949, 143] width 23 height 23
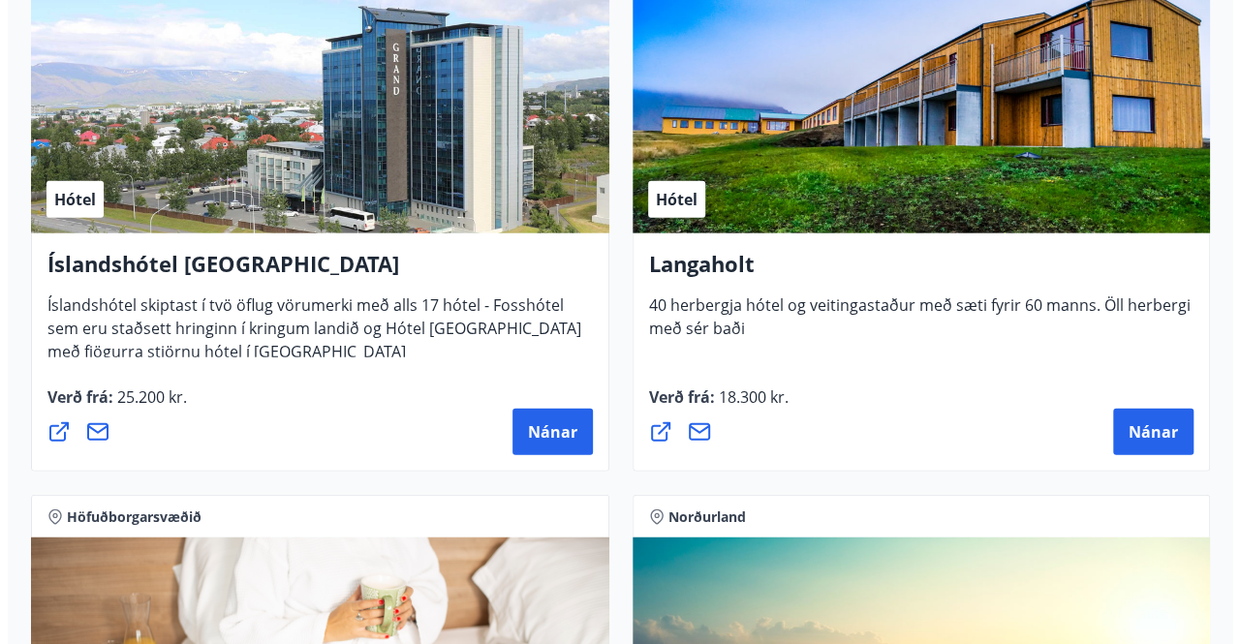
scroll to position [5897, 0]
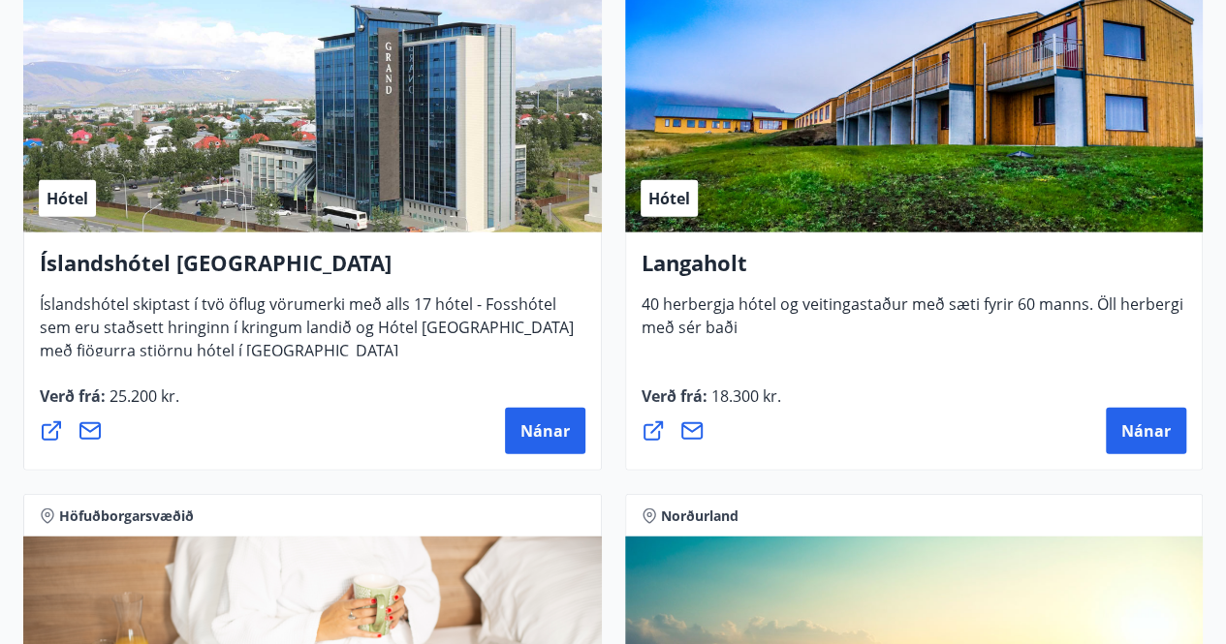
click at [560, 431] on span "Nánar" at bounding box center [544, 431] width 49 height 21
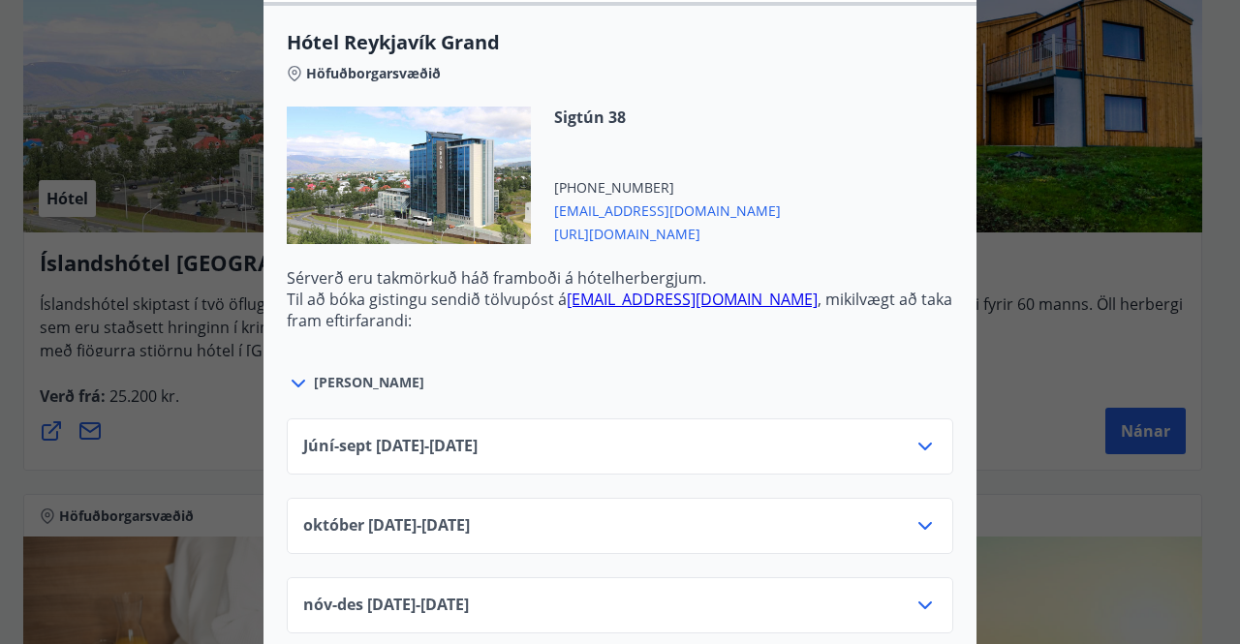
scroll to position [703, 0]
click at [919, 435] on icon at bounding box center [925, 446] width 23 height 23
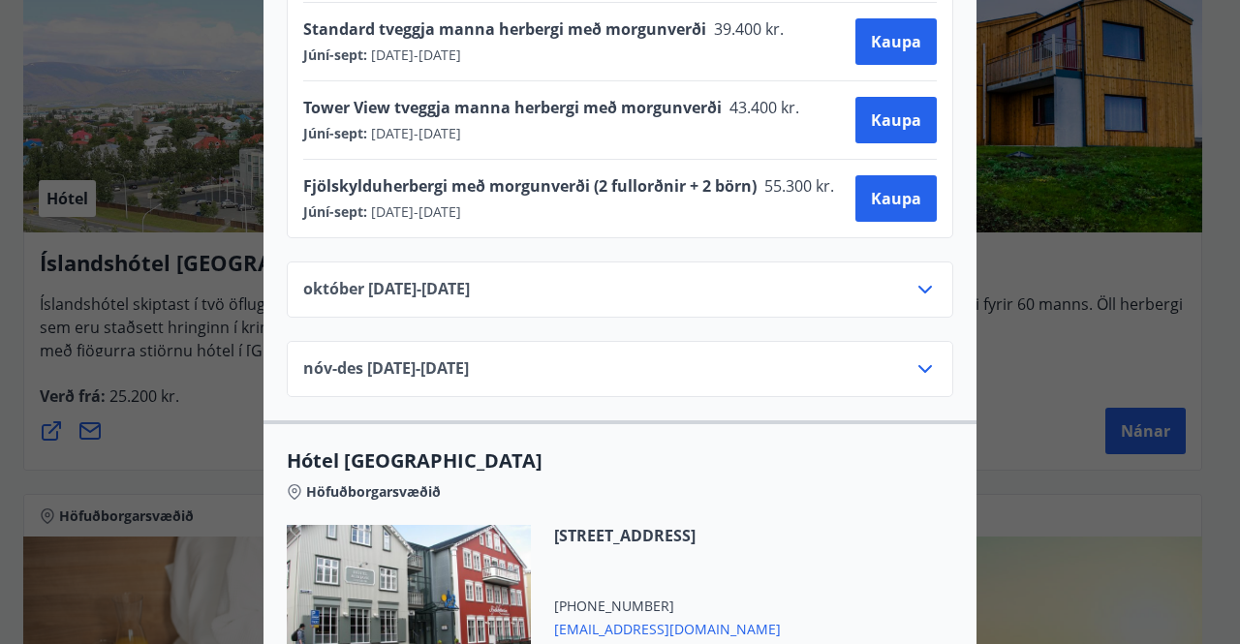
scroll to position [1559, 0]
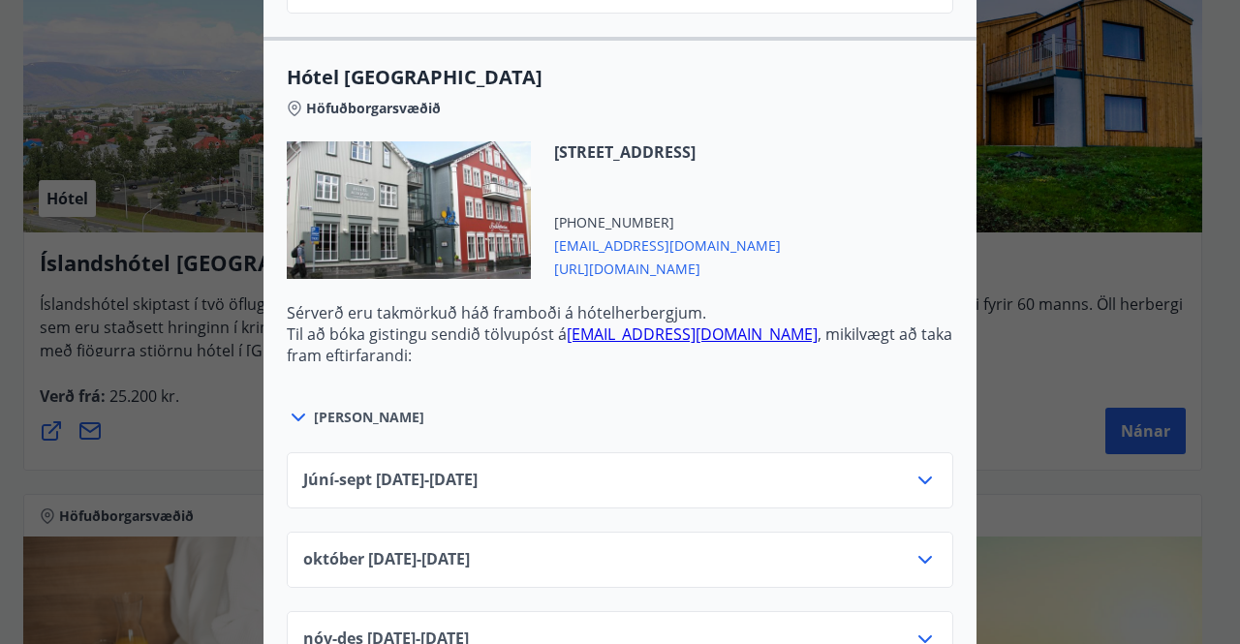
click at [898, 469] on div "Júní-[DATE]06.25 - [DATE]" at bounding box center [620, 488] width 634 height 39
click at [919, 477] on icon at bounding box center [926, 481] width 14 height 8
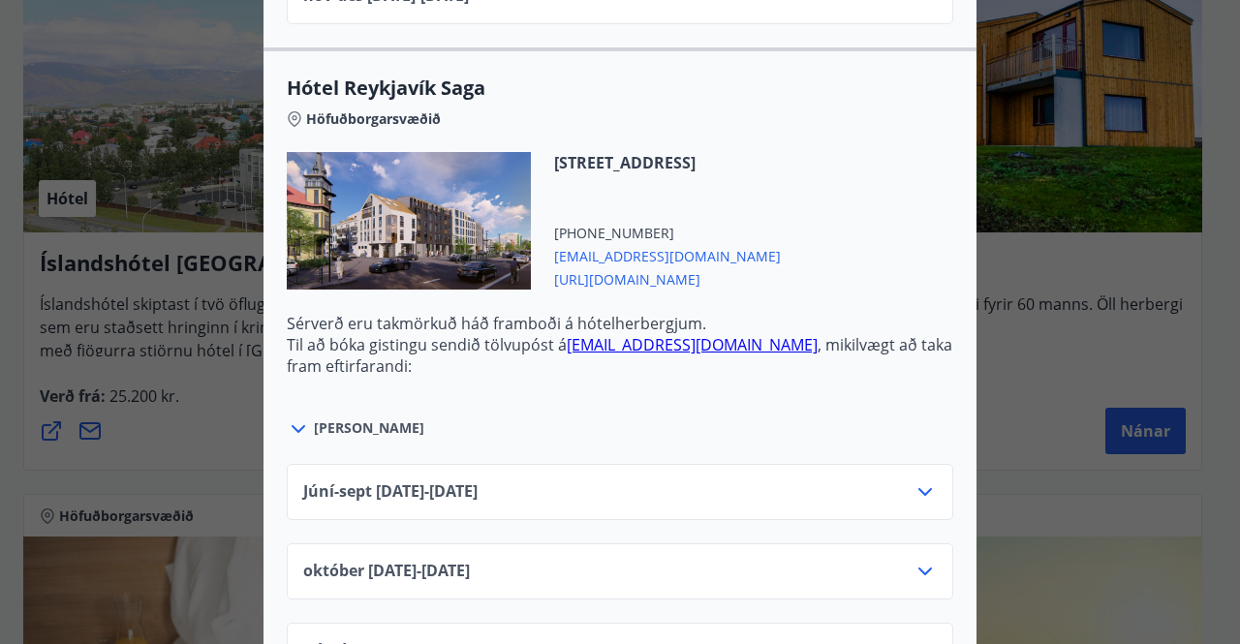
scroll to position [2282, 0]
click at [914, 480] on icon at bounding box center [925, 491] width 23 height 23
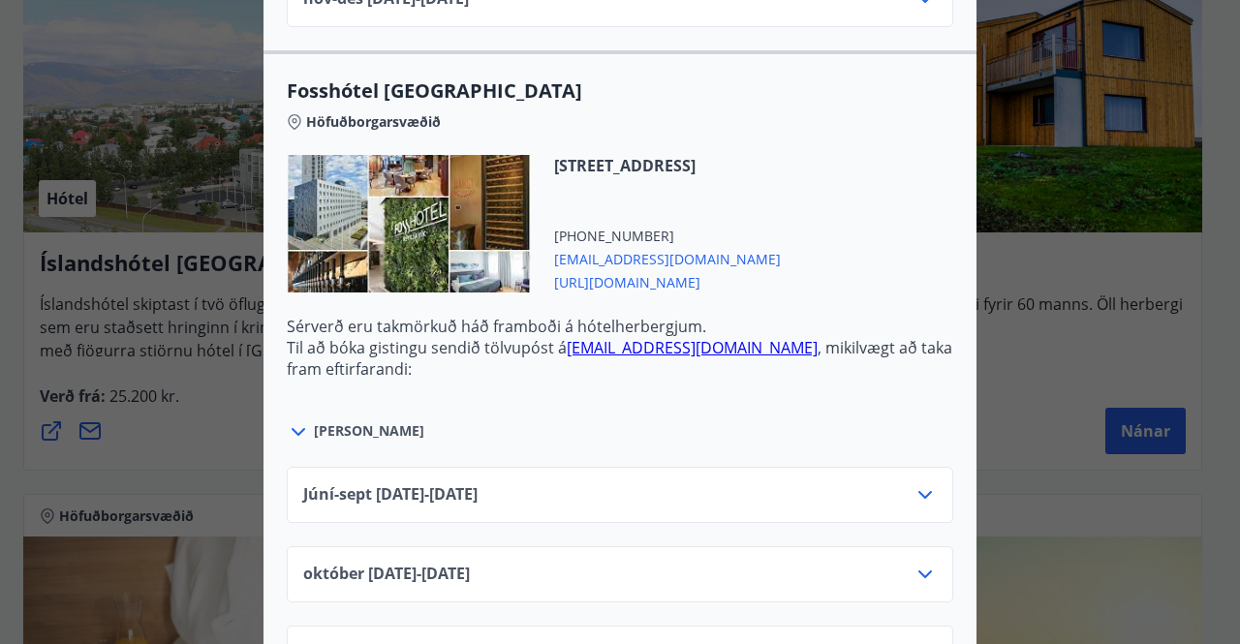
scroll to position [3091, 0]
click at [920, 483] on icon at bounding box center [925, 494] width 23 height 23
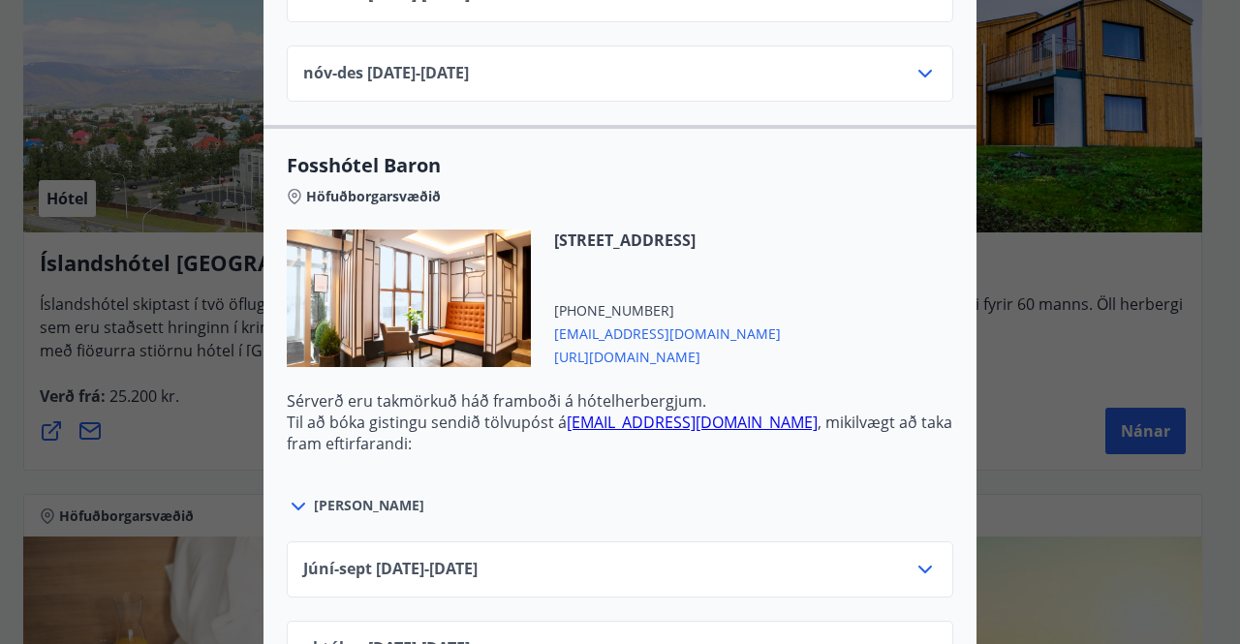
scroll to position [3906, 0]
click at [919, 566] on icon at bounding box center [926, 570] width 14 height 8
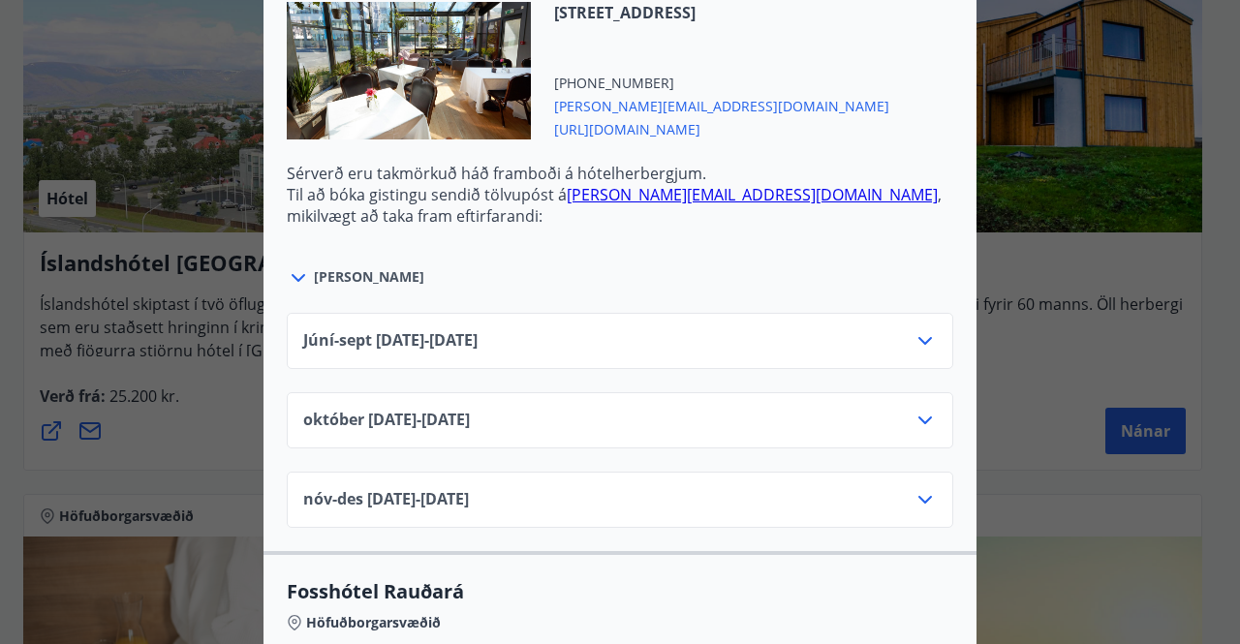
scroll to position [5025, 0]
click at [926, 328] on icon at bounding box center [925, 339] width 23 height 23
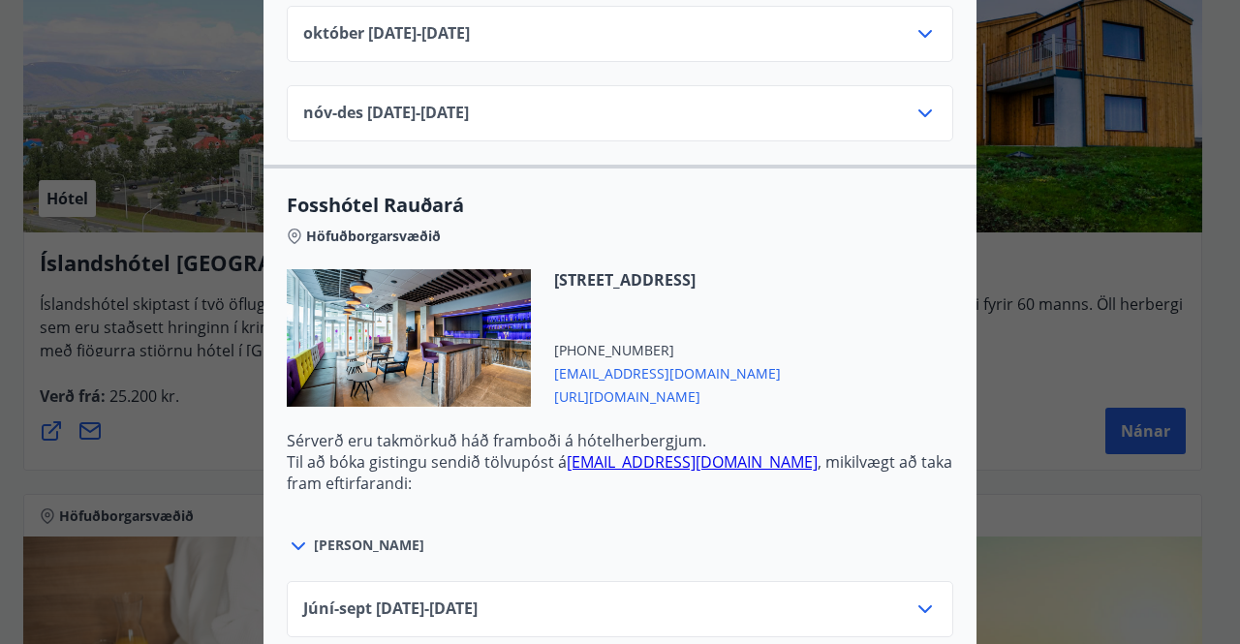
scroll to position [5490, 0]
click at [926, 597] on icon at bounding box center [925, 608] width 23 height 23
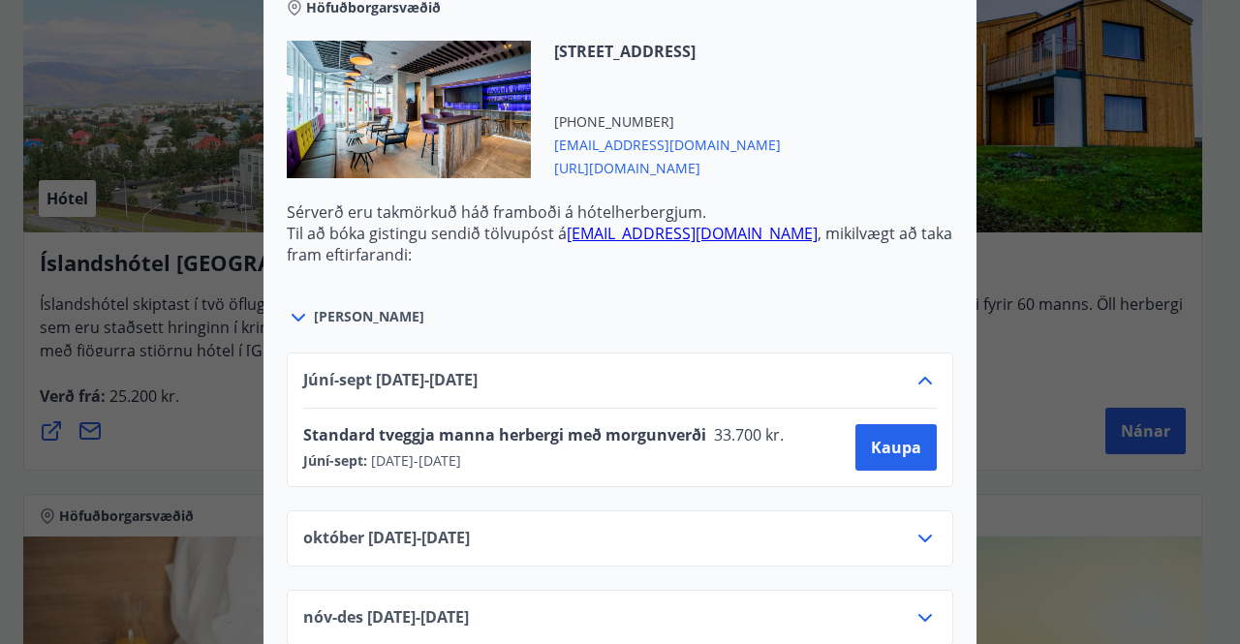
scroll to position [5717, 0]
click at [1075, 512] on div "Íslandshótel Reykjavík Ekki er hægt að nýta Ferðaávísun fyrir bókanir sem eru g…" at bounding box center [620, 322] width 1240 height 644
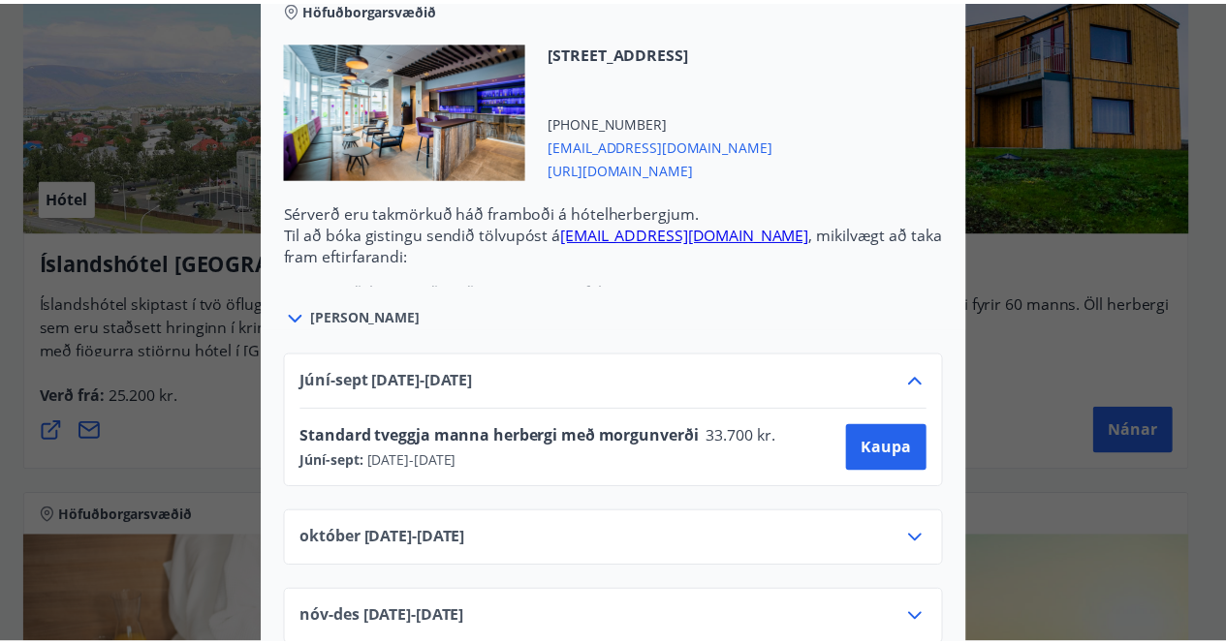
scroll to position [0, 0]
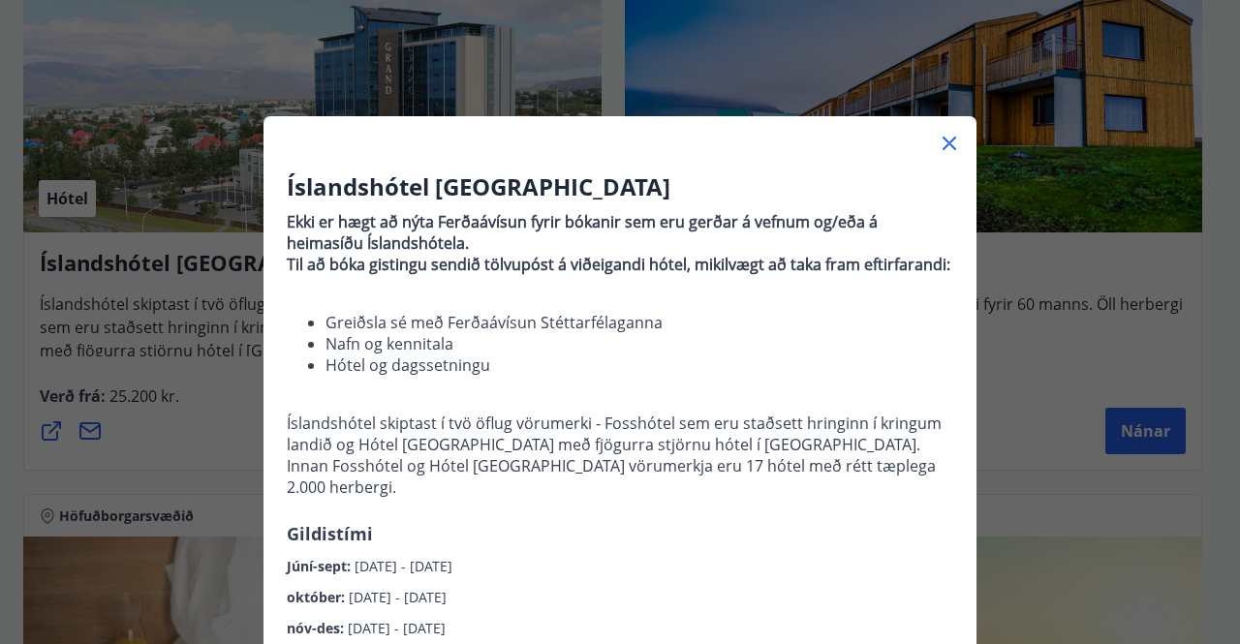
click at [945, 152] on icon at bounding box center [949, 143] width 23 height 23
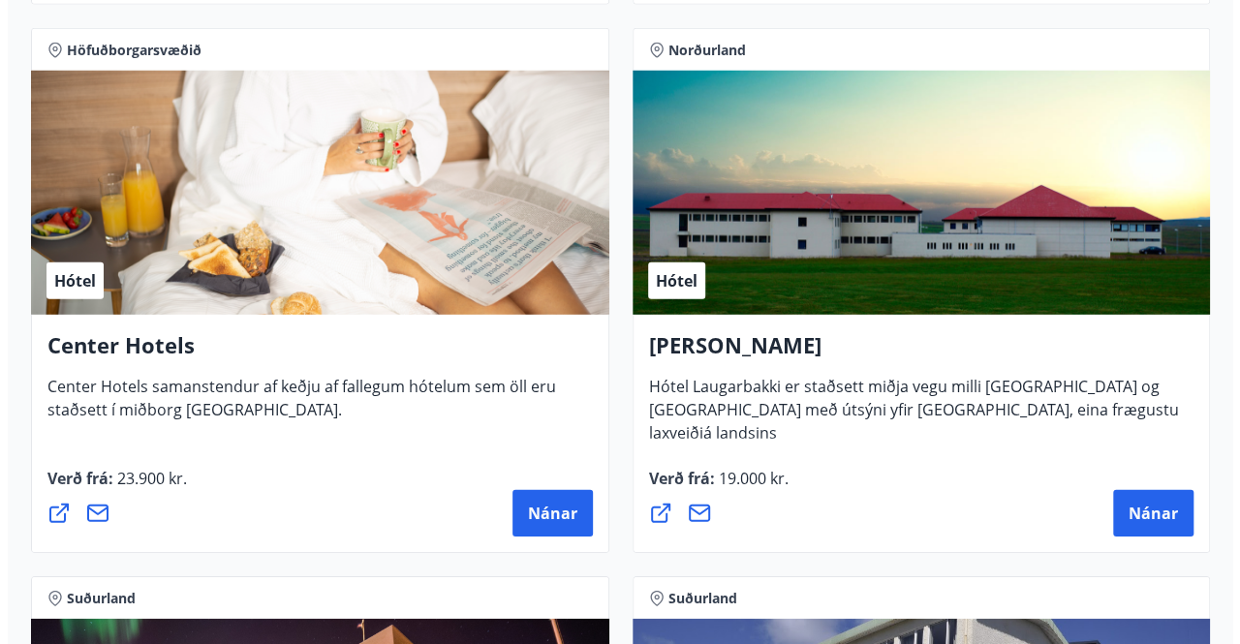
scroll to position [6364, 0]
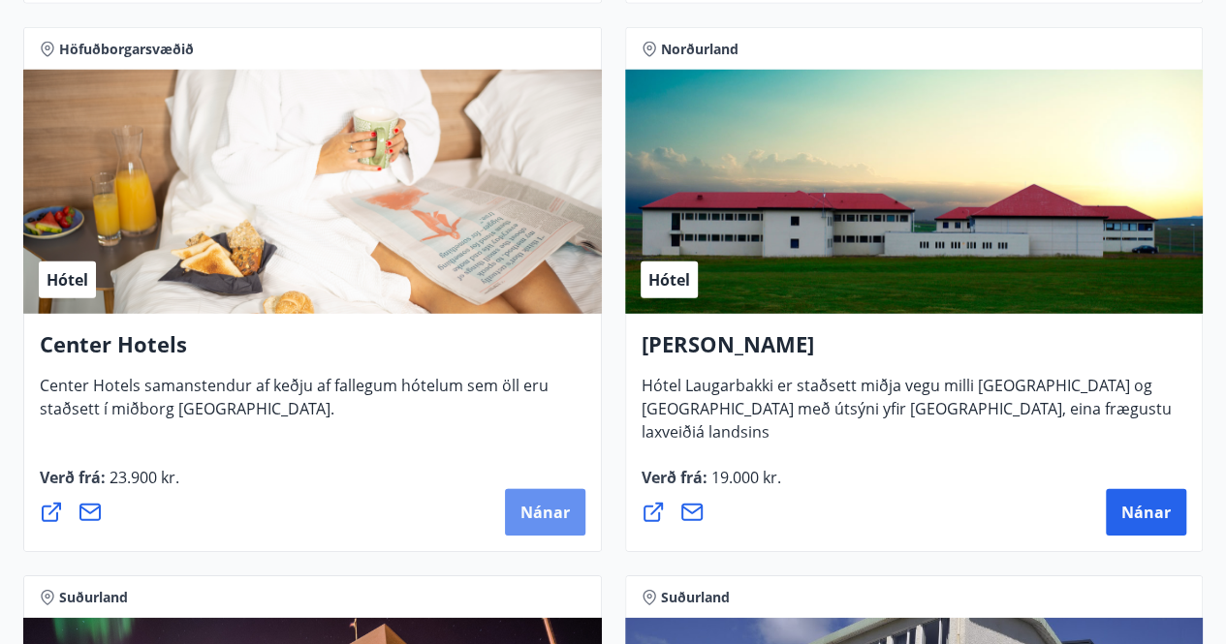
click at [565, 499] on button "Nánar" at bounding box center [545, 512] width 80 height 47
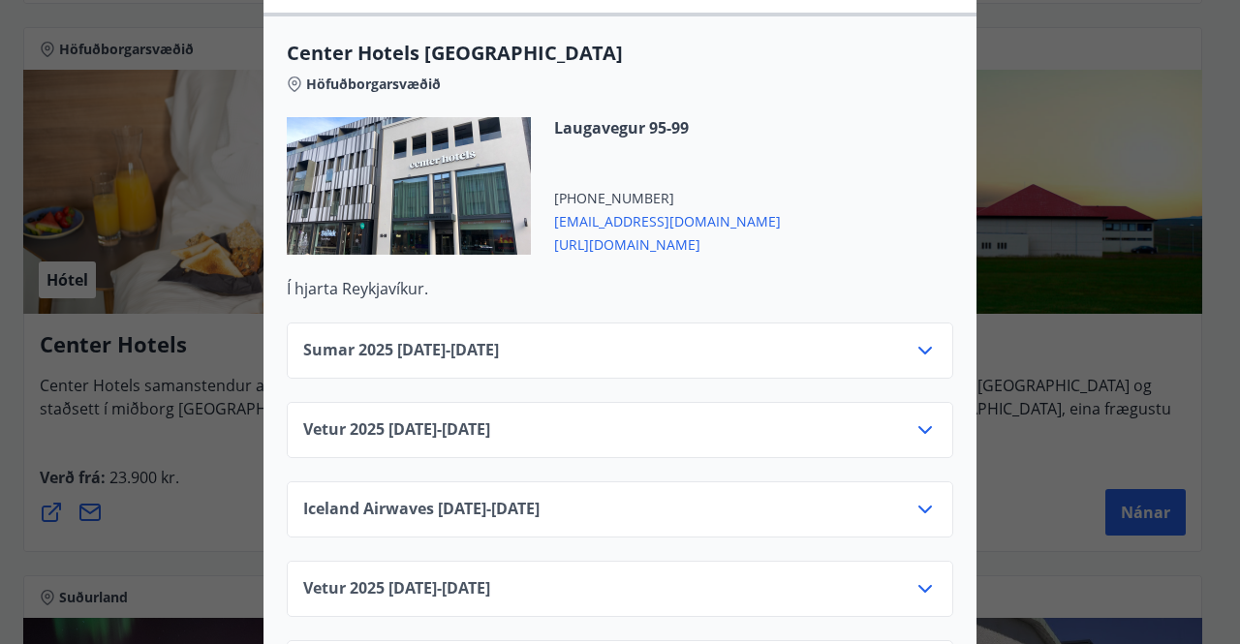
scroll to position [690, 0]
drag, startPoint x: 915, startPoint y: 327, endPoint x: 869, endPoint y: 329, distance: 45.6
click at [869, 340] on div "Sumar [PHONE_NUMBER][DATE] - [DATE]" at bounding box center [620, 359] width 634 height 39
click at [914, 340] on icon at bounding box center [925, 351] width 23 height 23
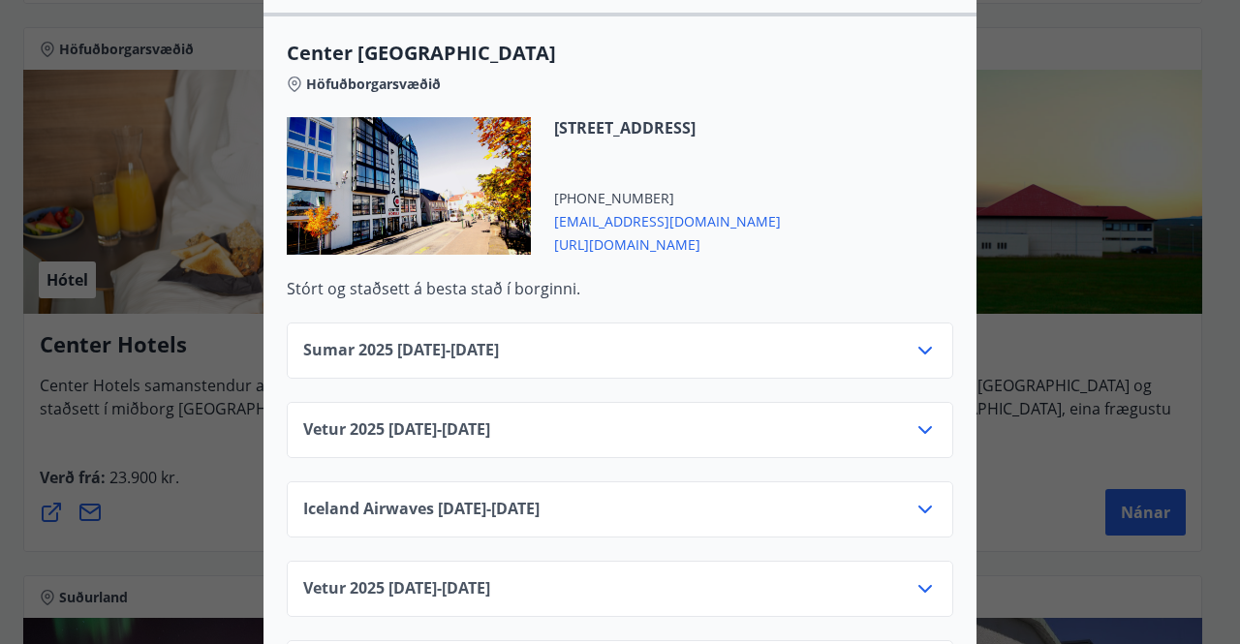
scroll to position [1340, 0]
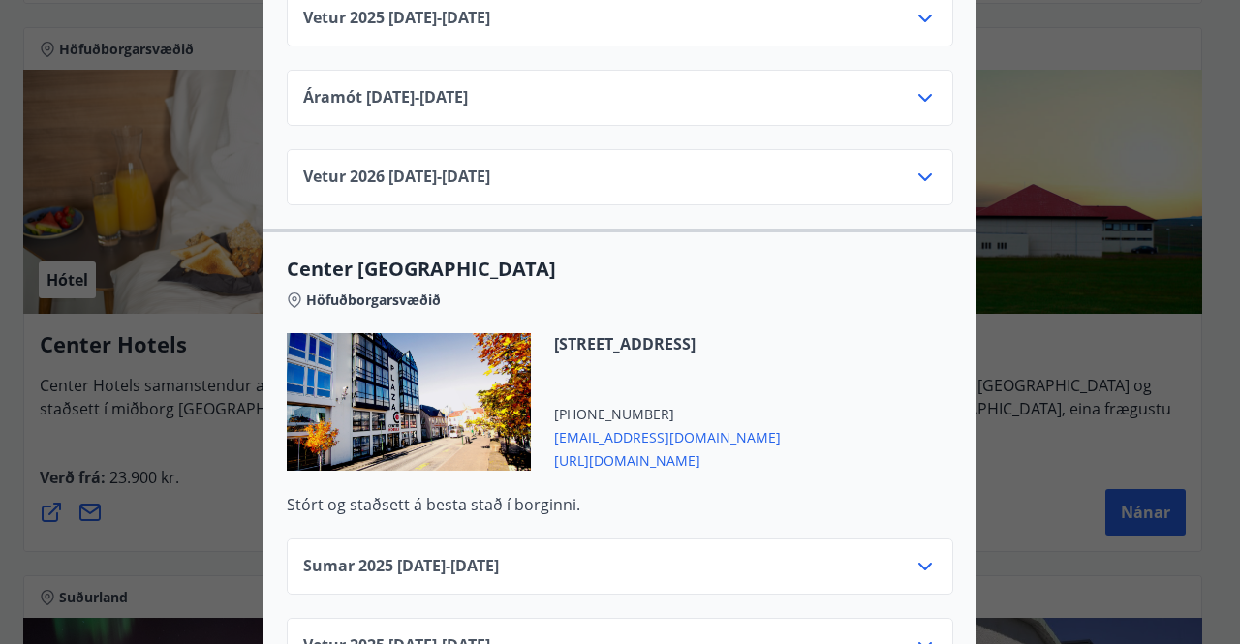
click at [918, 557] on div "Sumar [PHONE_NUMBER][DATE] - [DATE]" at bounding box center [620, 574] width 634 height 39
click at [920, 555] on icon at bounding box center [925, 566] width 23 height 23
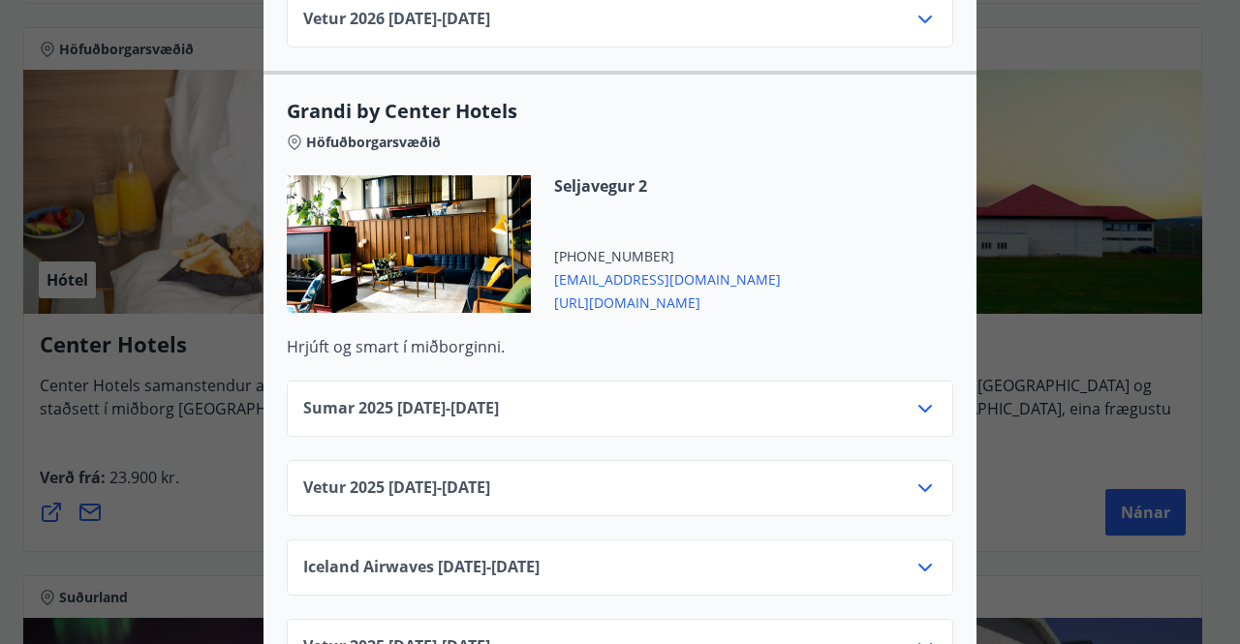
scroll to position [2363, 0]
click at [917, 397] on icon at bounding box center [925, 408] width 23 height 23
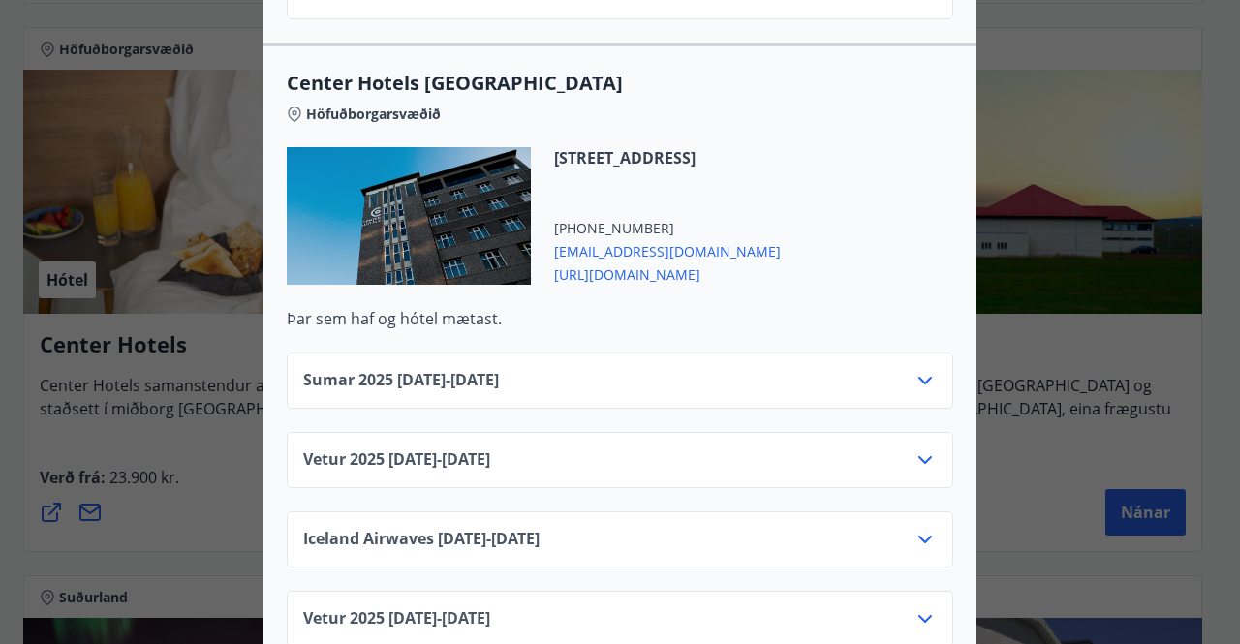
scroll to position [3265, 0]
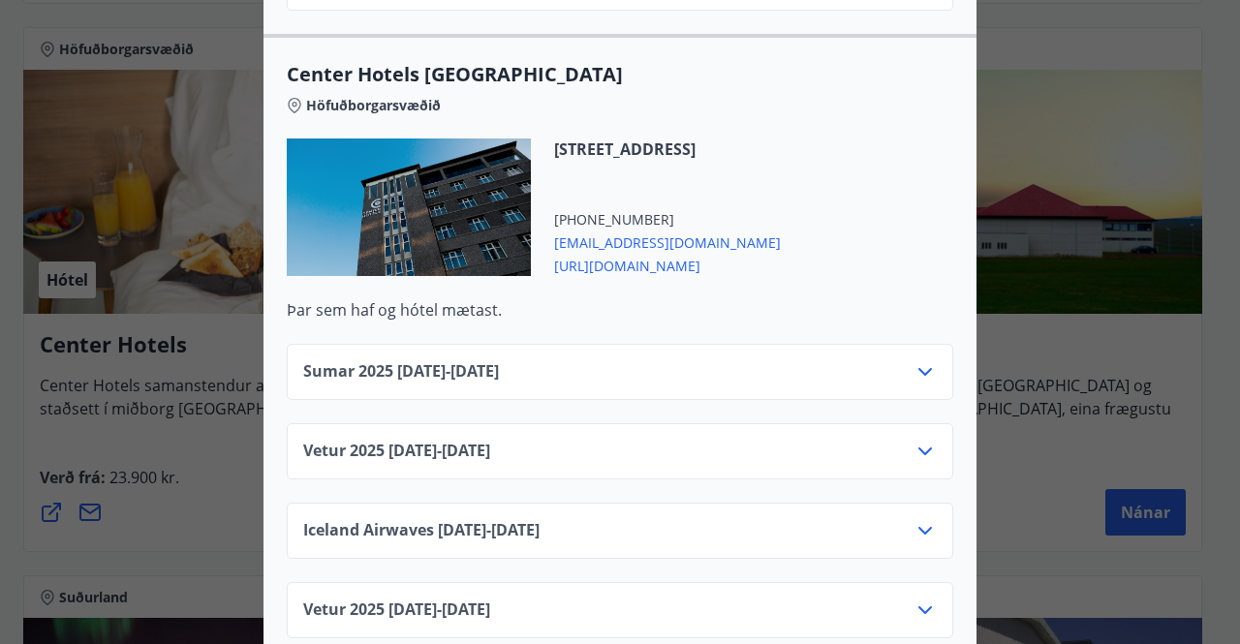
click at [922, 360] on icon at bounding box center [925, 371] width 23 height 23
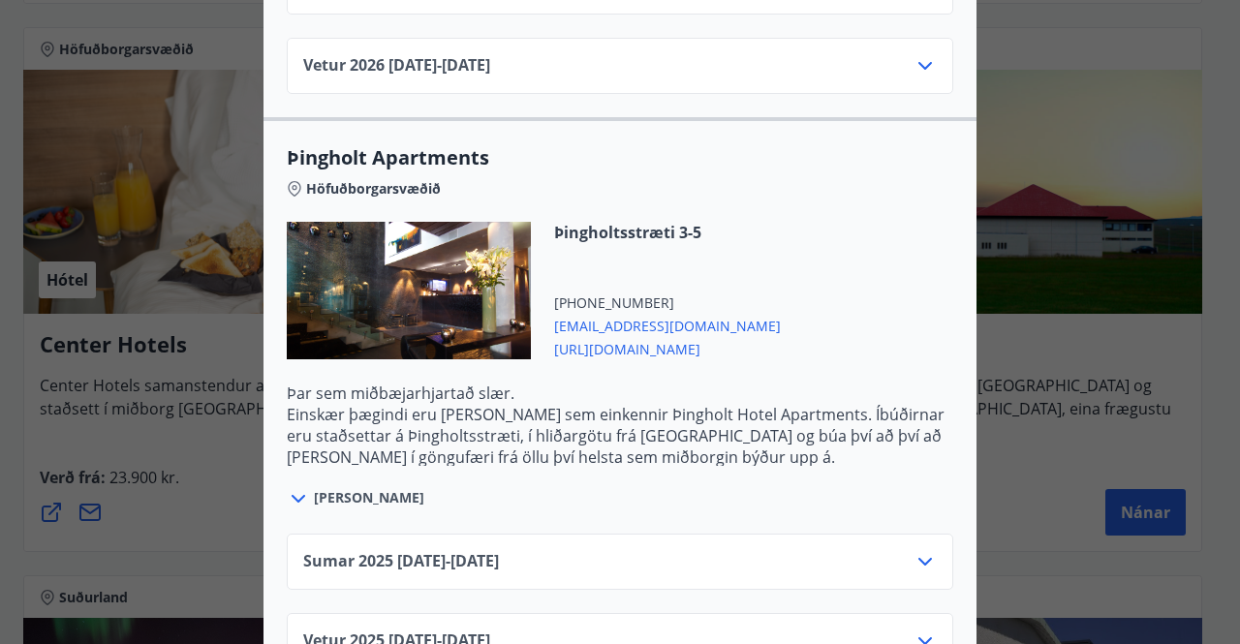
scroll to position [4048, 0]
click at [918, 533] on div "Sumar [PHONE_NUMBER][DATE] - [DATE]" at bounding box center [620, 561] width 667 height 56
click at [919, 549] on icon at bounding box center [925, 560] width 23 height 23
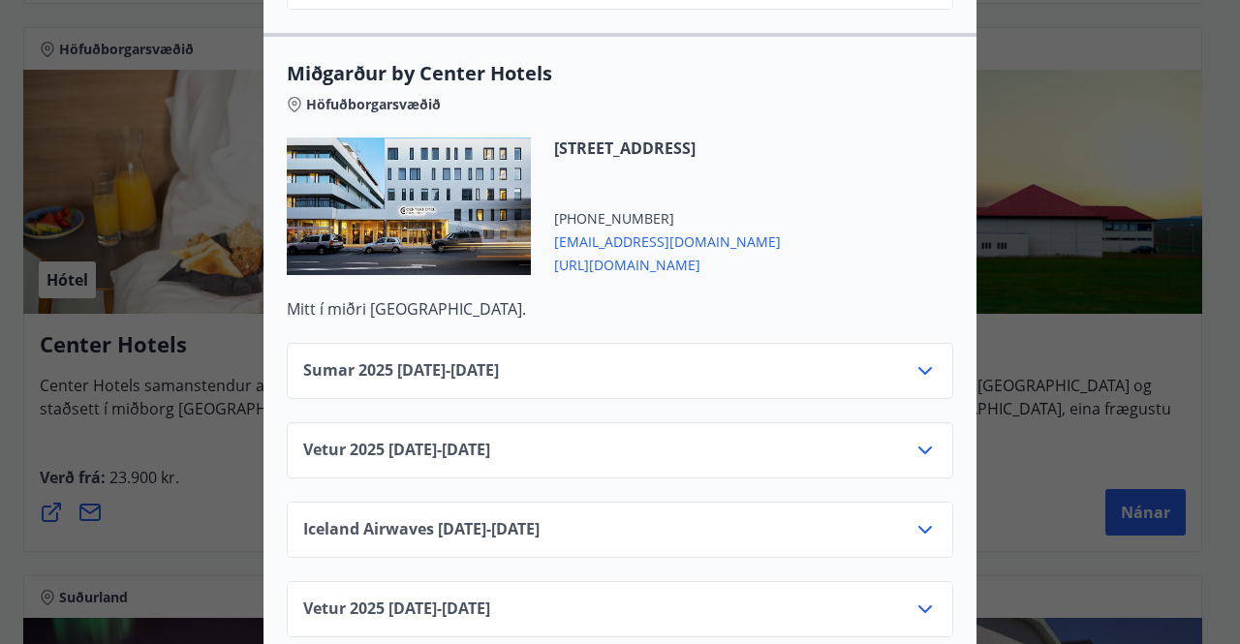
scroll to position [5106, 0]
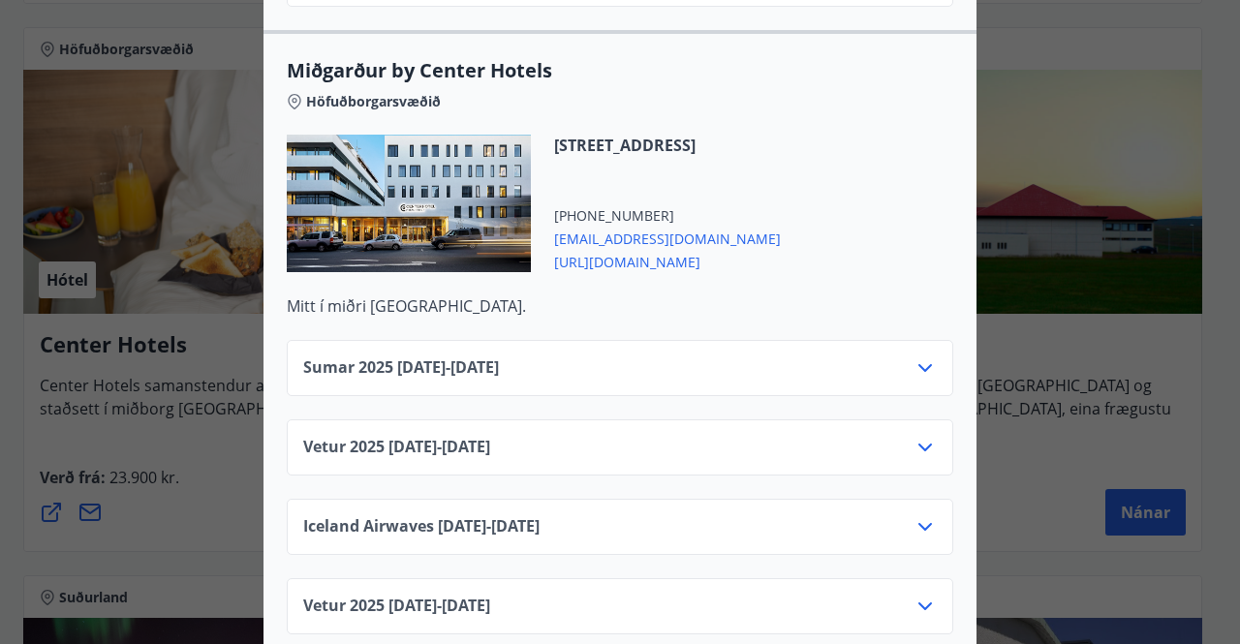
click at [919, 357] on icon at bounding box center [925, 368] width 23 height 23
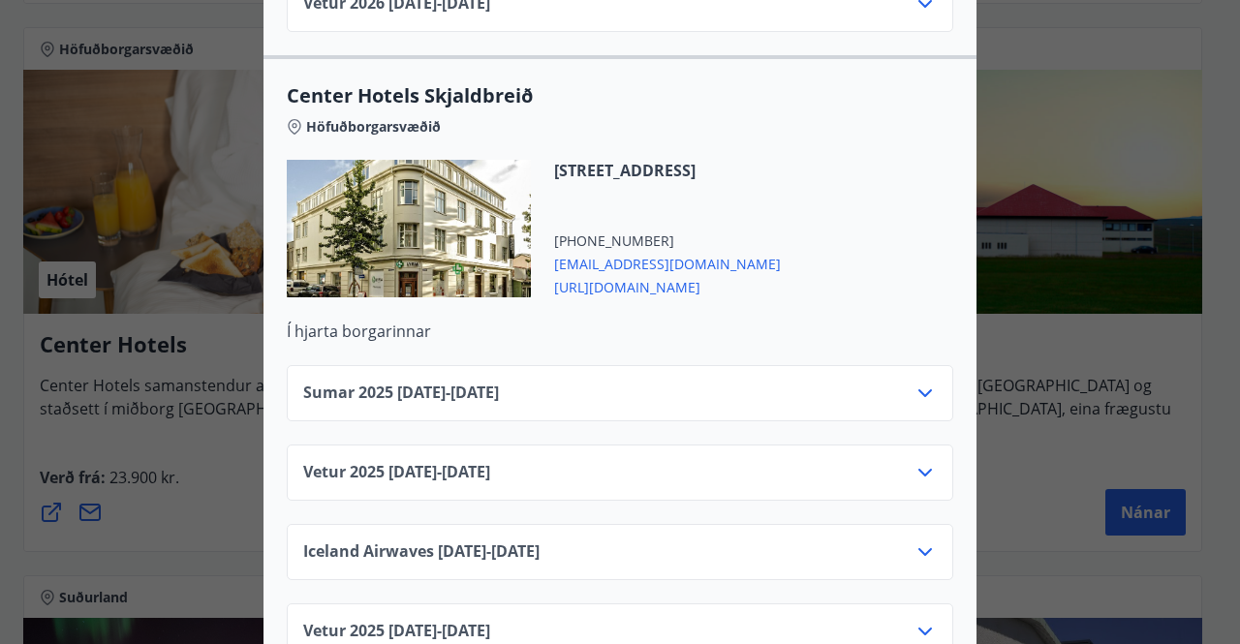
scroll to position [5949, 0]
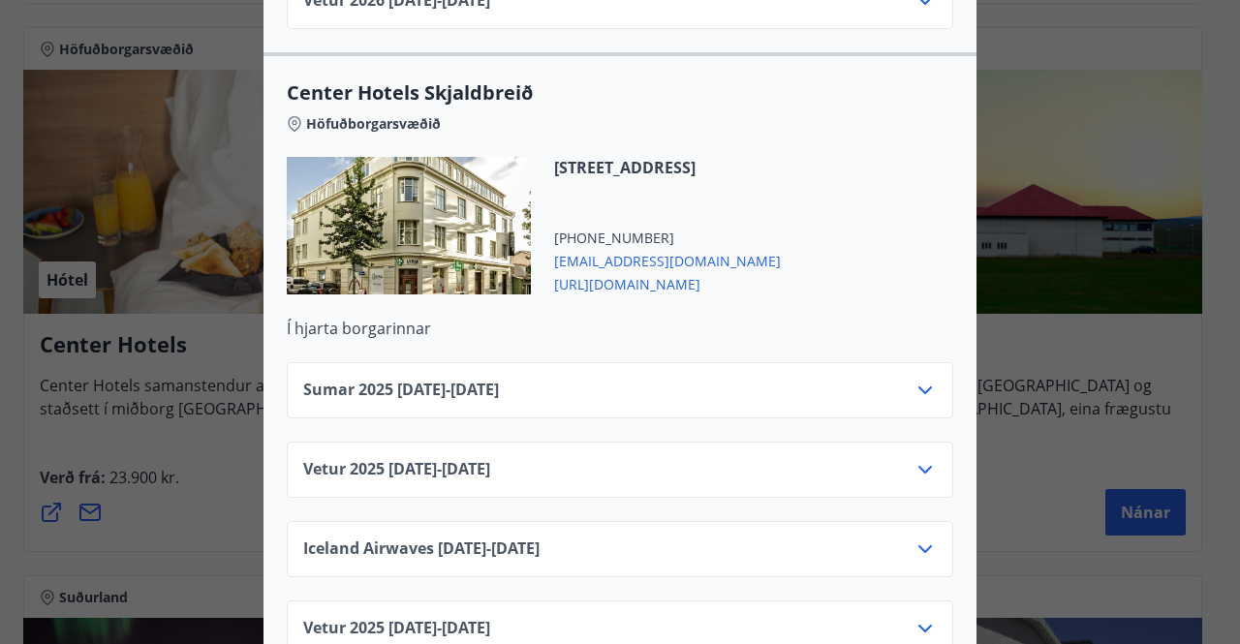
click at [914, 379] on div "Sumar [PHONE_NUMBER][DATE] - [DATE]" at bounding box center [620, 398] width 634 height 39
click at [919, 379] on icon at bounding box center [925, 390] width 23 height 23
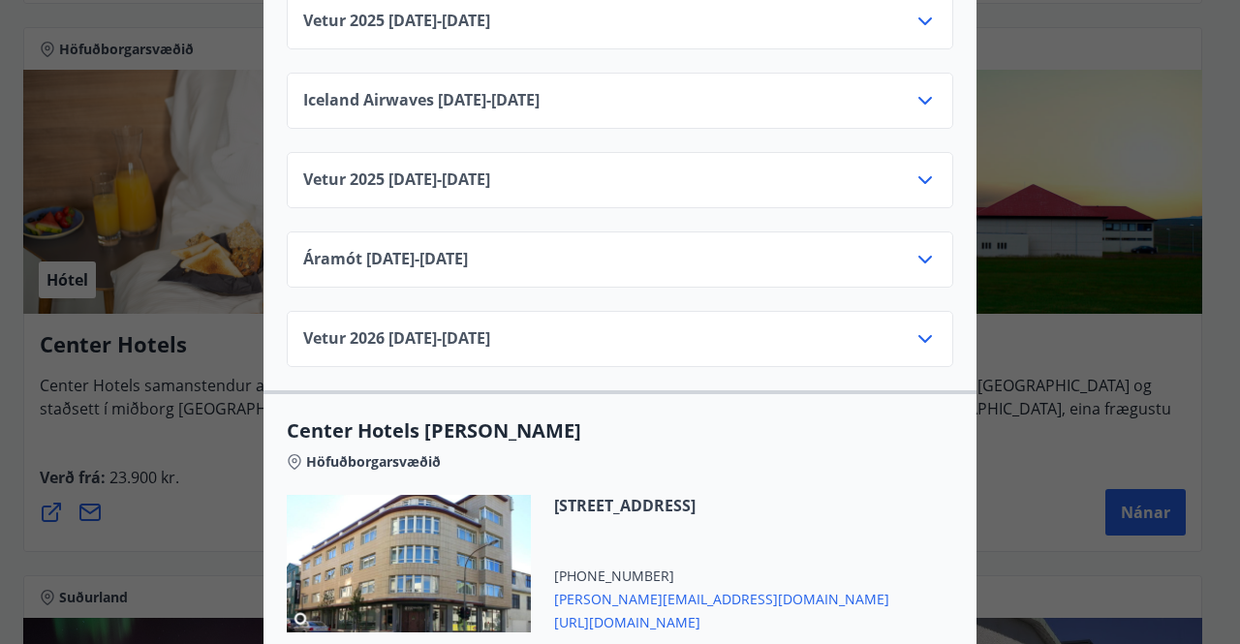
scroll to position [6815, 0]
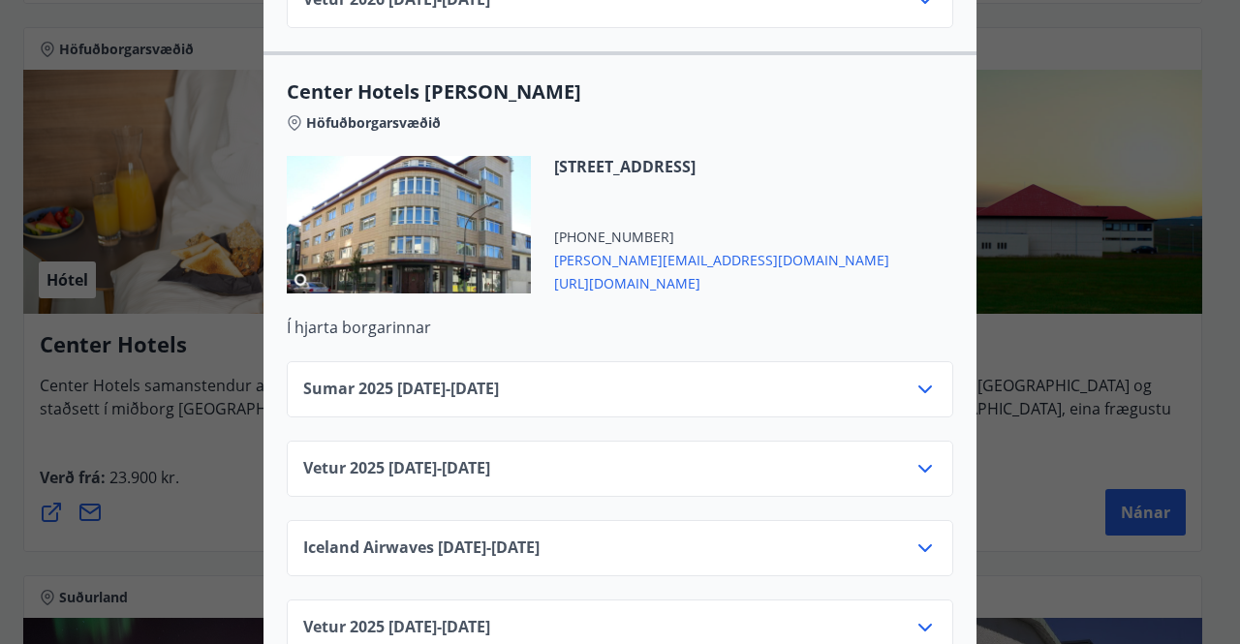
click at [923, 378] on icon at bounding box center [925, 389] width 23 height 23
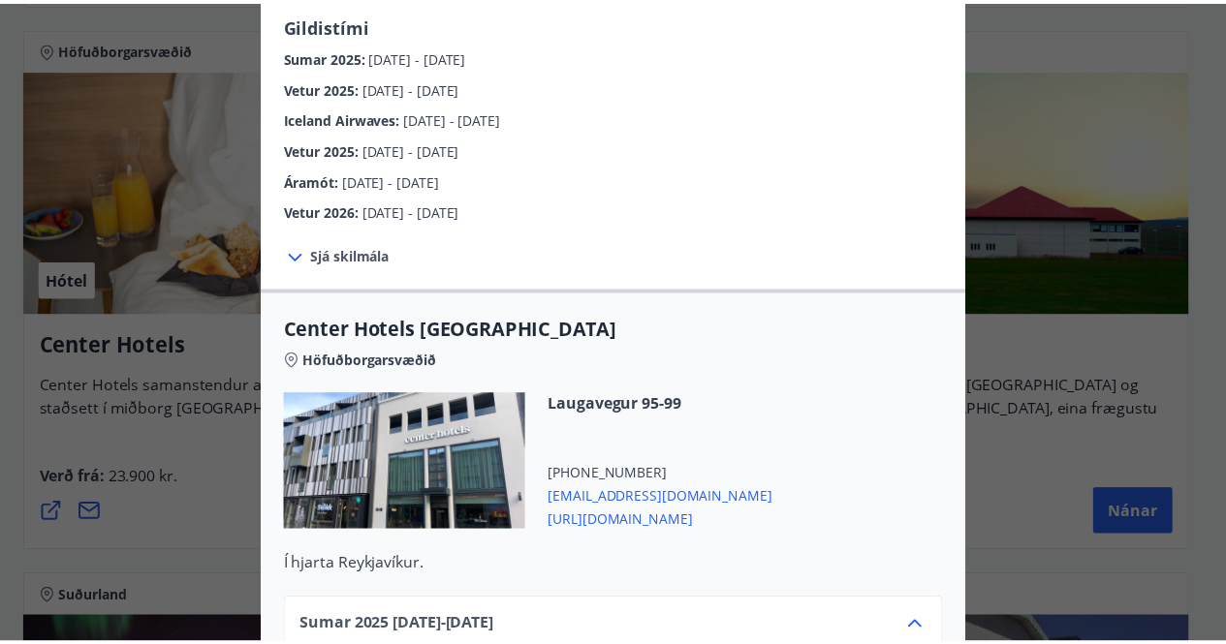
scroll to position [0, 0]
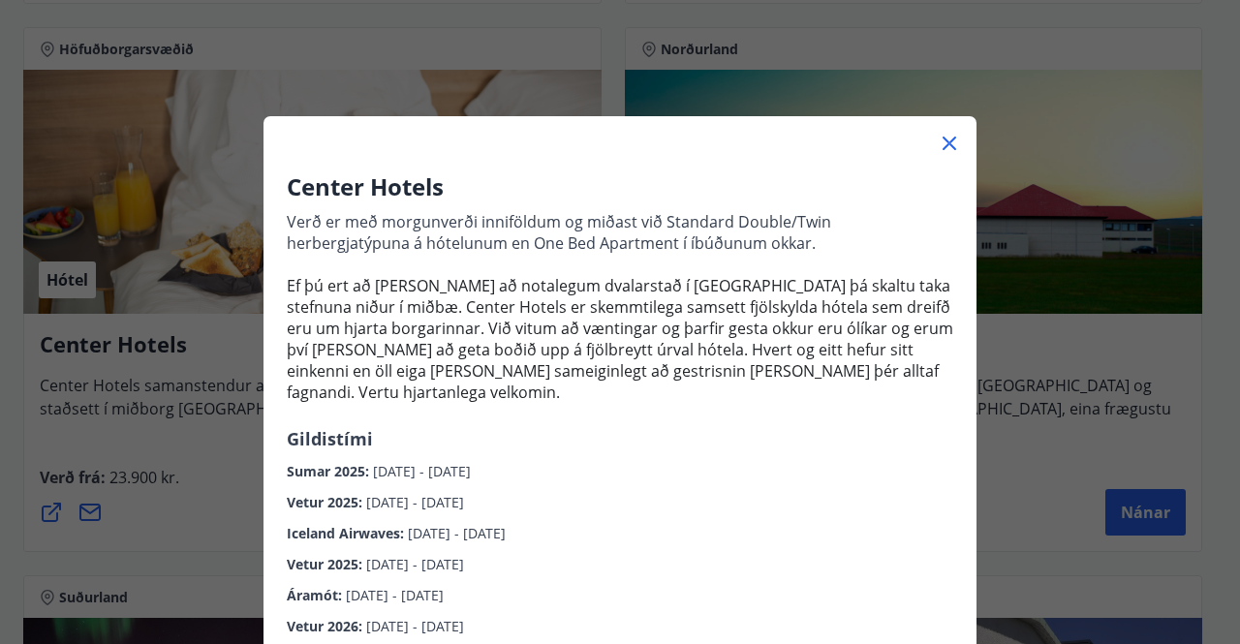
click at [949, 142] on icon at bounding box center [949, 143] width 23 height 23
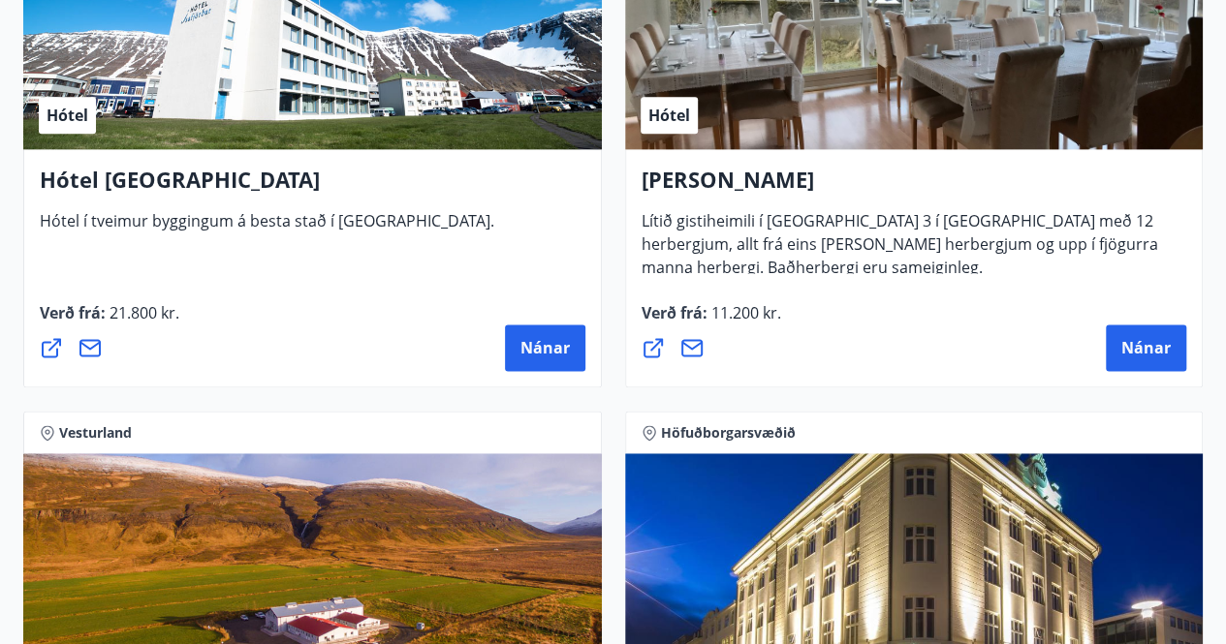
scroll to position [4604, 0]
